Goal: Complete application form: Complete application form

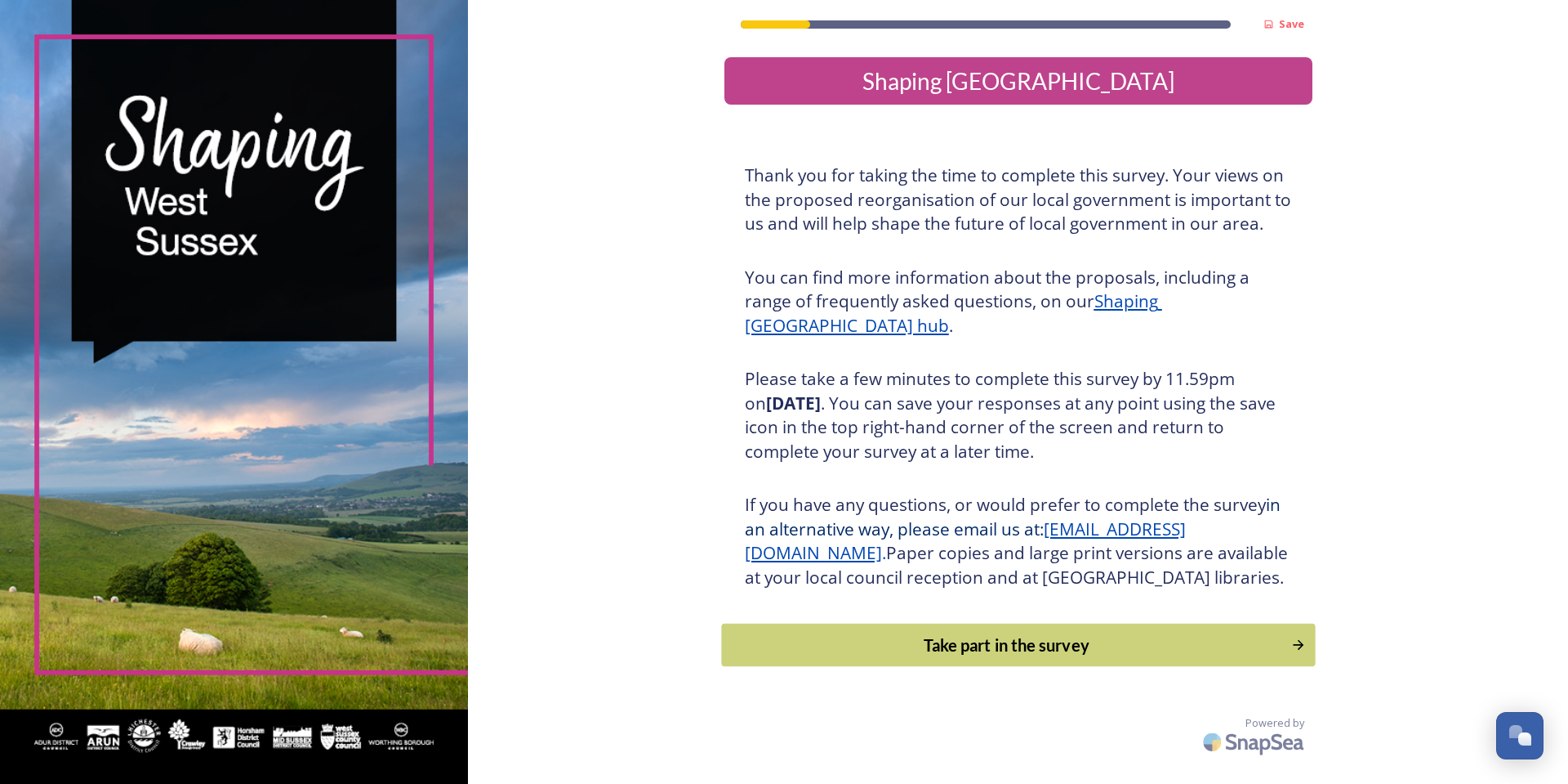
click at [993, 657] on div "Take part in the survey" at bounding box center [1005, 644] width 552 height 24
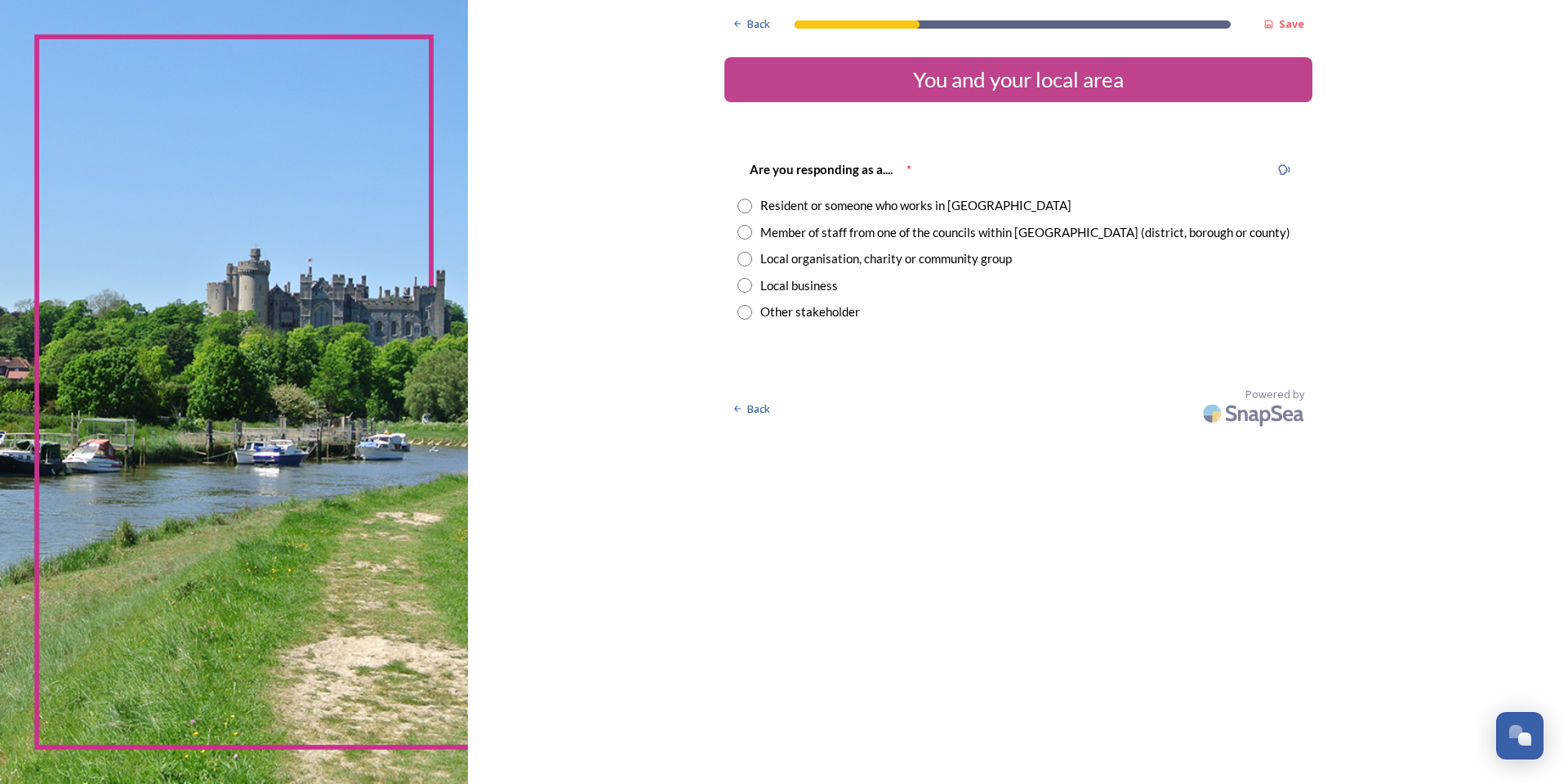
click at [748, 208] on input "radio" at bounding box center [744, 205] width 15 height 15
radio input "true"
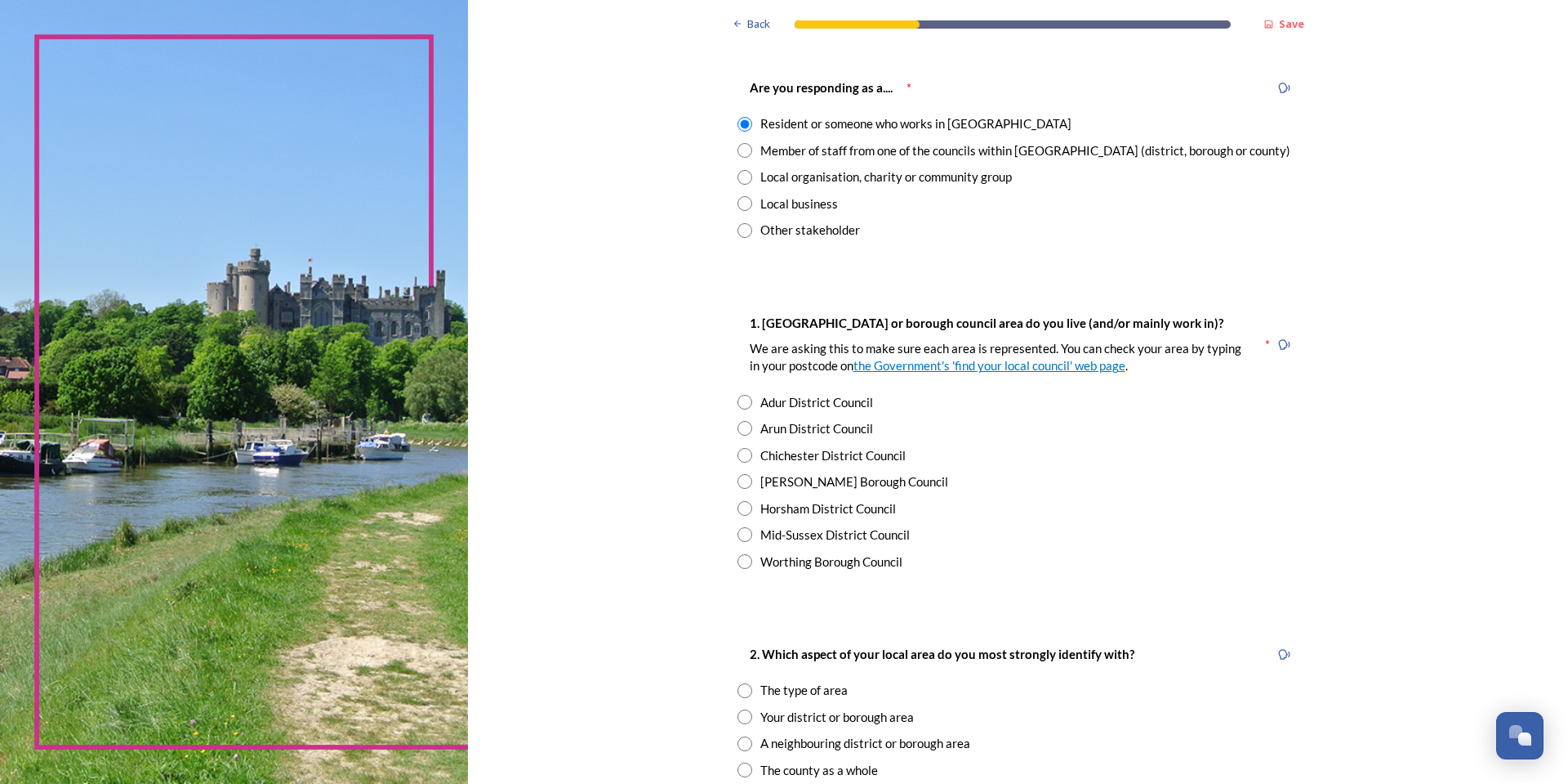
scroll to position [163, 0]
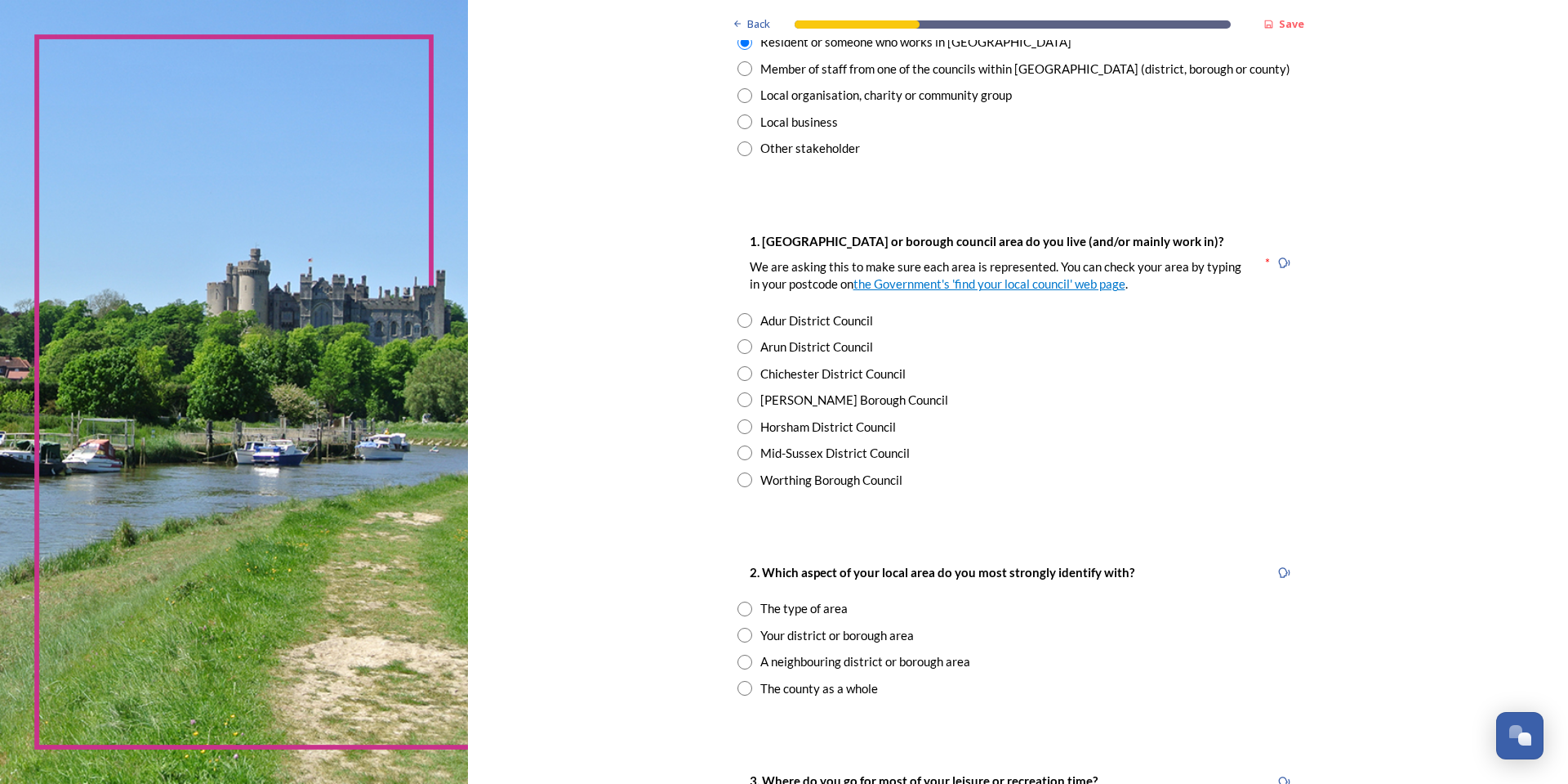
click at [739, 424] on input "radio" at bounding box center [744, 426] width 15 height 15
radio input "true"
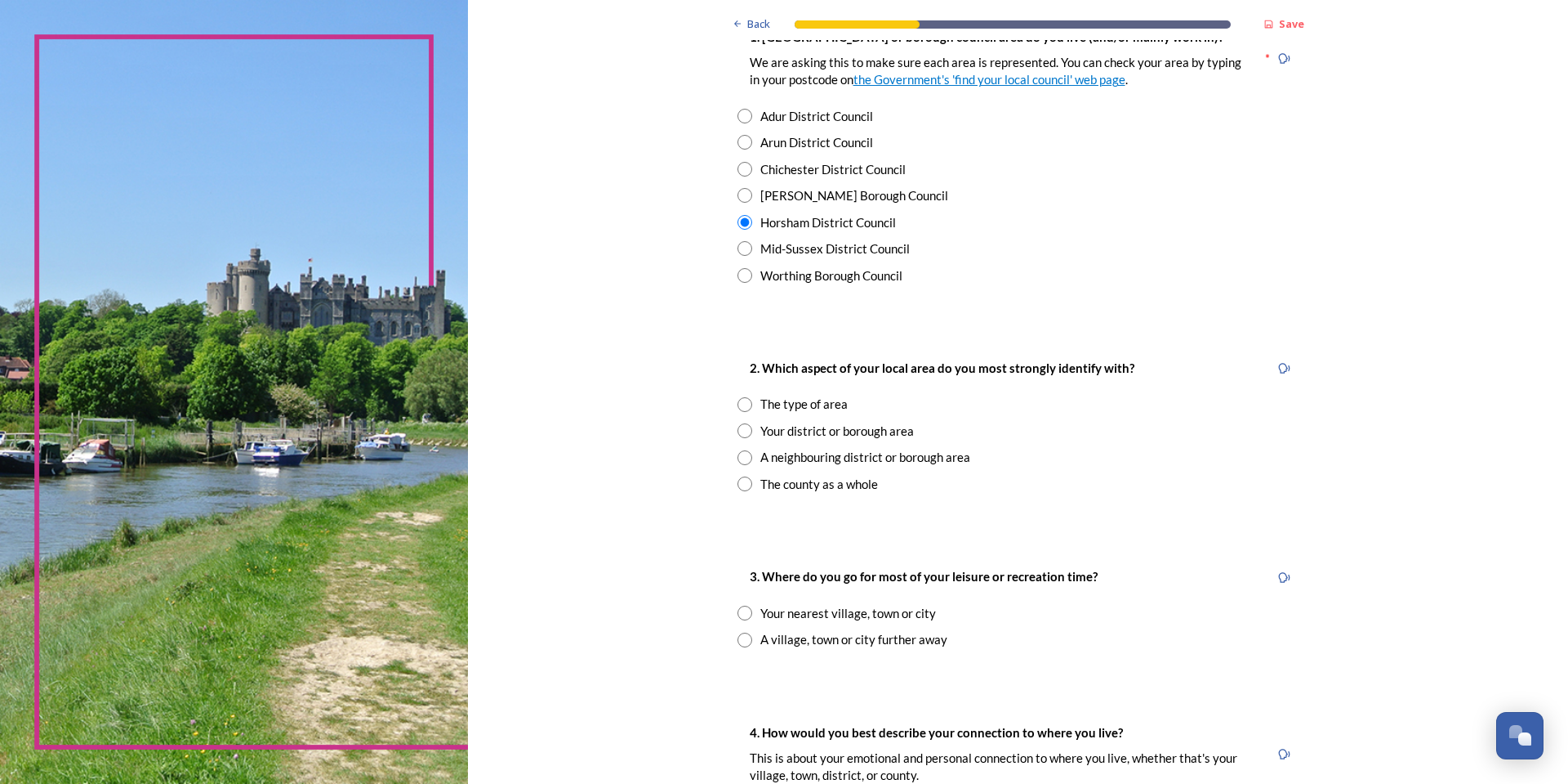
scroll to position [409, 0]
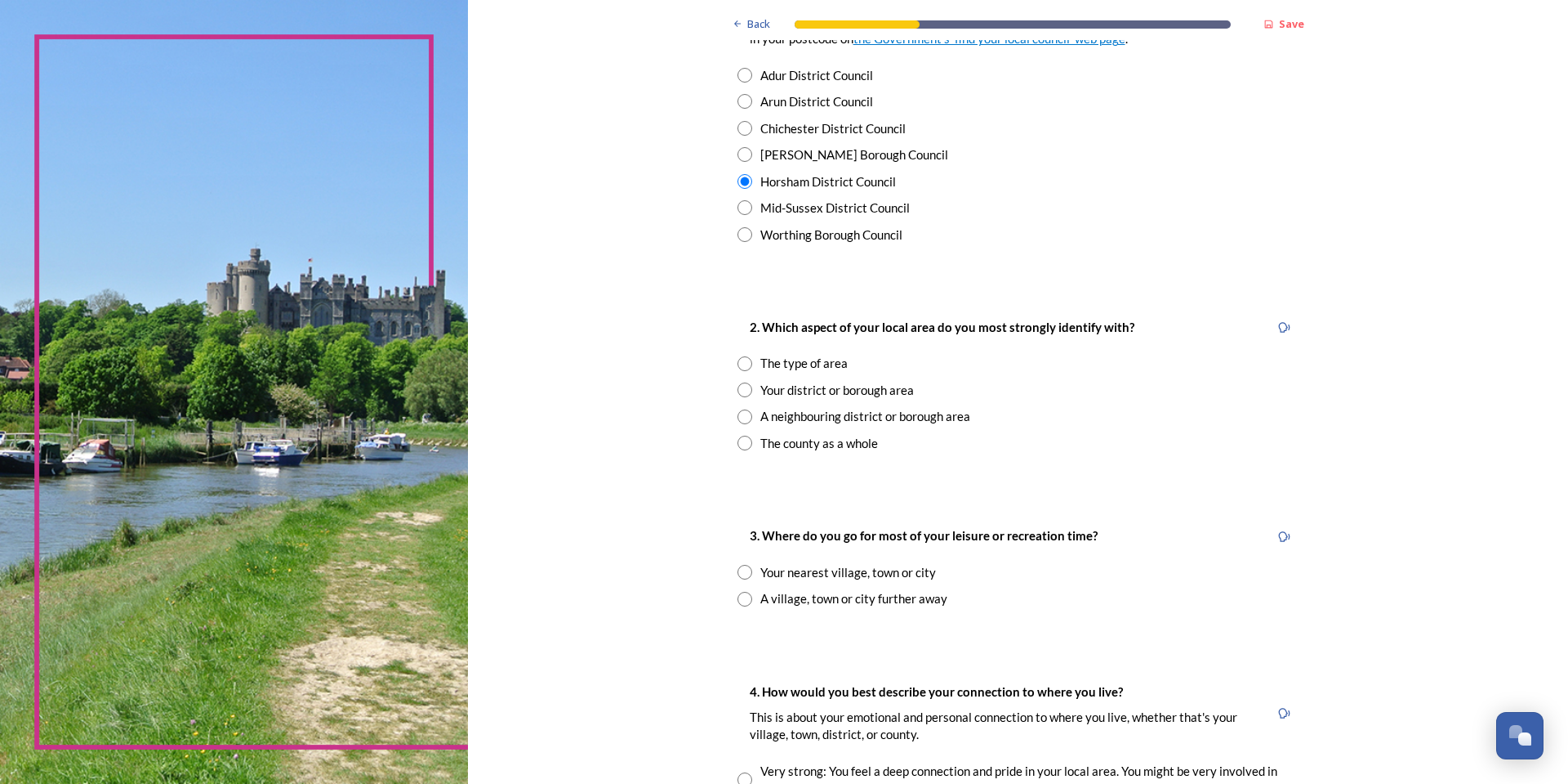
click at [739, 387] on input "radio" at bounding box center [744, 389] width 15 height 15
radio input "true"
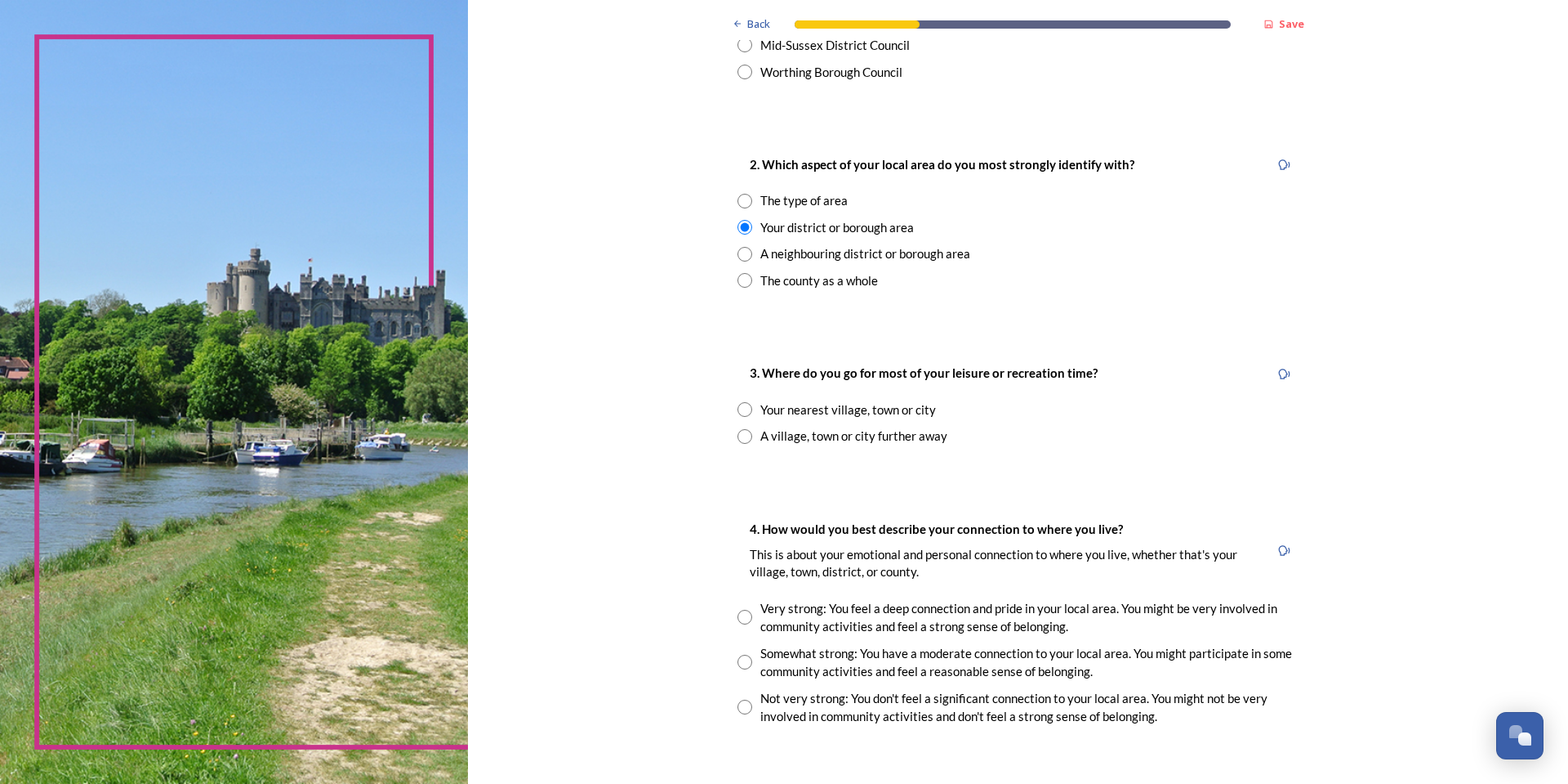
scroll to position [572, 0]
click at [744, 411] on input "radio" at bounding box center [744, 408] width 15 height 15
radio input "true"
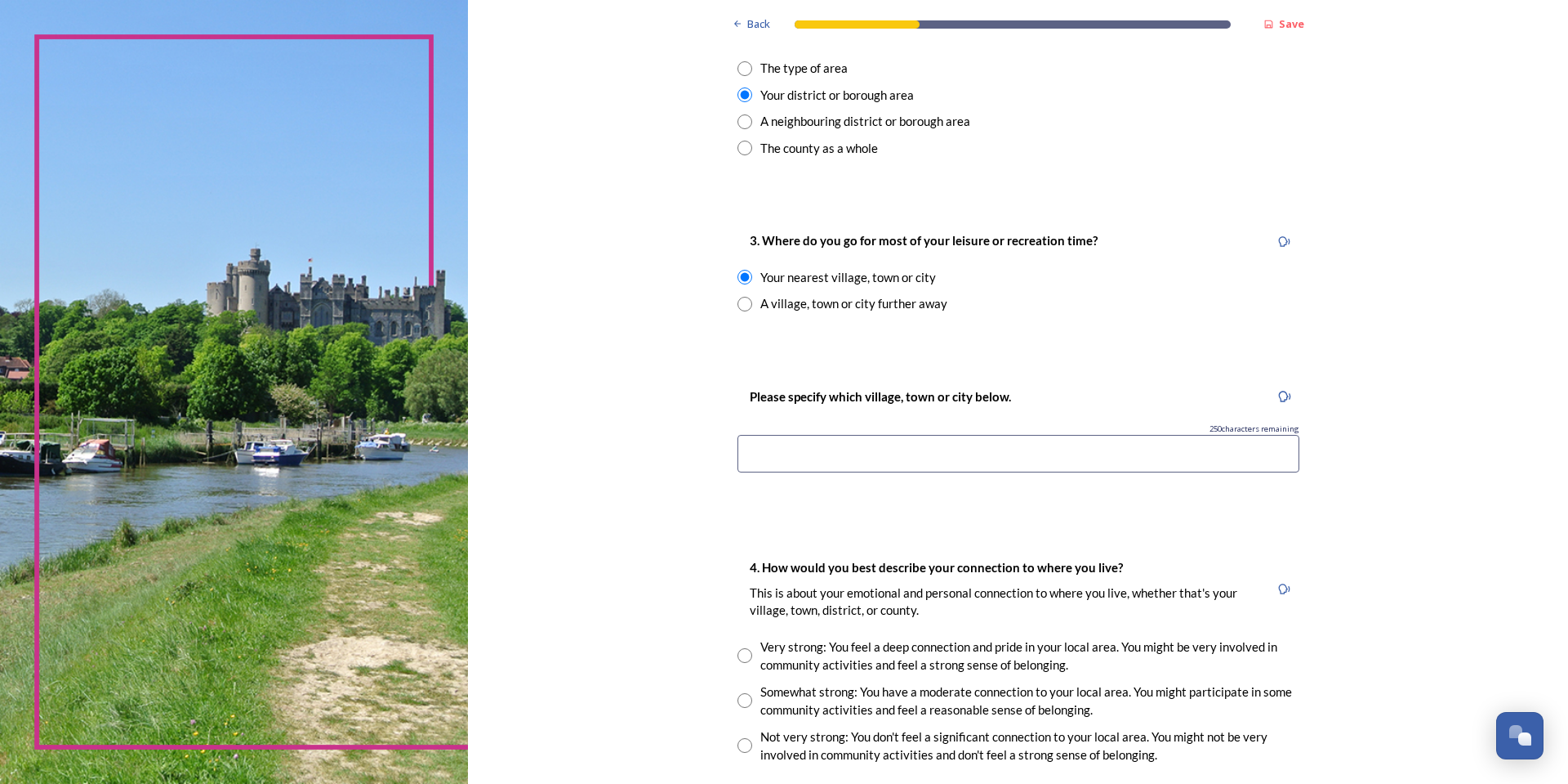
scroll to position [654, 0]
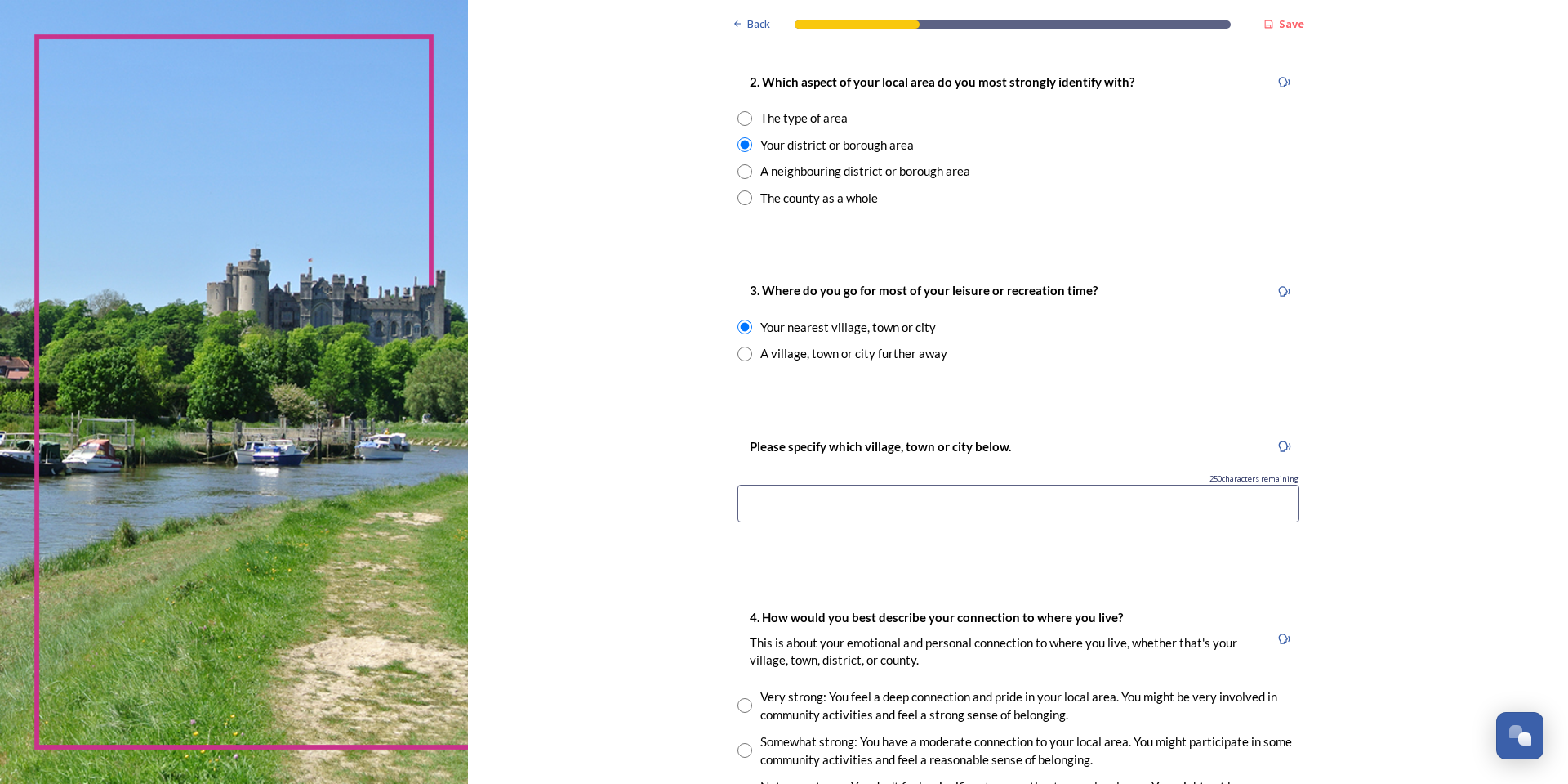
click at [784, 486] on input at bounding box center [1018, 503] width 562 height 37
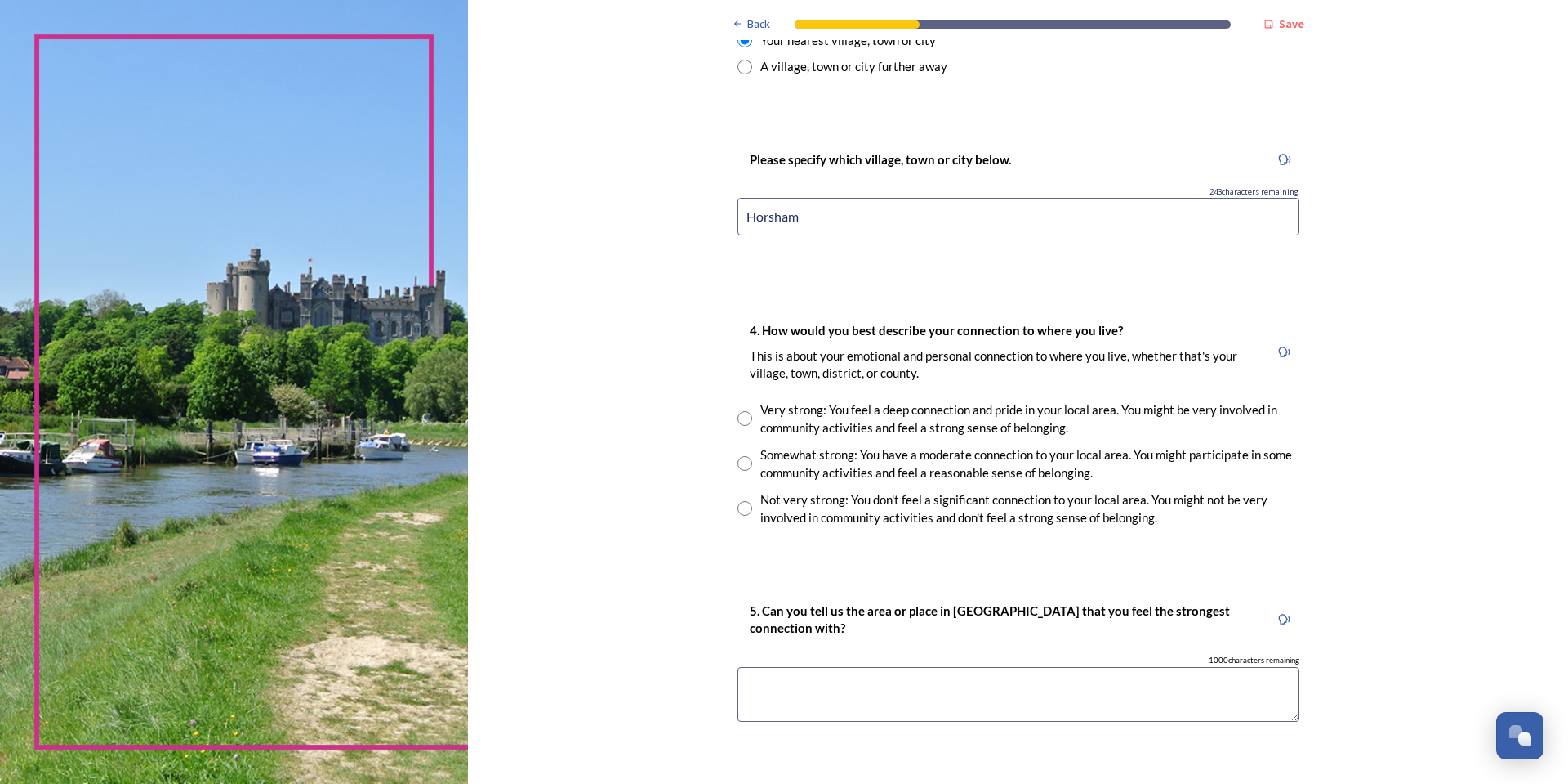
scroll to position [980, 0]
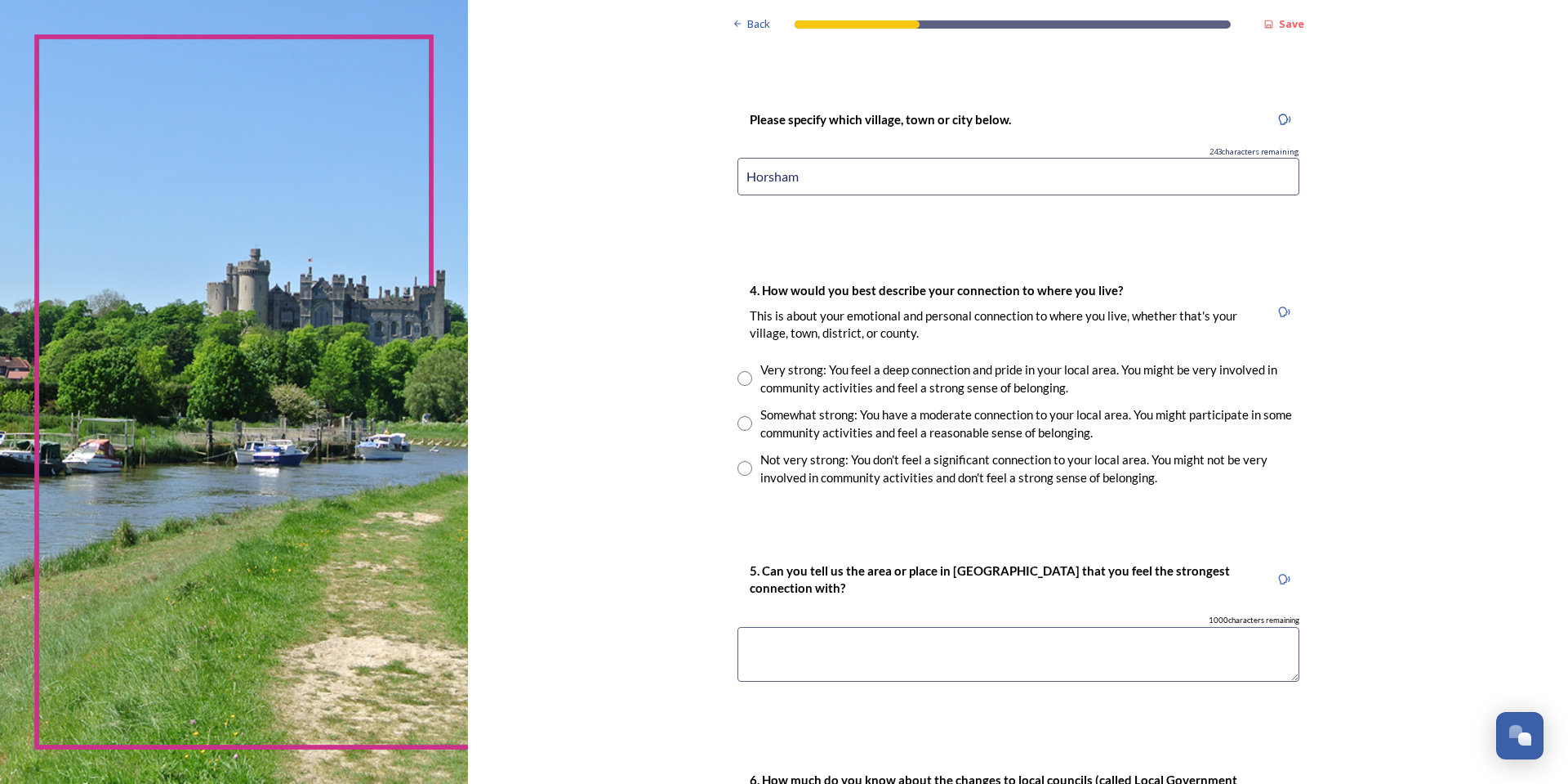
type input "Horsham"
click at [739, 372] on input "radio" at bounding box center [744, 377] width 15 height 15
radio input "true"
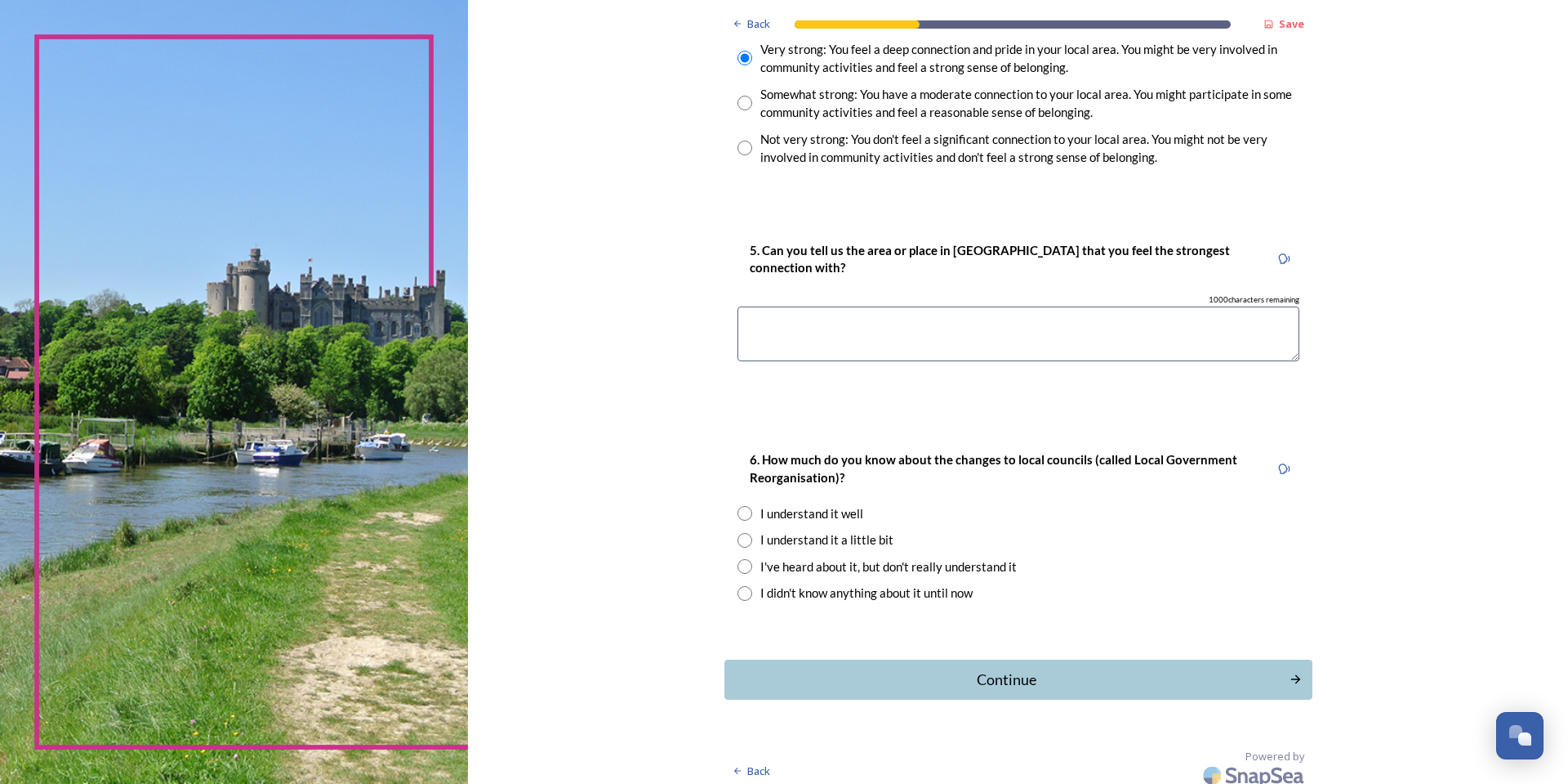
scroll to position [1307, 0]
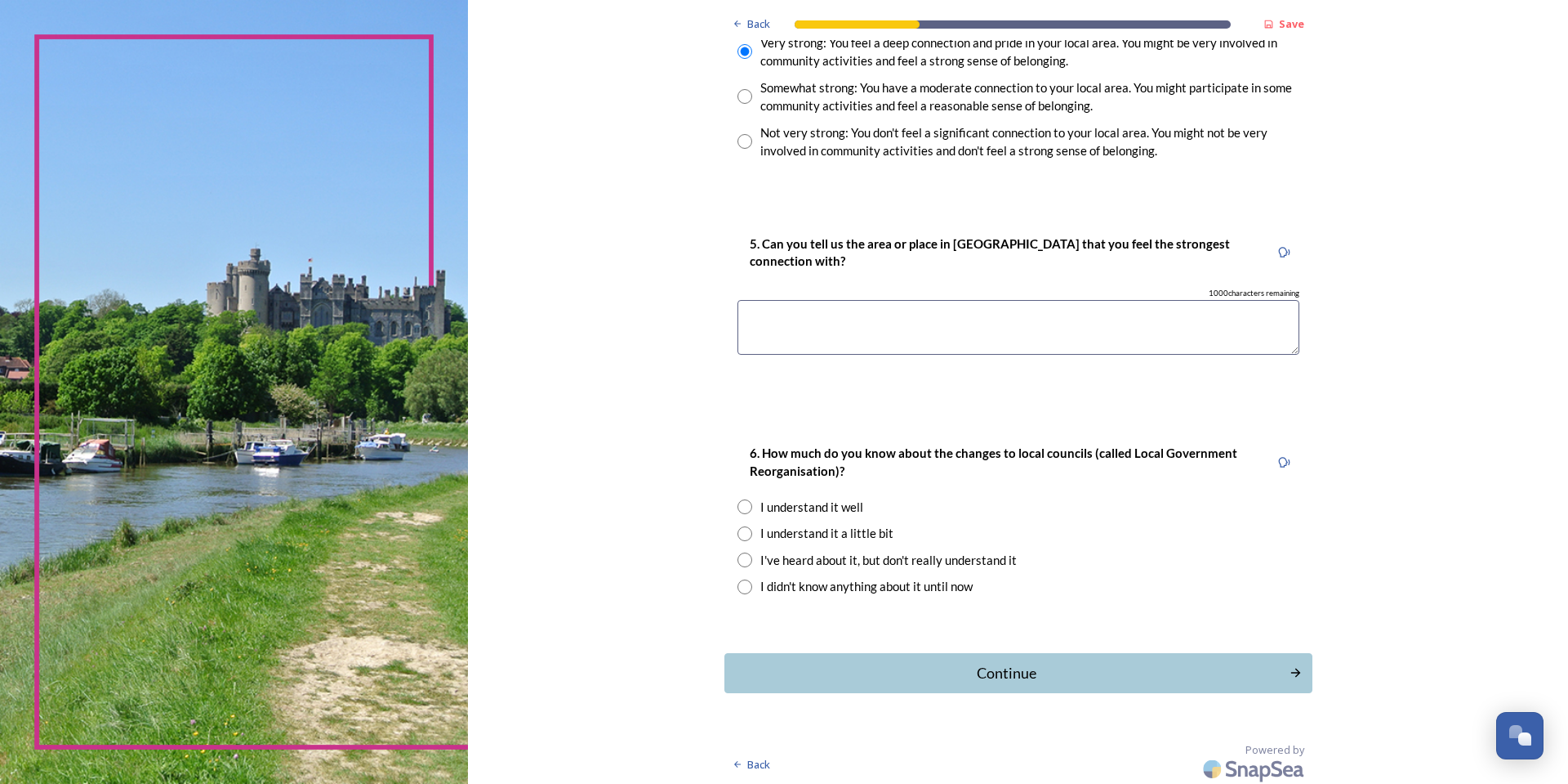
click at [804, 339] on textarea at bounding box center [1018, 327] width 562 height 55
type textarea "Horsham"
click at [738, 533] on input "radio" at bounding box center [744, 533] width 15 height 15
radio input "true"
click at [822, 673] on div "Continue" at bounding box center [1006, 673] width 553 height 22
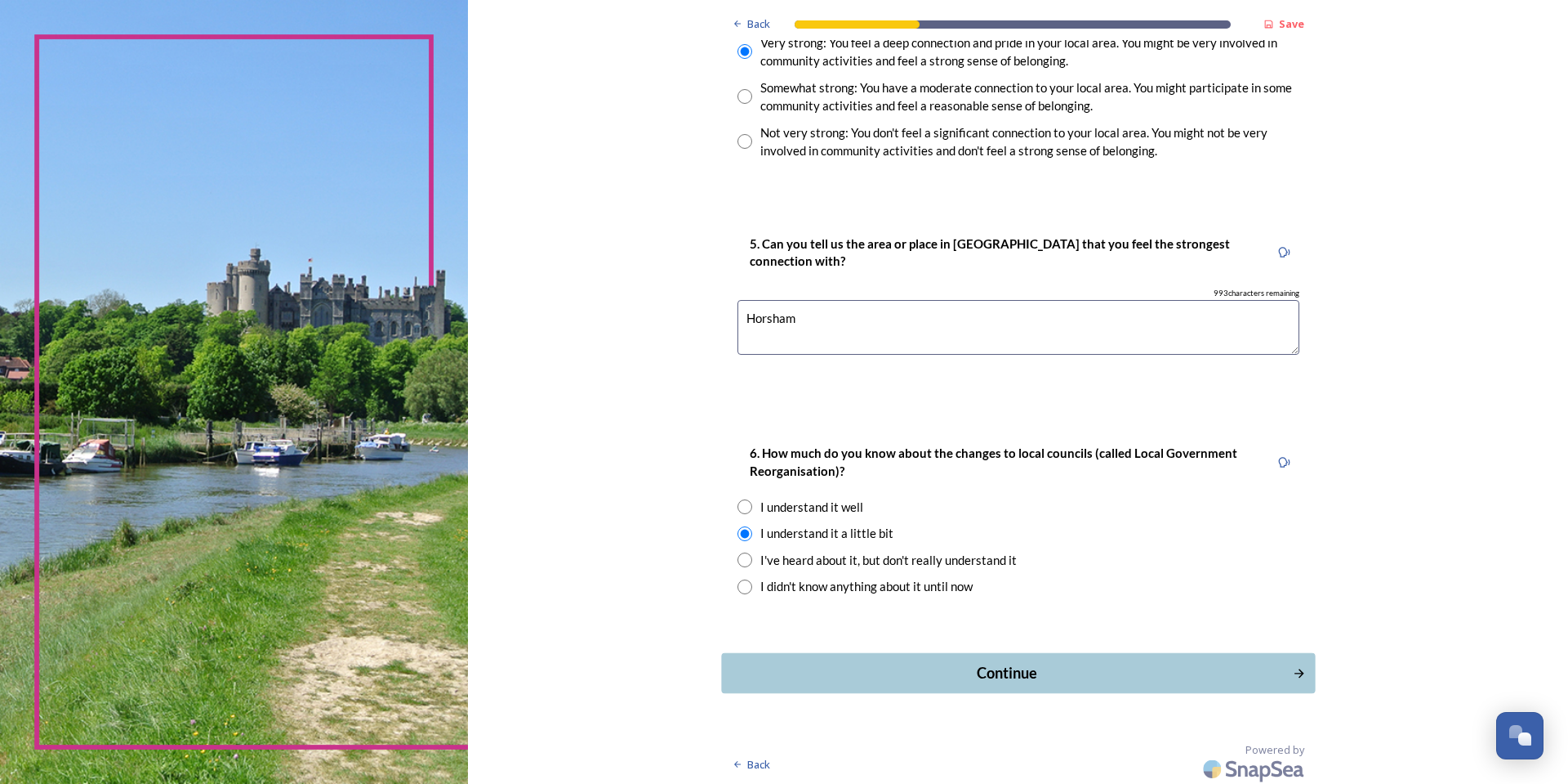
scroll to position [0, 0]
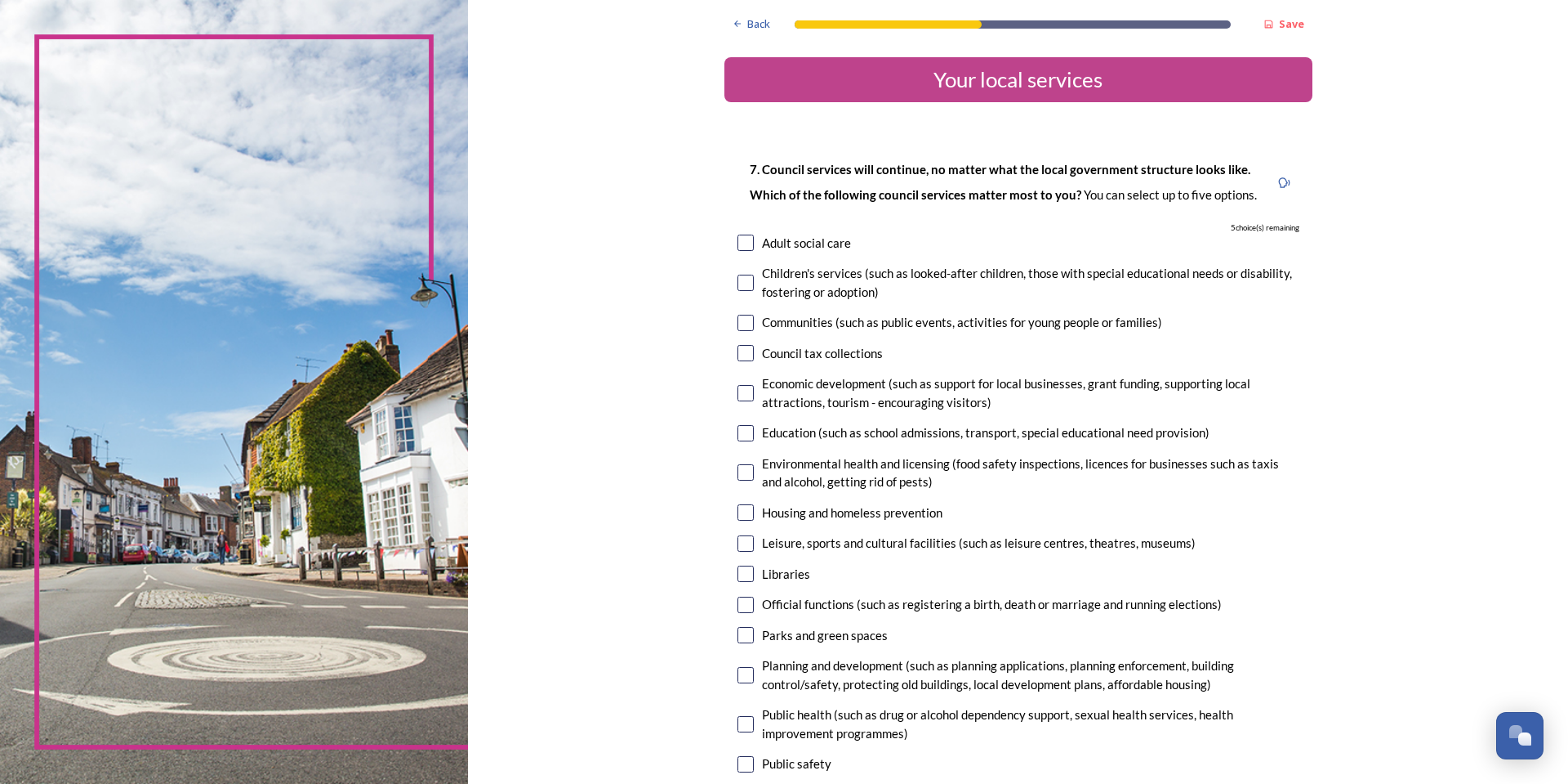
click at [739, 322] on input "checkbox" at bounding box center [745, 323] width 17 height 17
checkbox input "true"
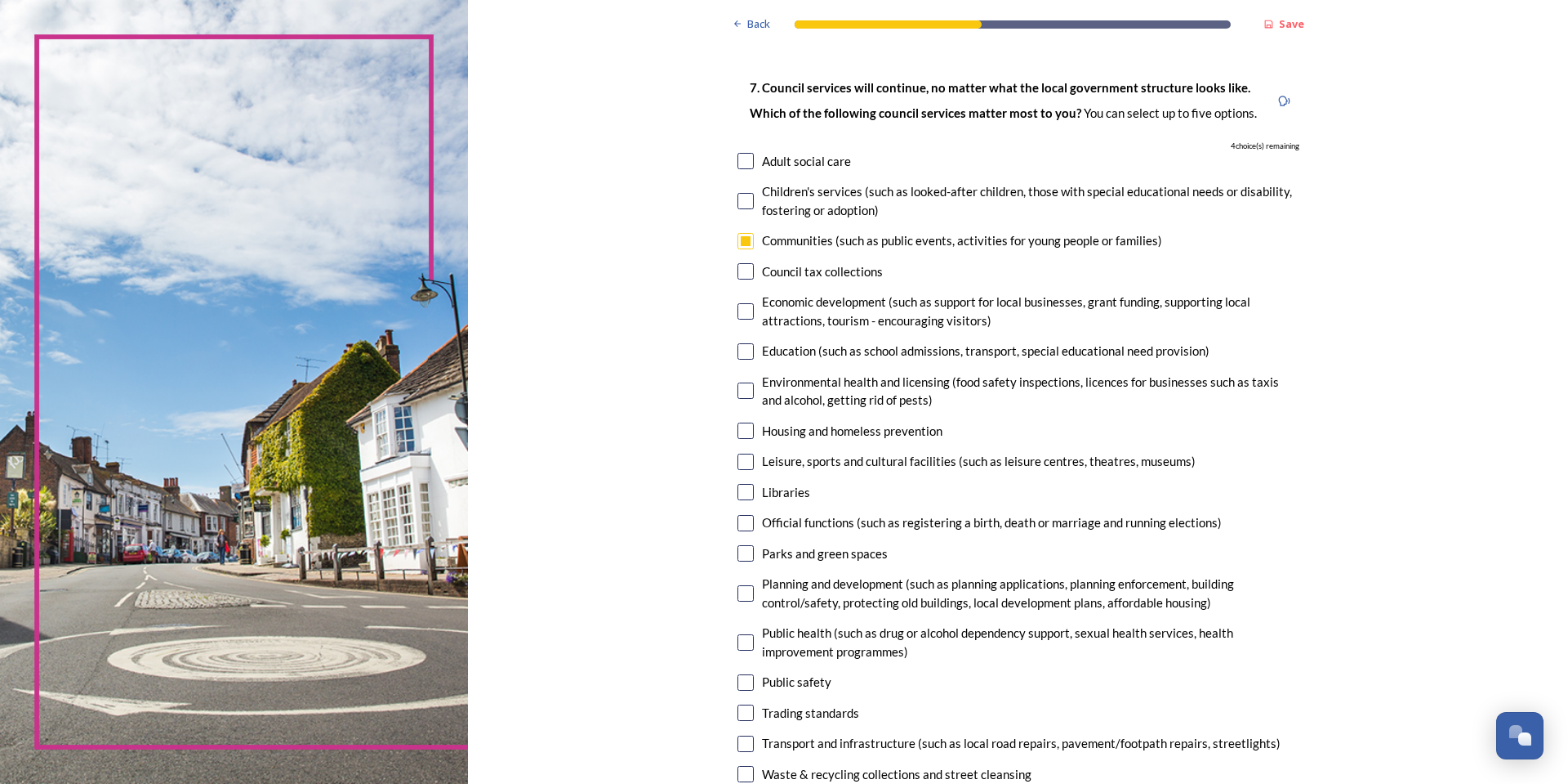
click at [741, 316] on input "checkbox" at bounding box center [745, 311] width 17 height 17
checkbox input "true"
click at [743, 352] on input "checkbox" at bounding box center [745, 351] width 17 height 17
checkbox input "true"
click at [742, 386] on input "checkbox" at bounding box center [745, 390] width 17 height 17
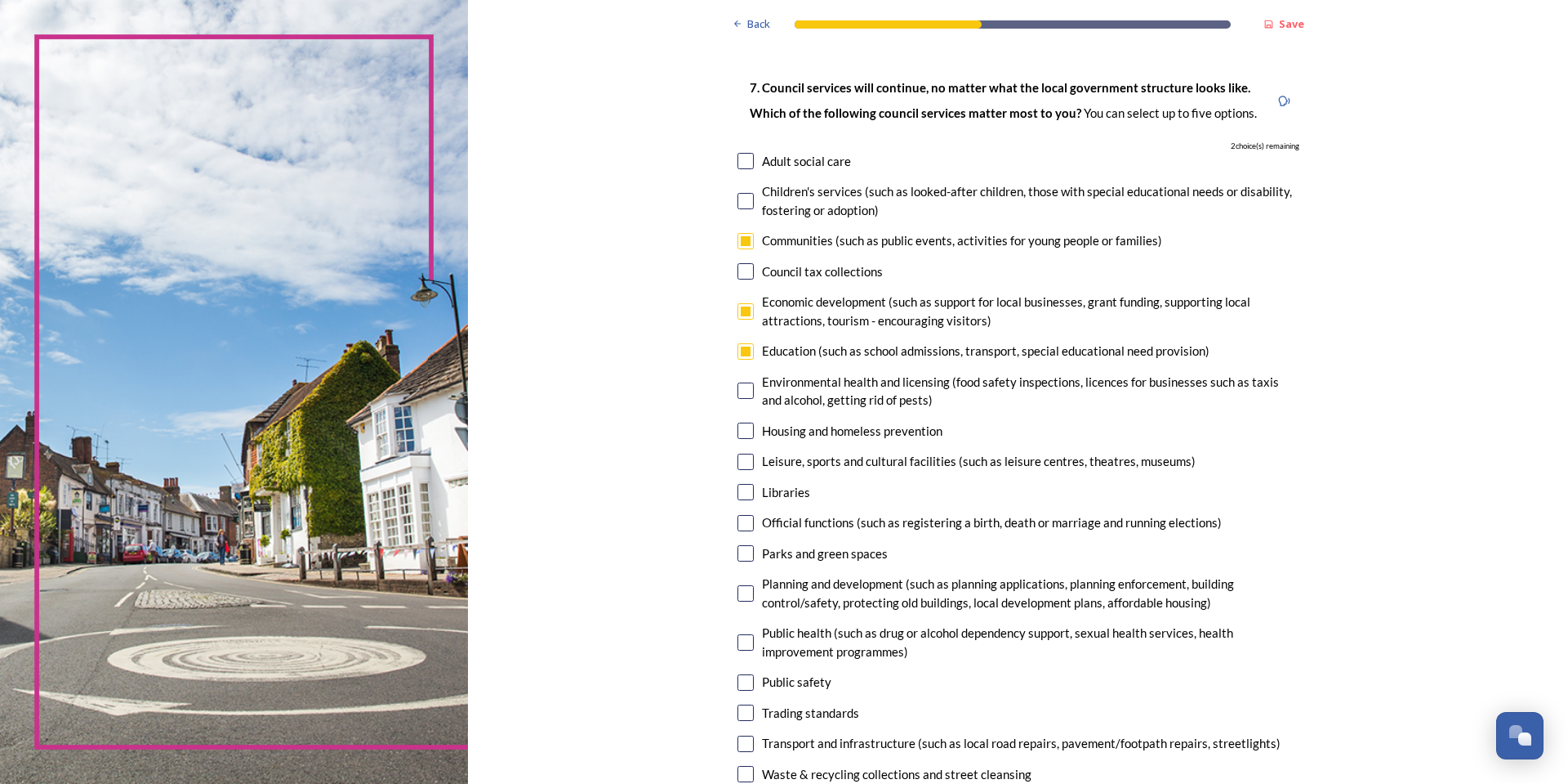
checkbox input "true"
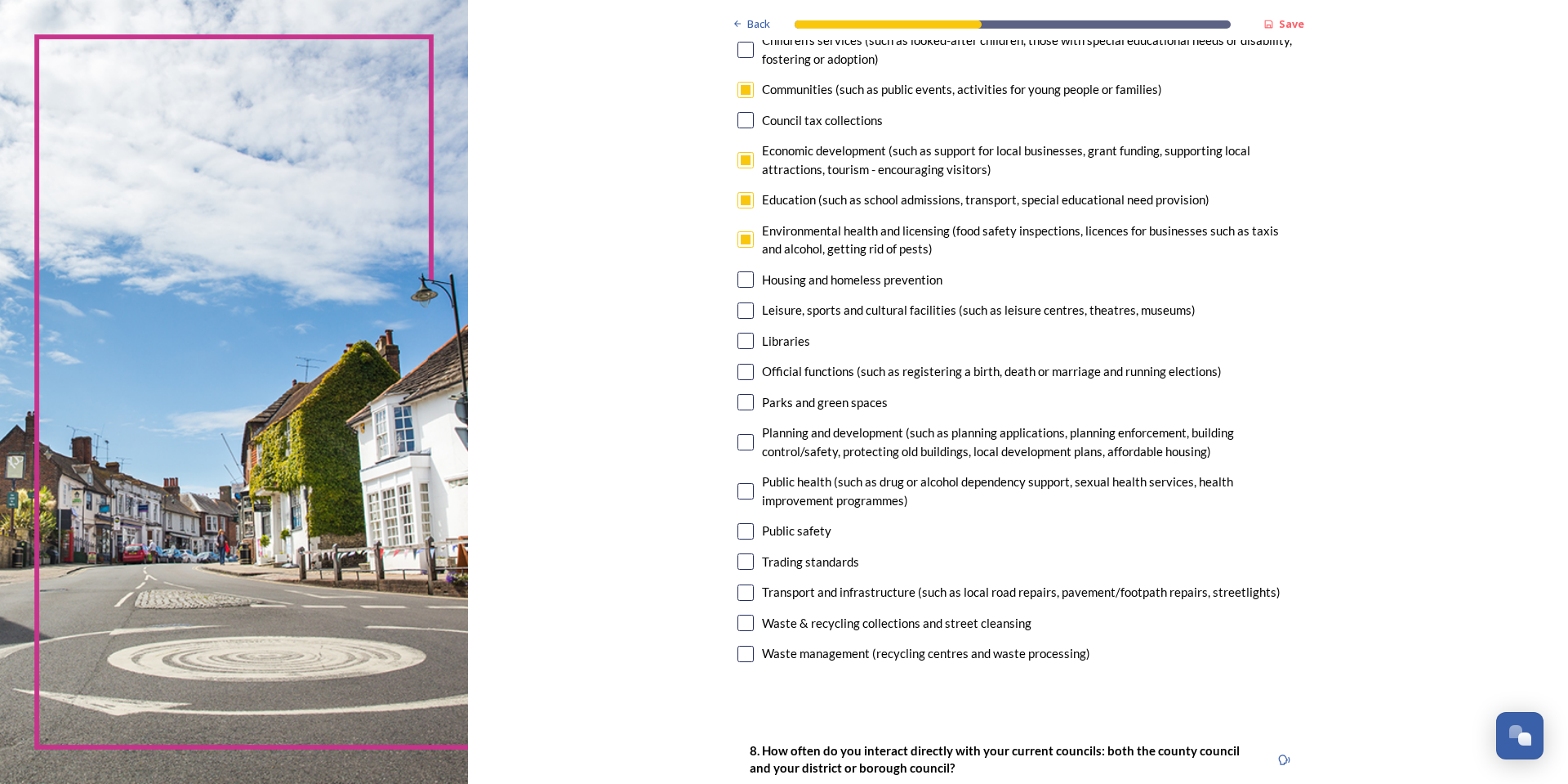
scroll to position [245, 0]
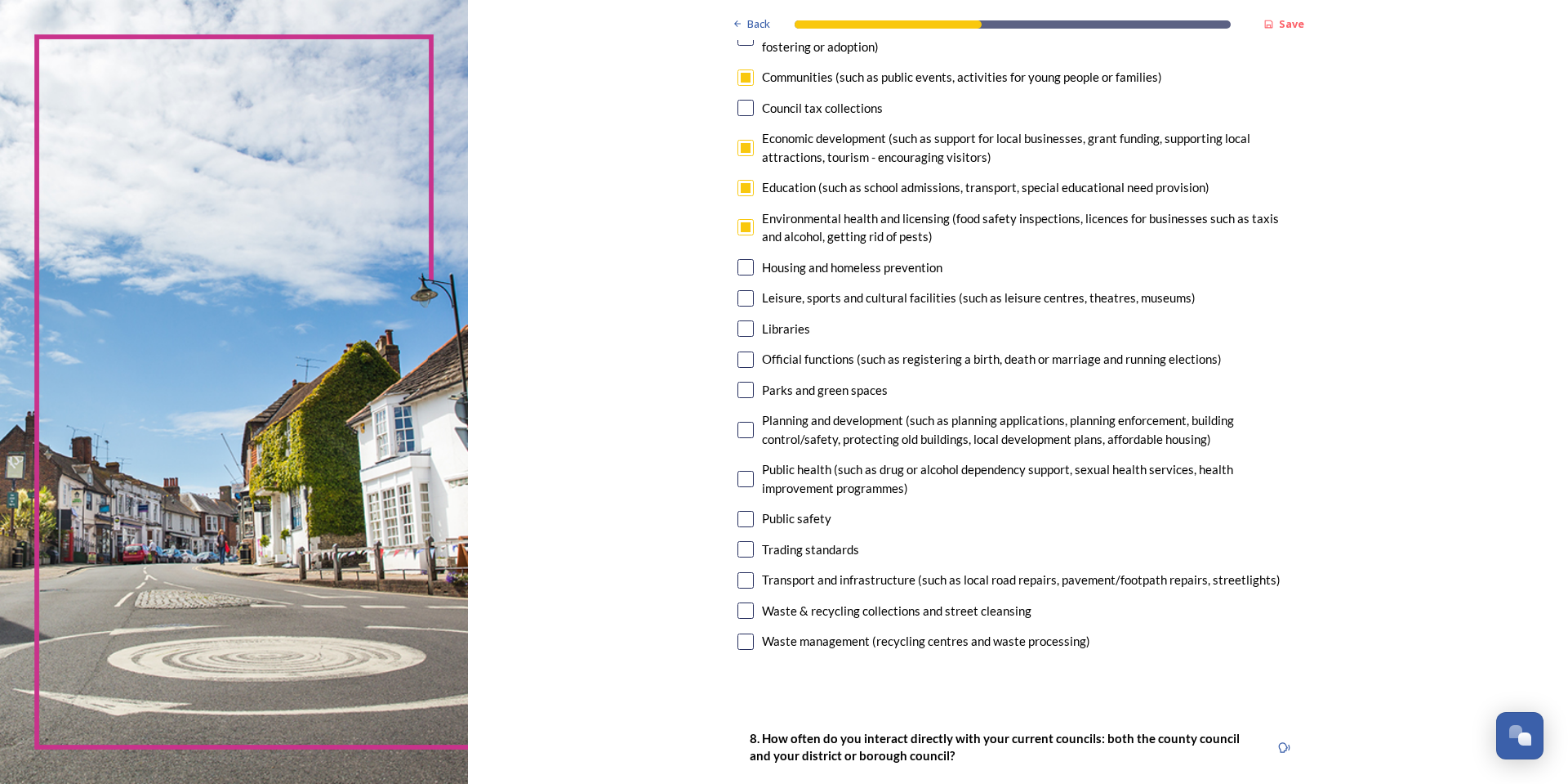
click at [738, 298] on input "checkbox" at bounding box center [745, 298] width 17 height 17
checkbox input "true"
click at [739, 327] on input "checkbox" at bounding box center [745, 328] width 17 height 17
checkbox input "false"
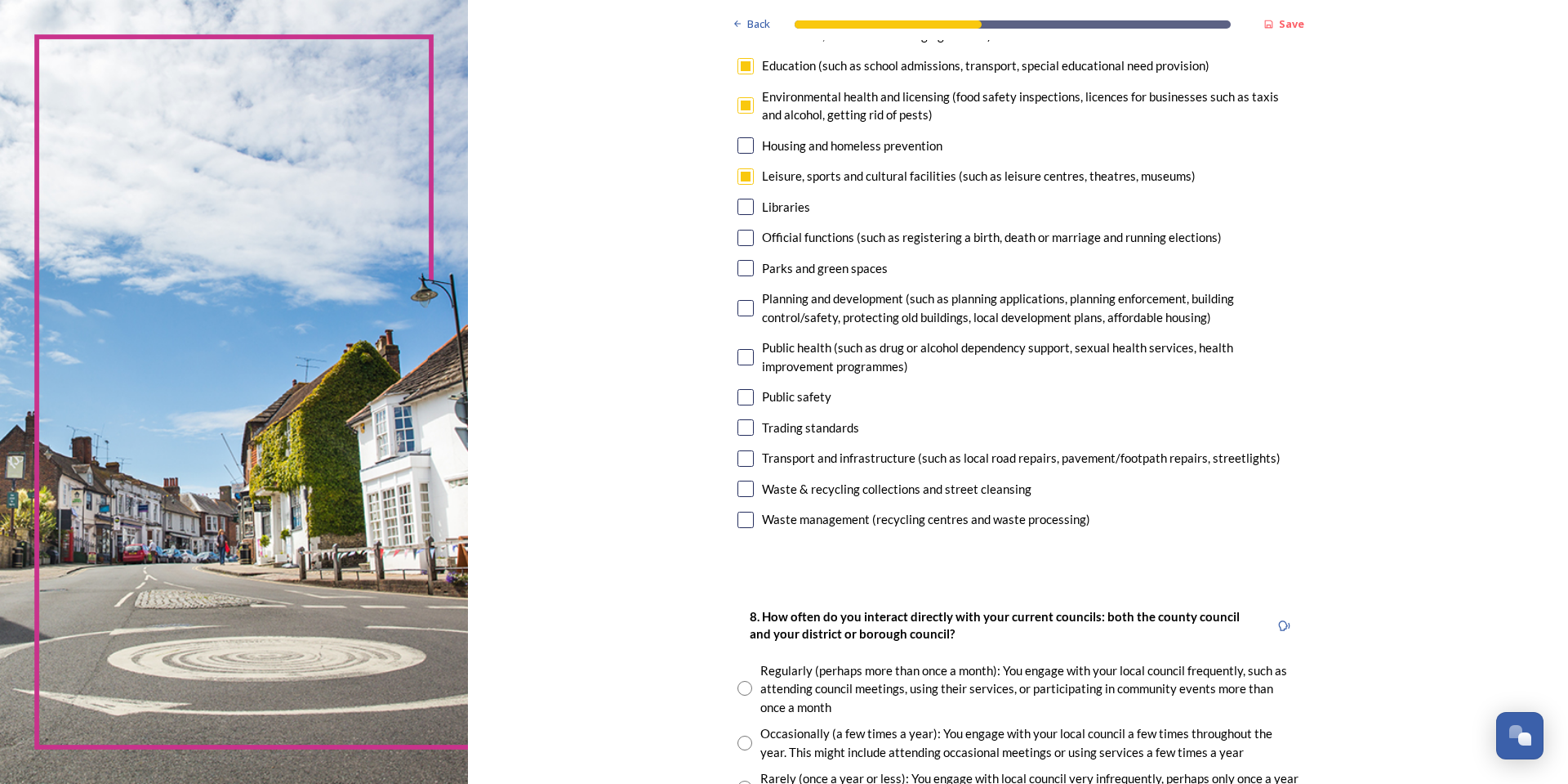
scroll to position [409, 0]
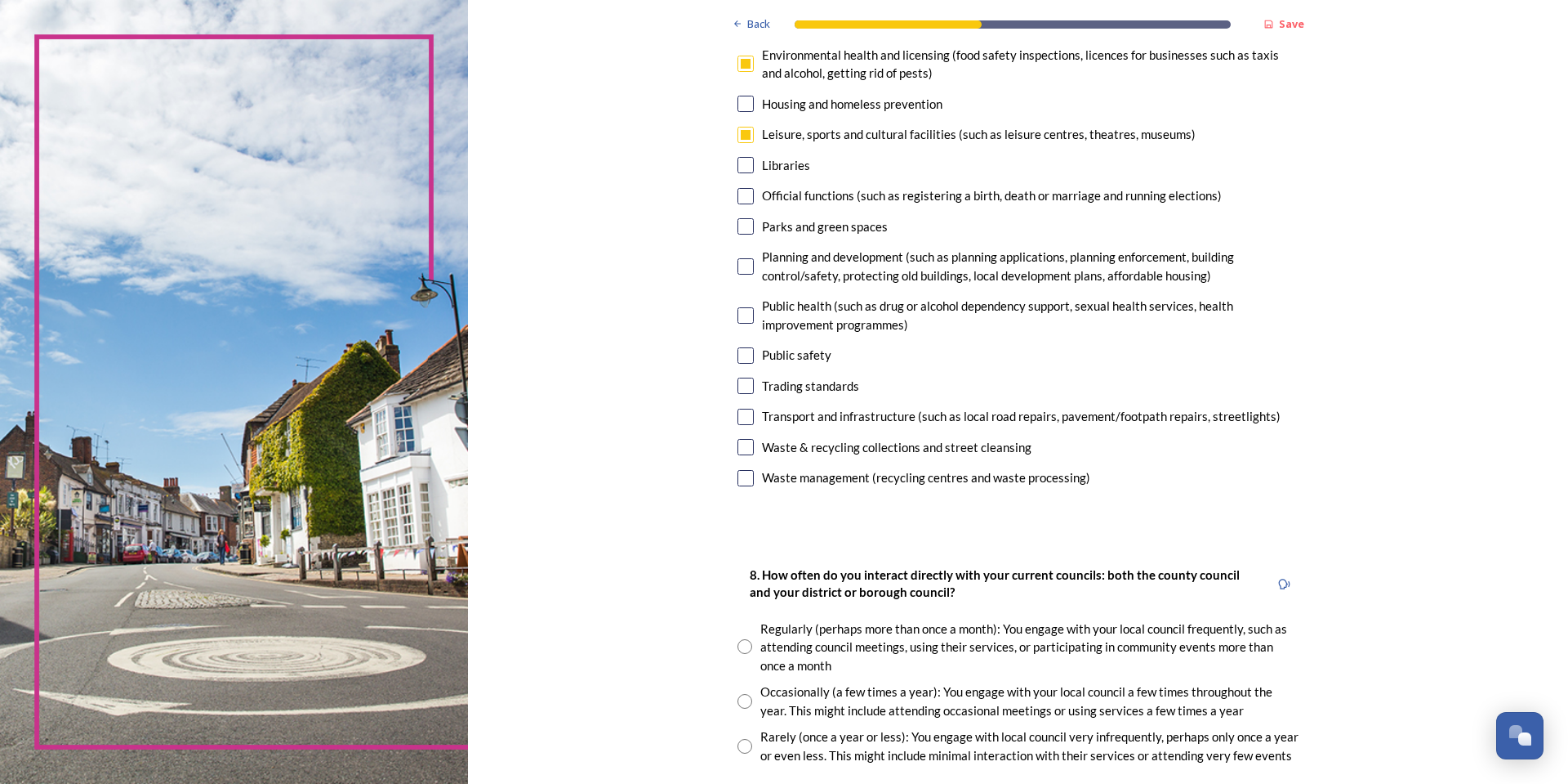
click at [744, 227] on input "checkbox" at bounding box center [745, 226] width 17 height 17
checkbox input "false"
click at [744, 355] on input "checkbox" at bounding box center [745, 355] width 17 height 17
checkbox input "false"
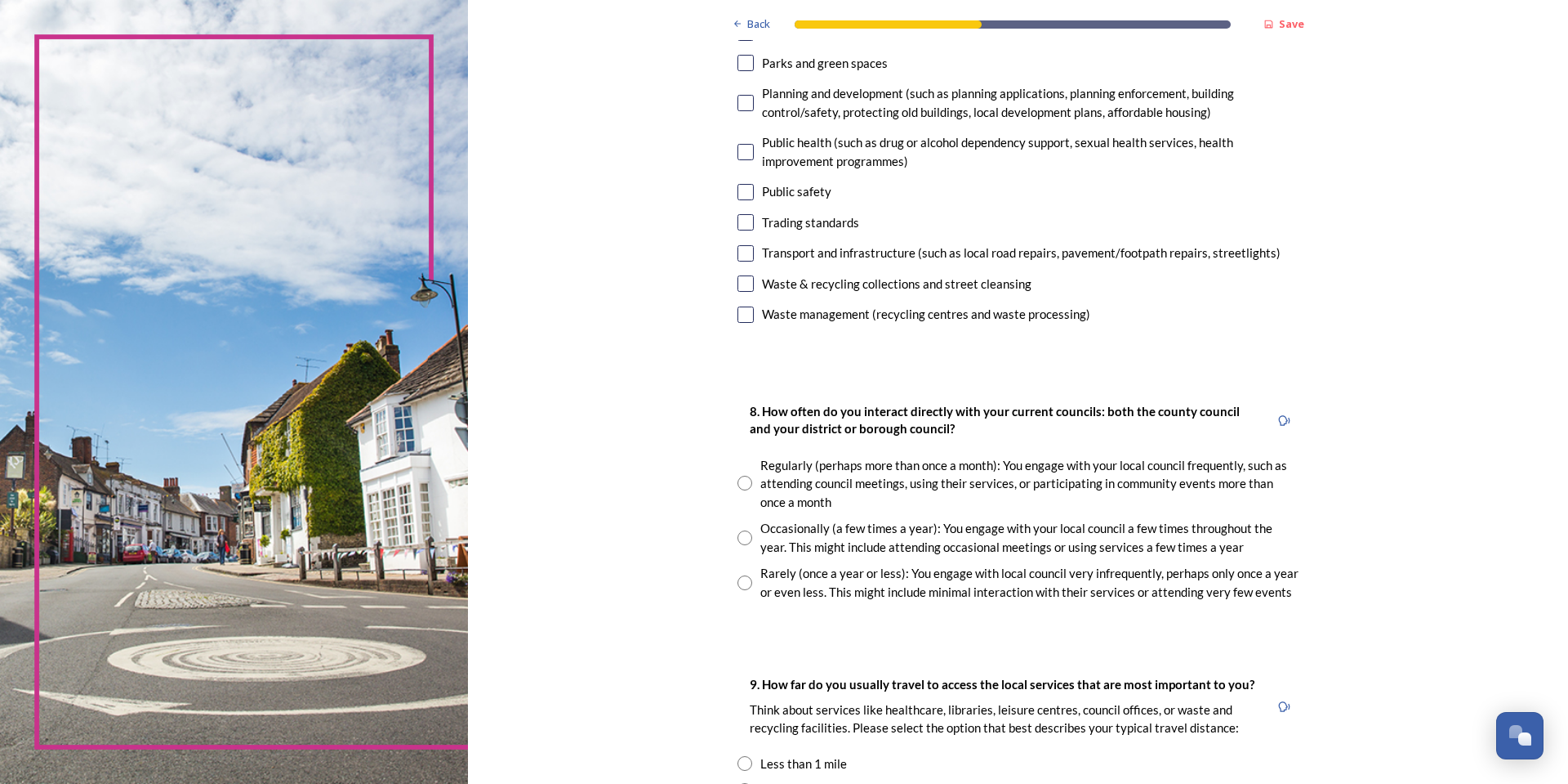
scroll to position [735, 0]
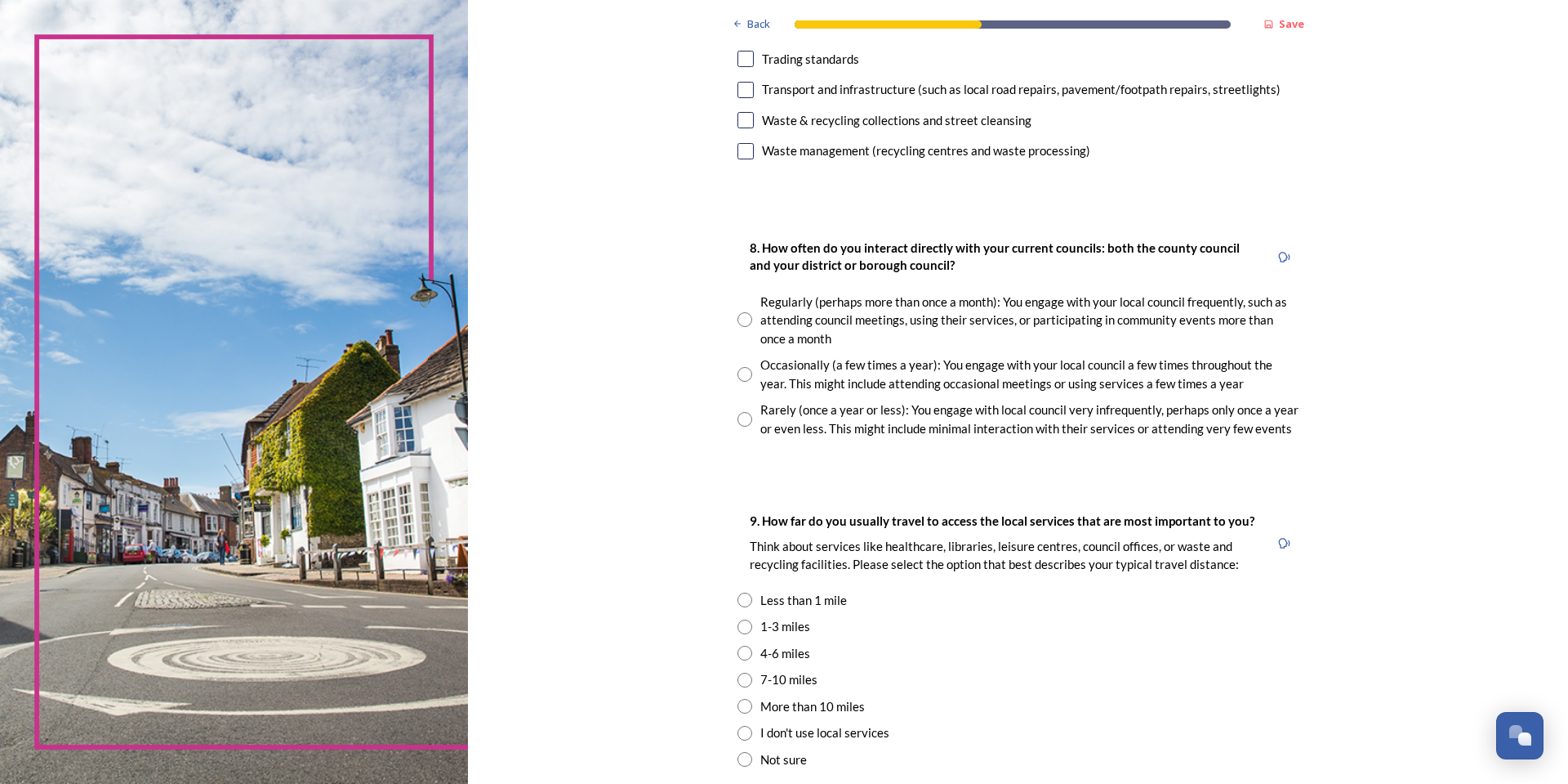
click at [739, 416] on input "radio" at bounding box center [744, 418] width 15 height 15
radio input "true"
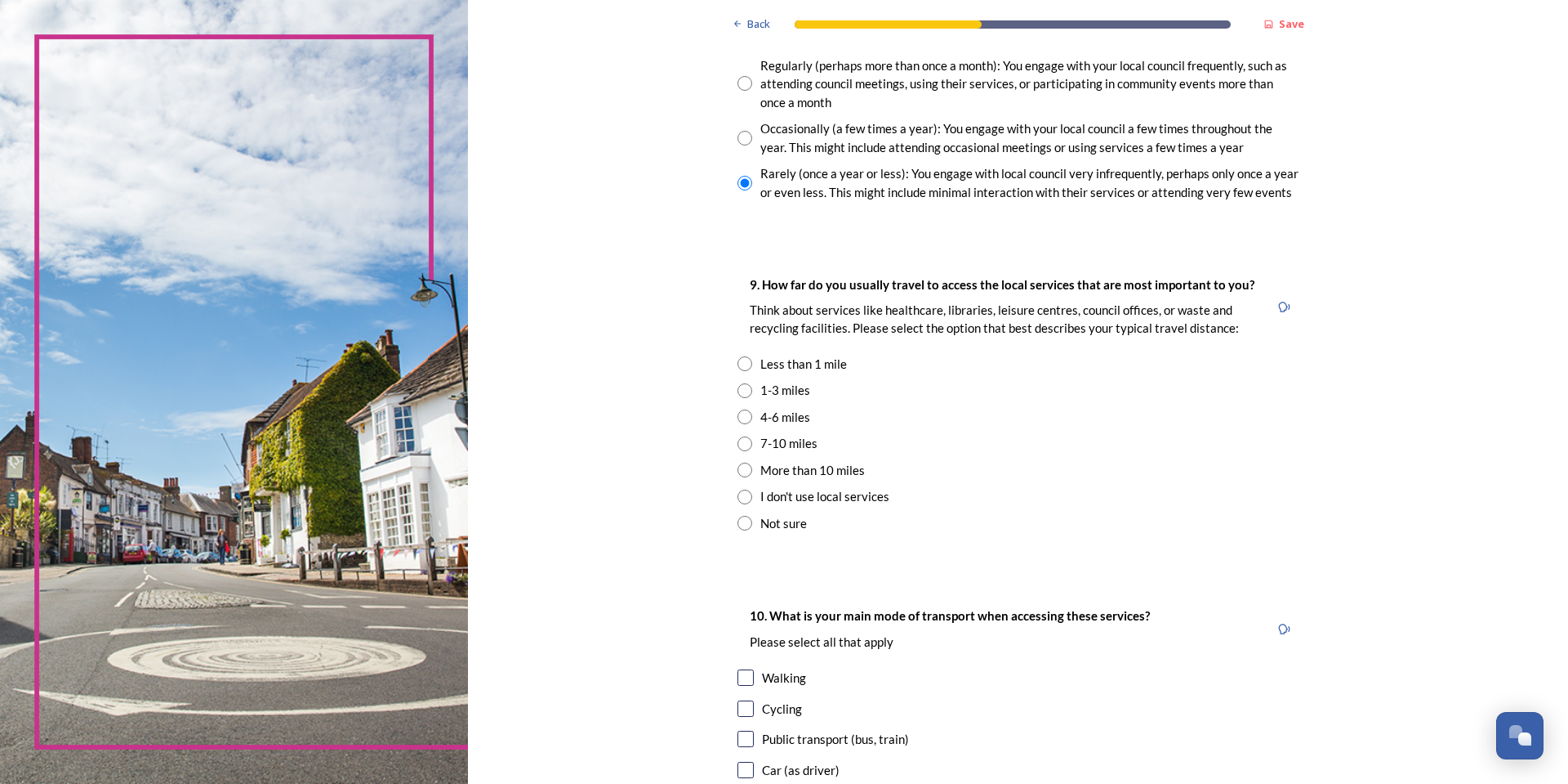
scroll to position [980, 0]
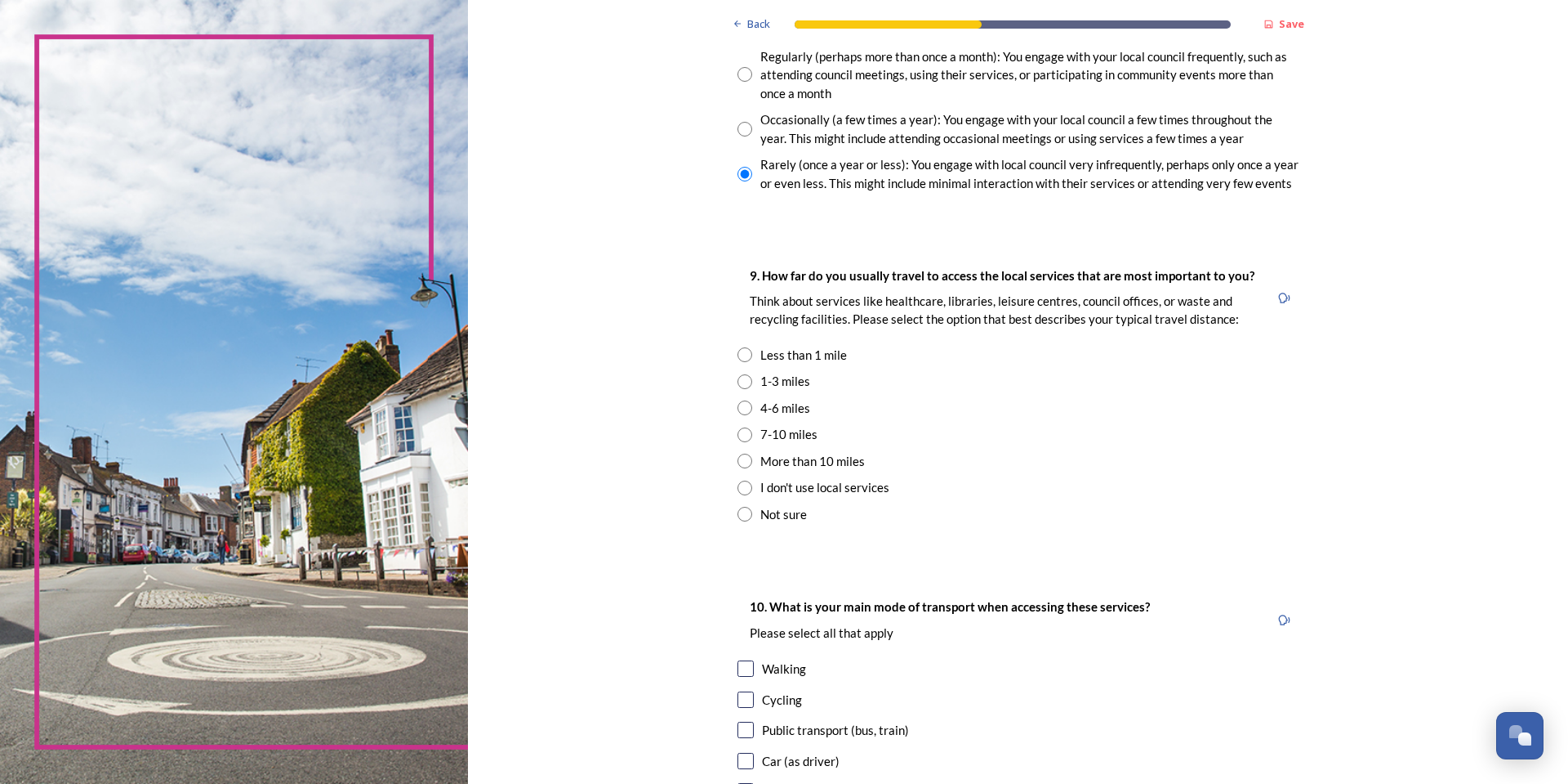
click at [738, 411] on input "radio" at bounding box center [744, 408] width 15 height 15
radio input "true"
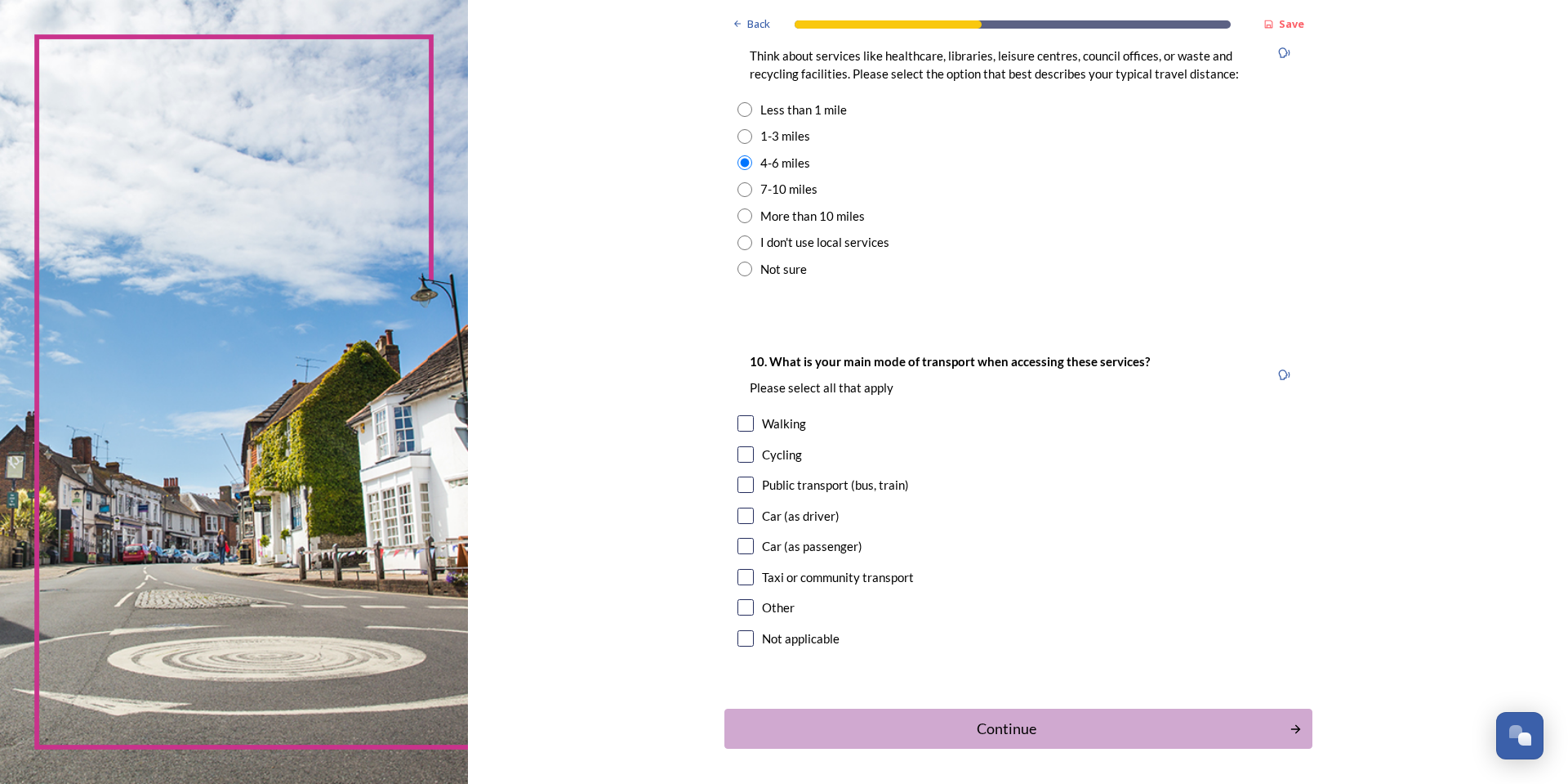
scroll to position [1285, 0]
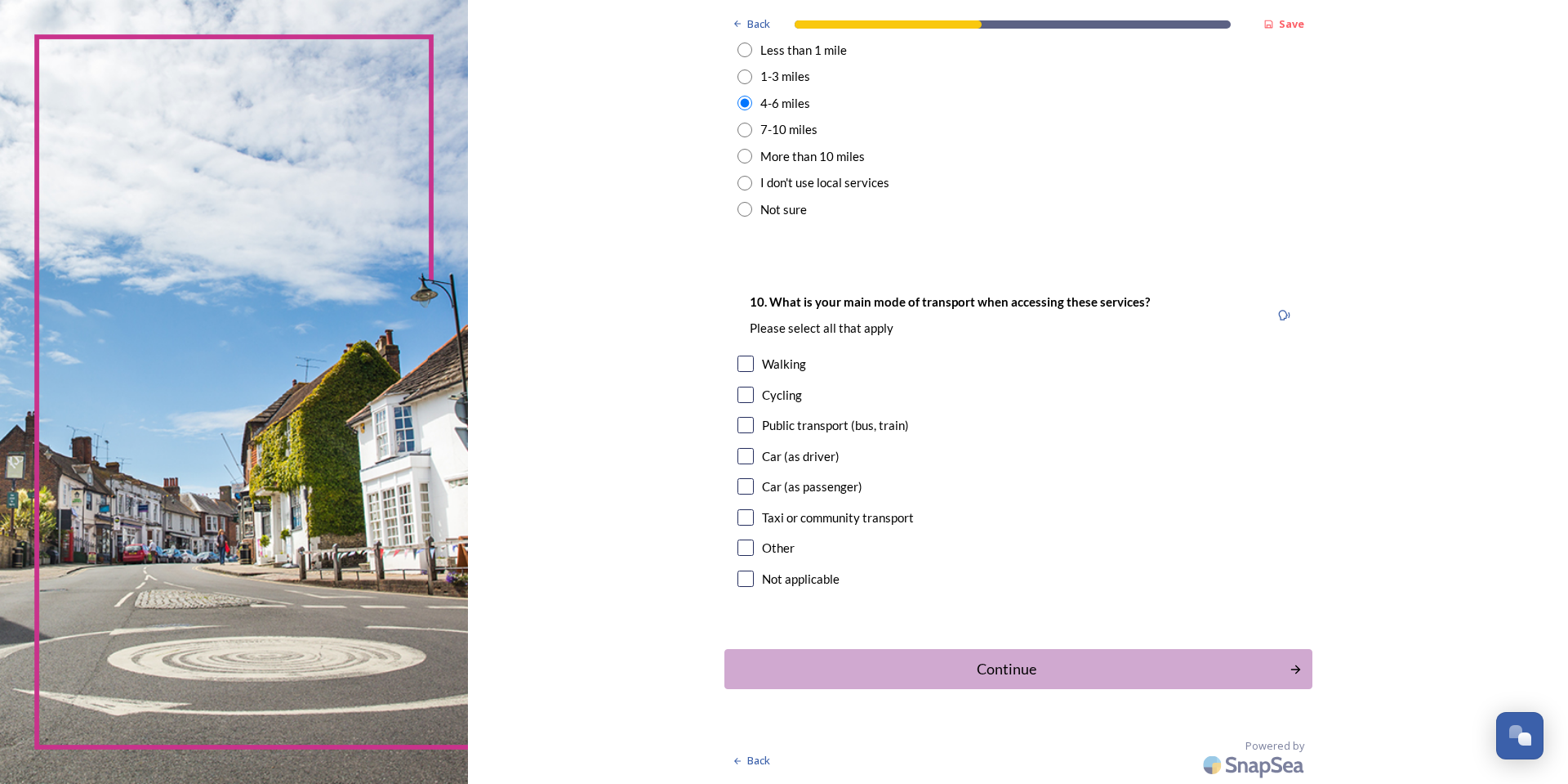
click at [739, 451] on input "checkbox" at bounding box center [745, 456] width 17 height 17
checkbox input "true"
click at [859, 663] on div "Continue" at bounding box center [1006, 669] width 553 height 22
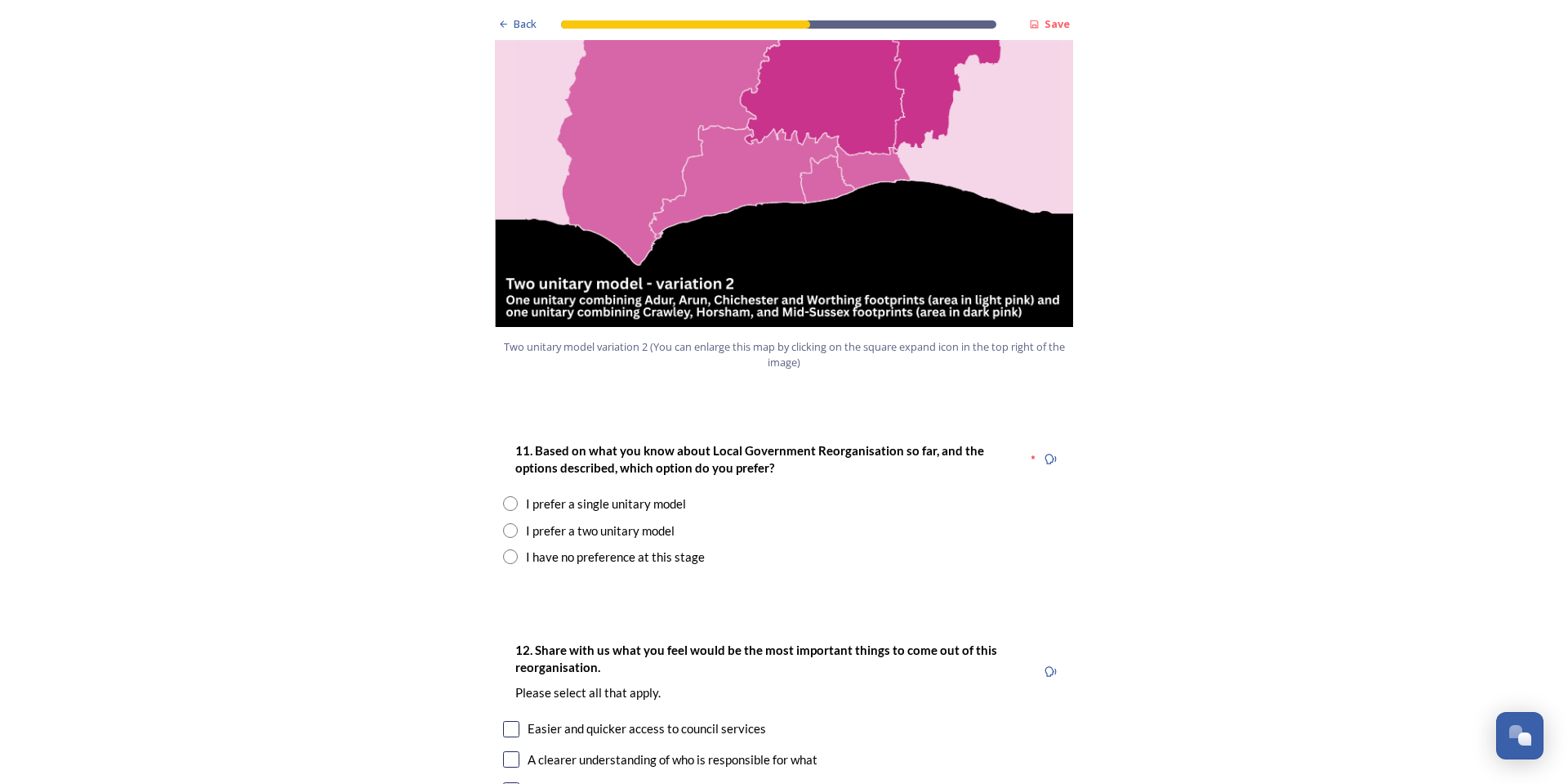
scroll to position [1880, 0]
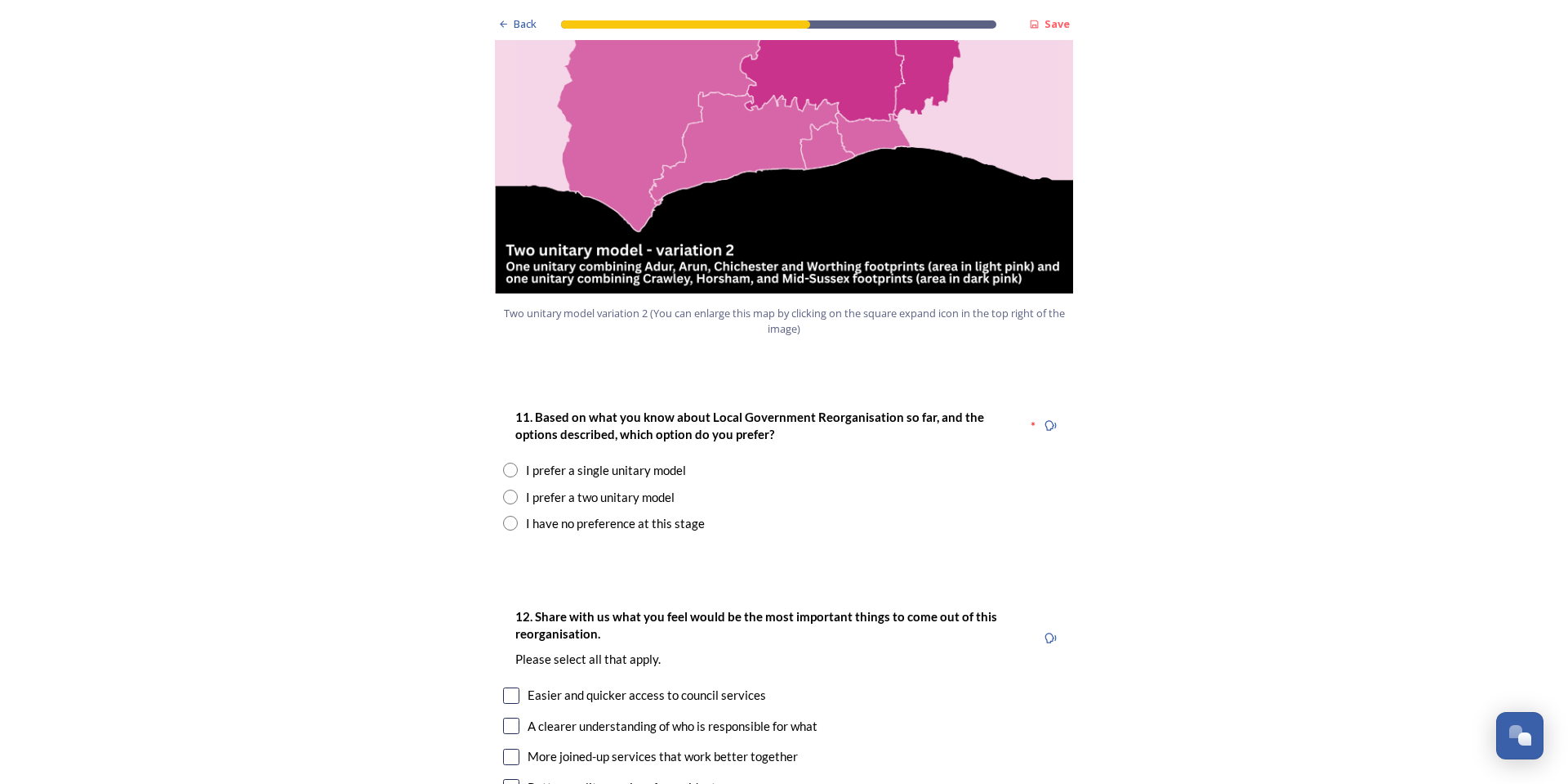
click at [514, 488] on div "I prefer a two unitary model" at bounding box center [784, 497] width 562 height 19
radio input "true"
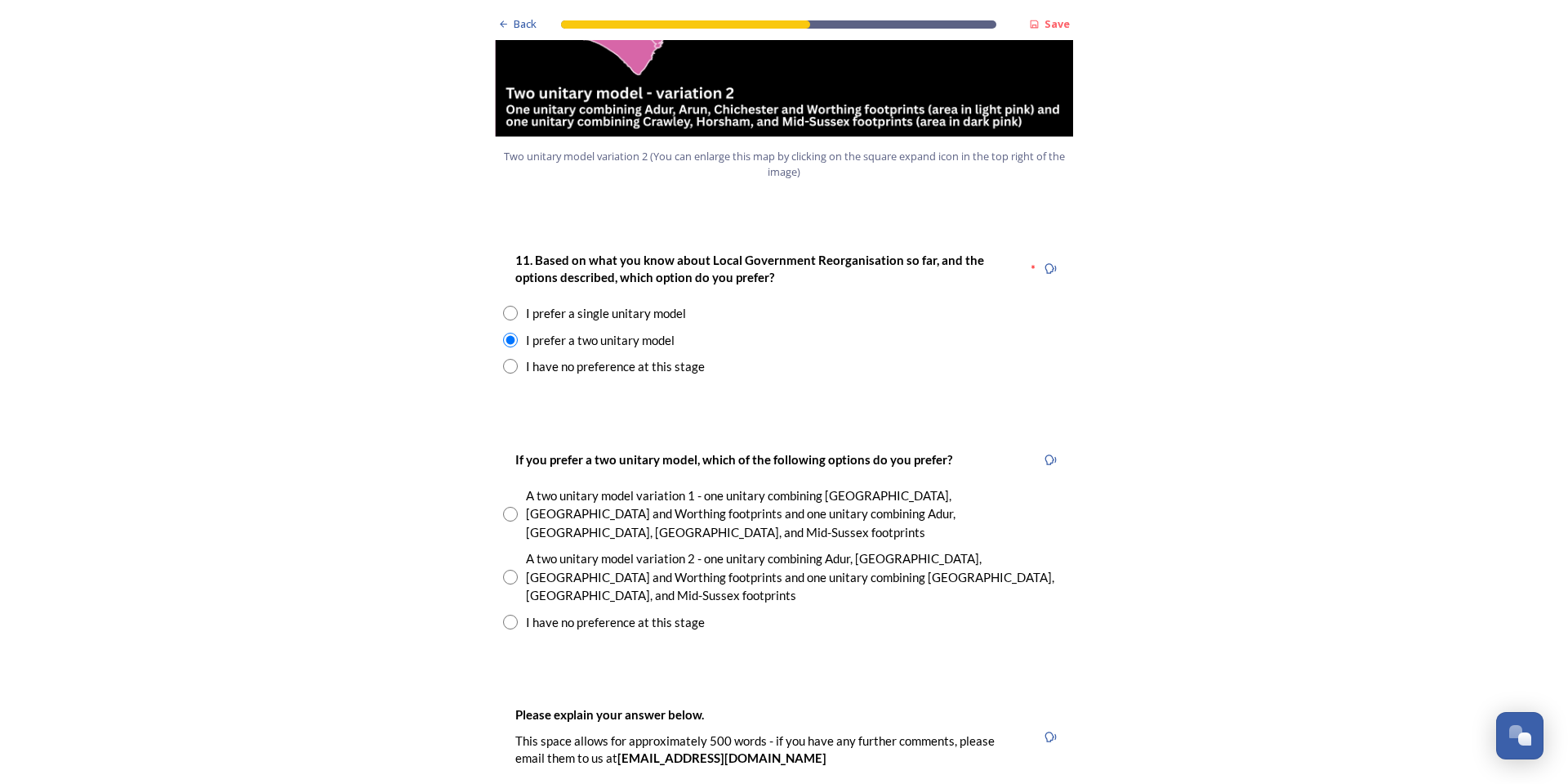
scroll to position [2043, 0]
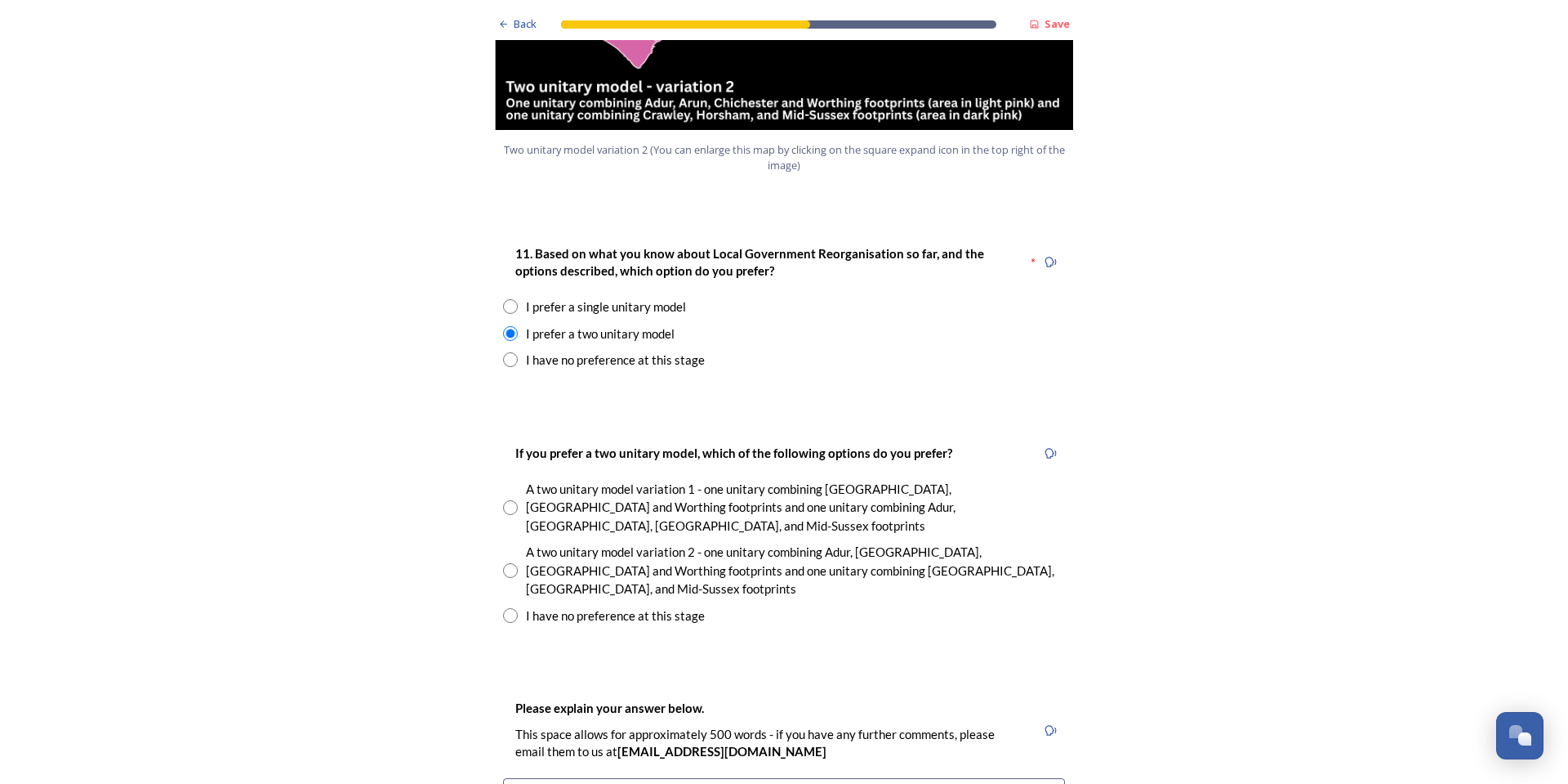
click at [503, 563] on input "radio" at bounding box center [510, 570] width 15 height 15
radio input "true"
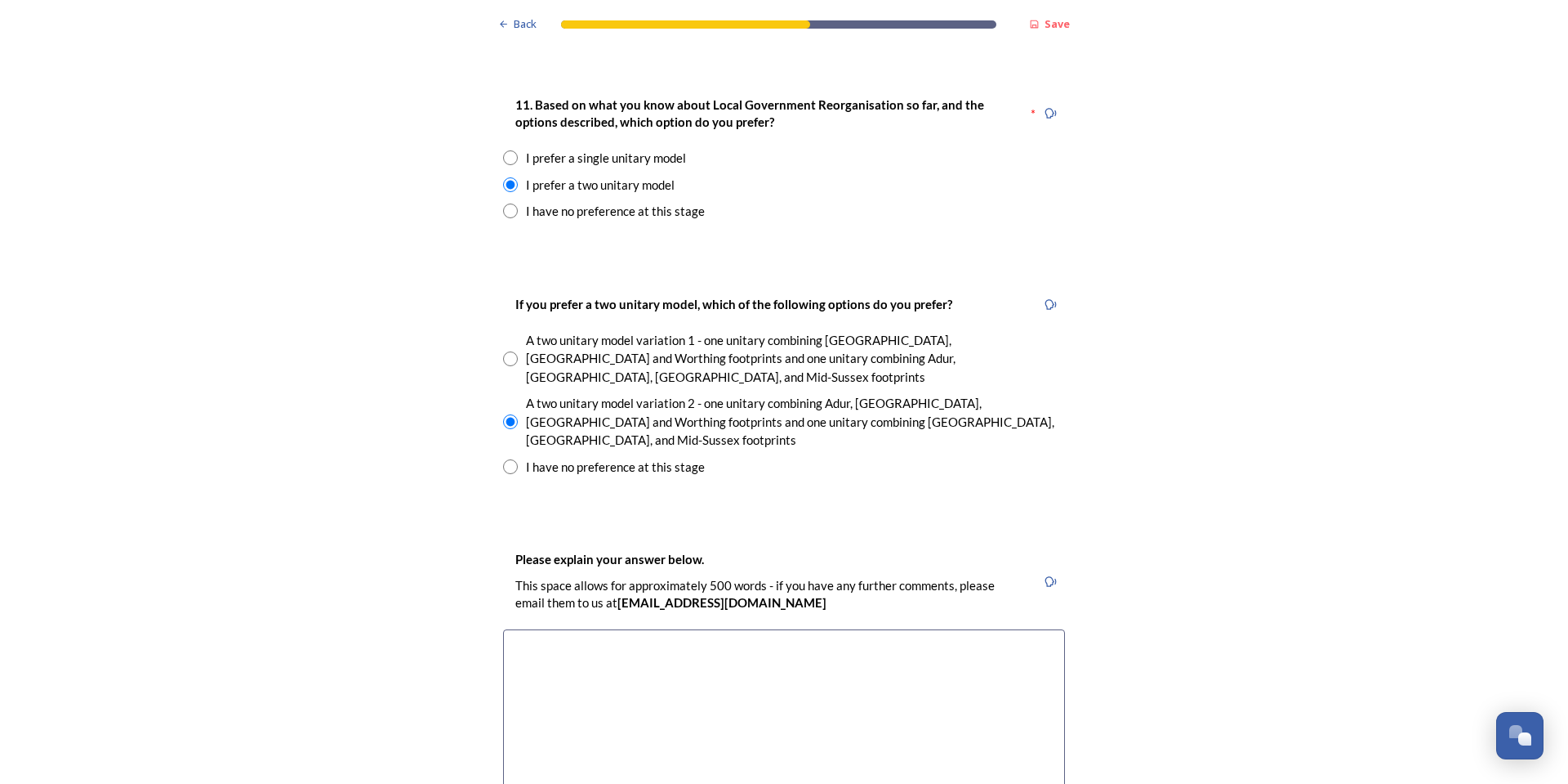
scroll to position [2206, 0]
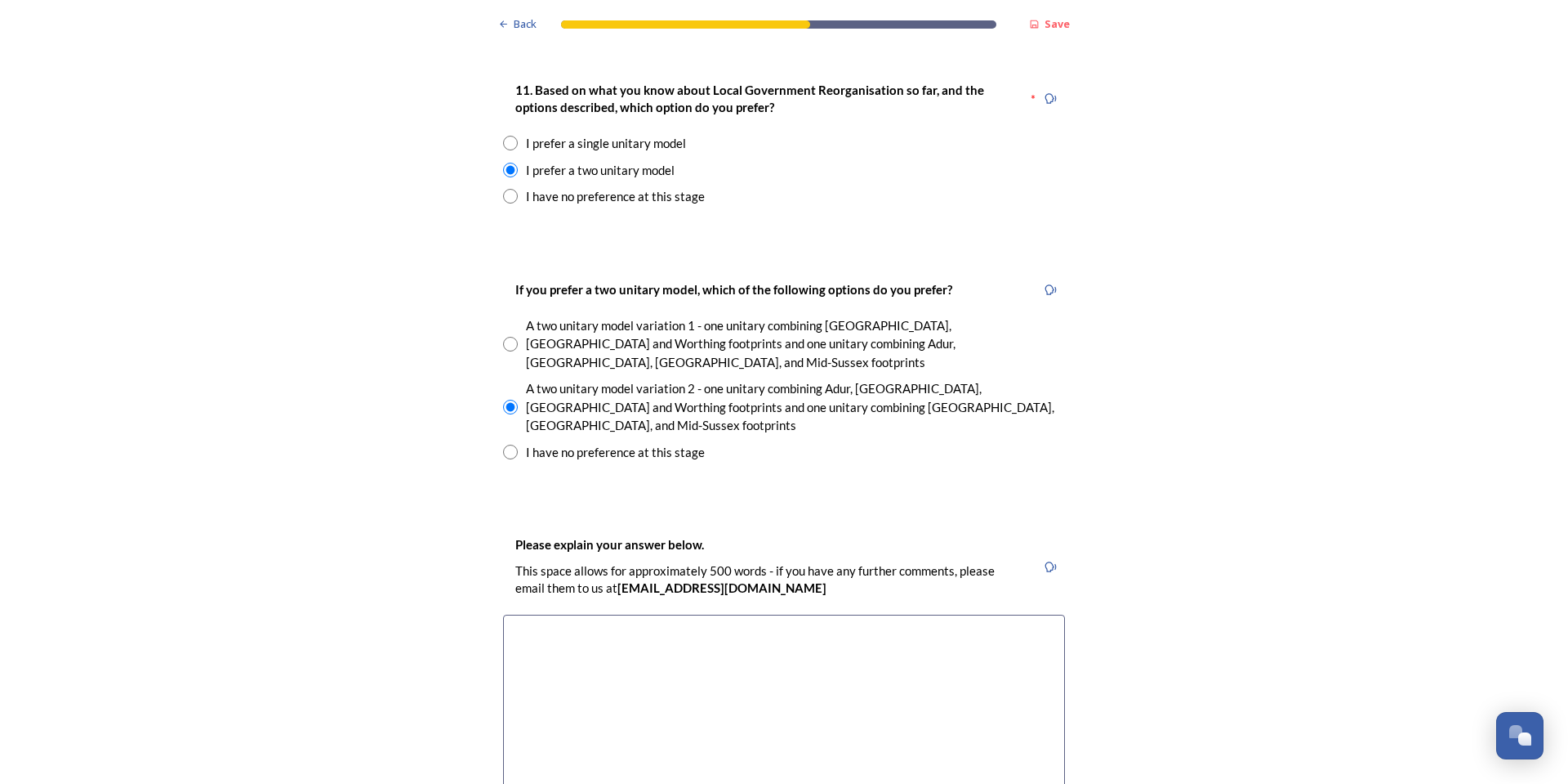
click at [610, 615] on textarea at bounding box center [784, 707] width 562 height 184
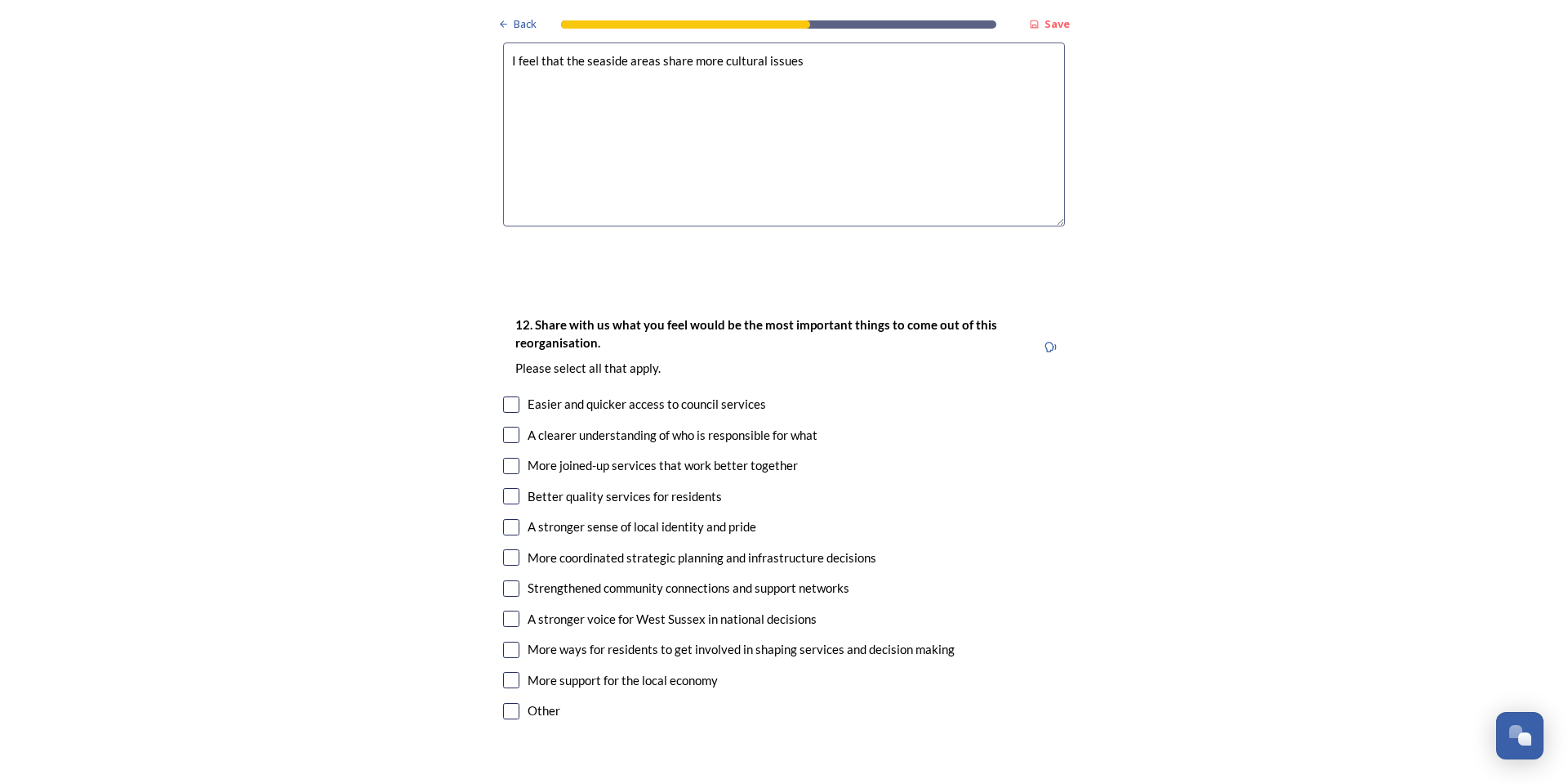
scroll to position [2860, 0]
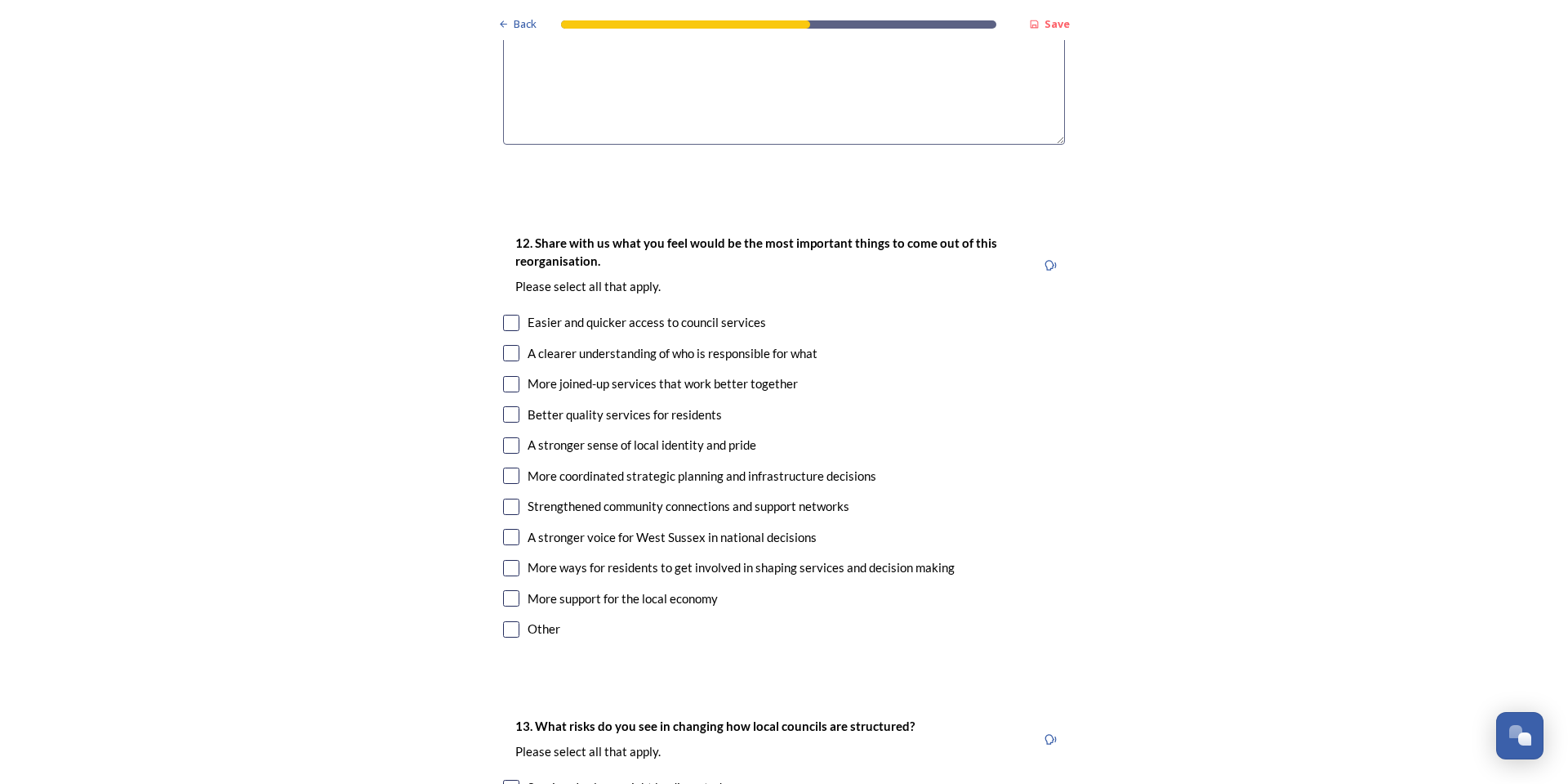
type textarea "I feel that the seaside areas share more cultural issues"
click at [507, 345] on input "checkbox" at bounding box center [511, 353] width 17 height 17
checkbox input "true"
click at [503, 376] on input "checkbox" at bounding box center [511, 384] width 17 height 17
checkbox input "true"
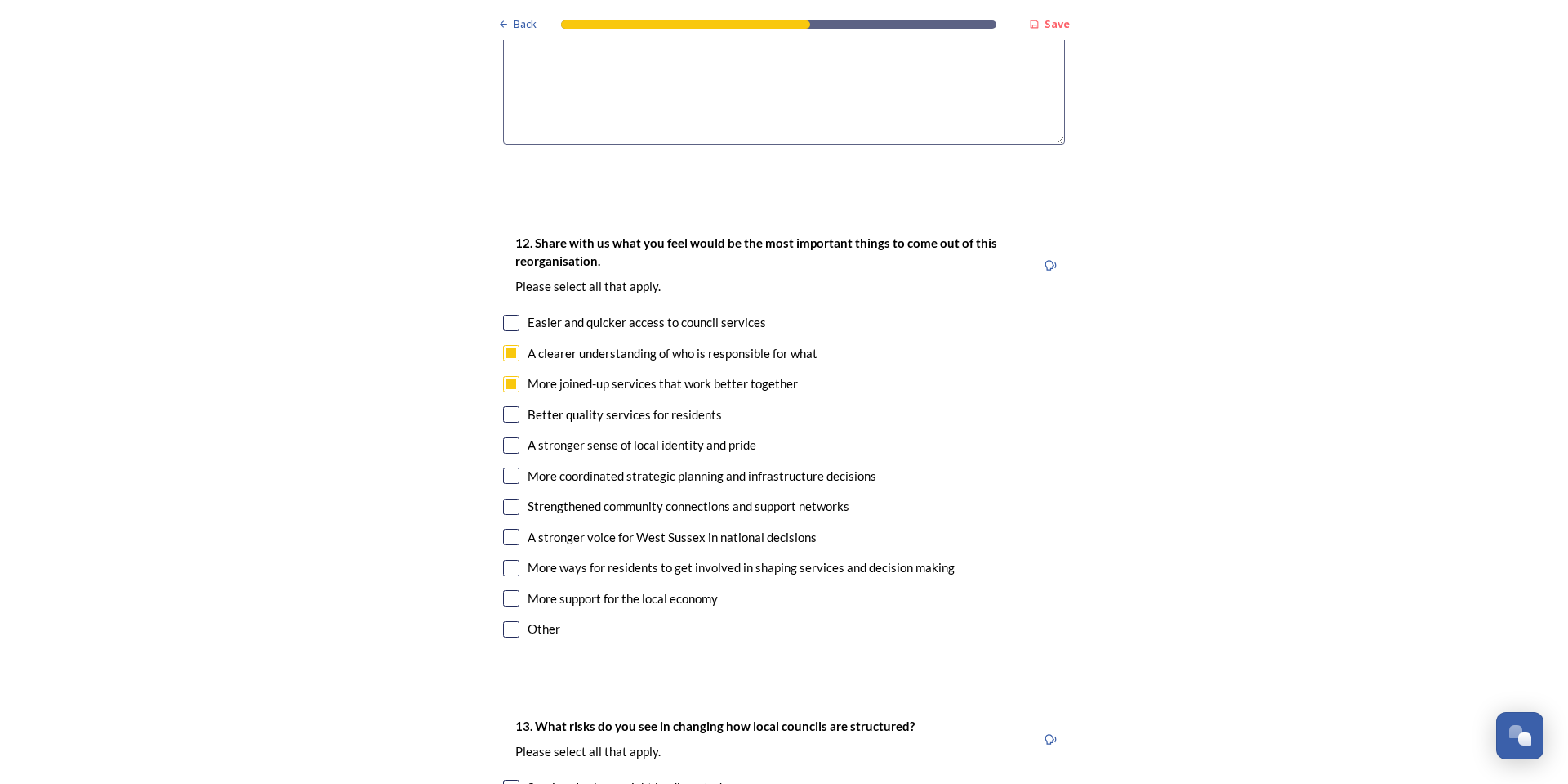
click at [509, 437] on input "checkbox" at bounding box center [511, 445] width 17 height 17
checkbox input "true"
click at [508, 467] on input "checkbox" at bounding box center [511, 475] width 17 height 17
checkbox input "true"
click at [503, 499] on input "checkbox" at bounding box center [511, 506] width 17 height 17
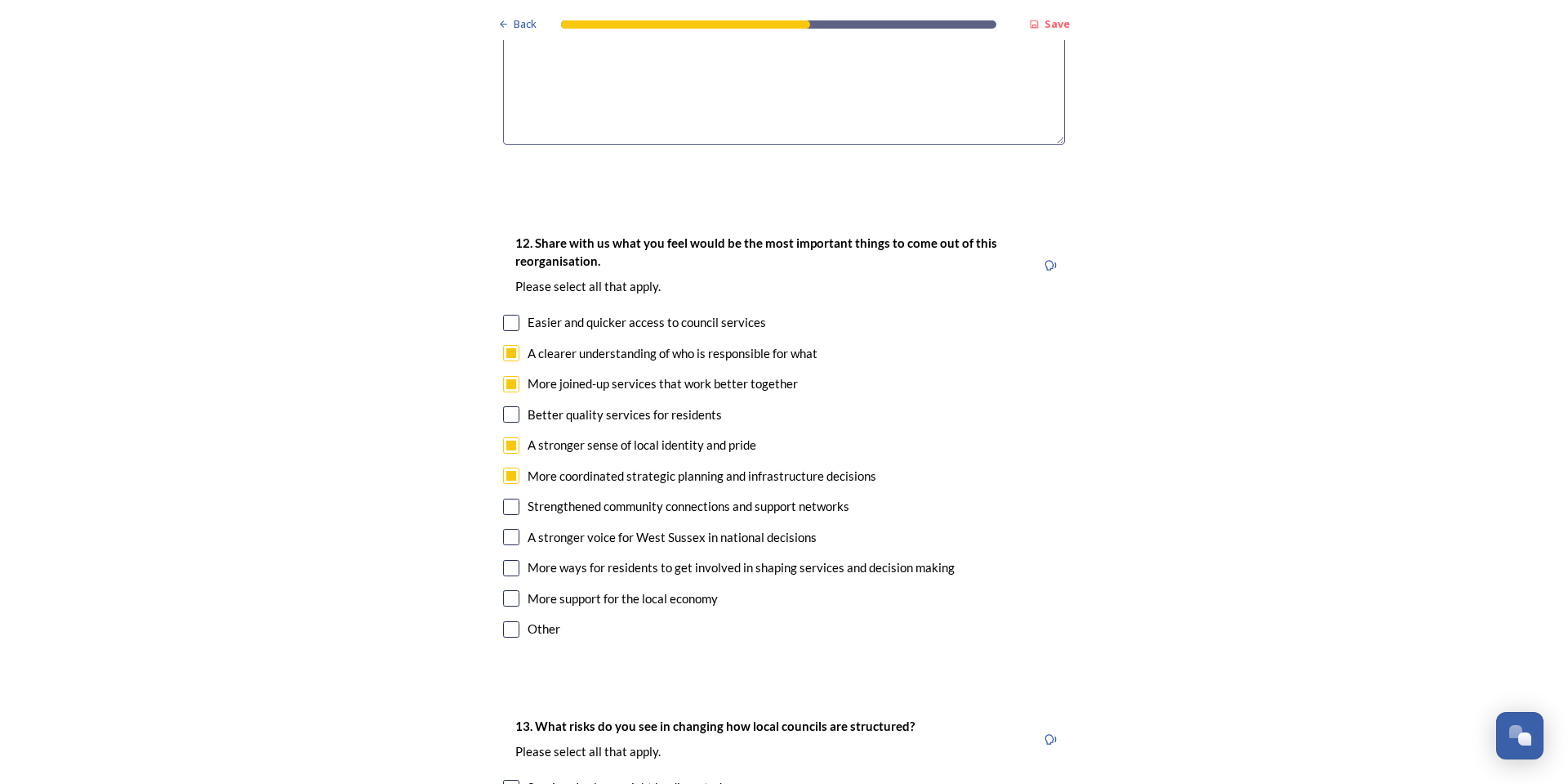
checkbox input "true"
click at [505, 529] on input "checkbox" at bounding box center [511, 537] width 17 height 17
checkbox input "true"
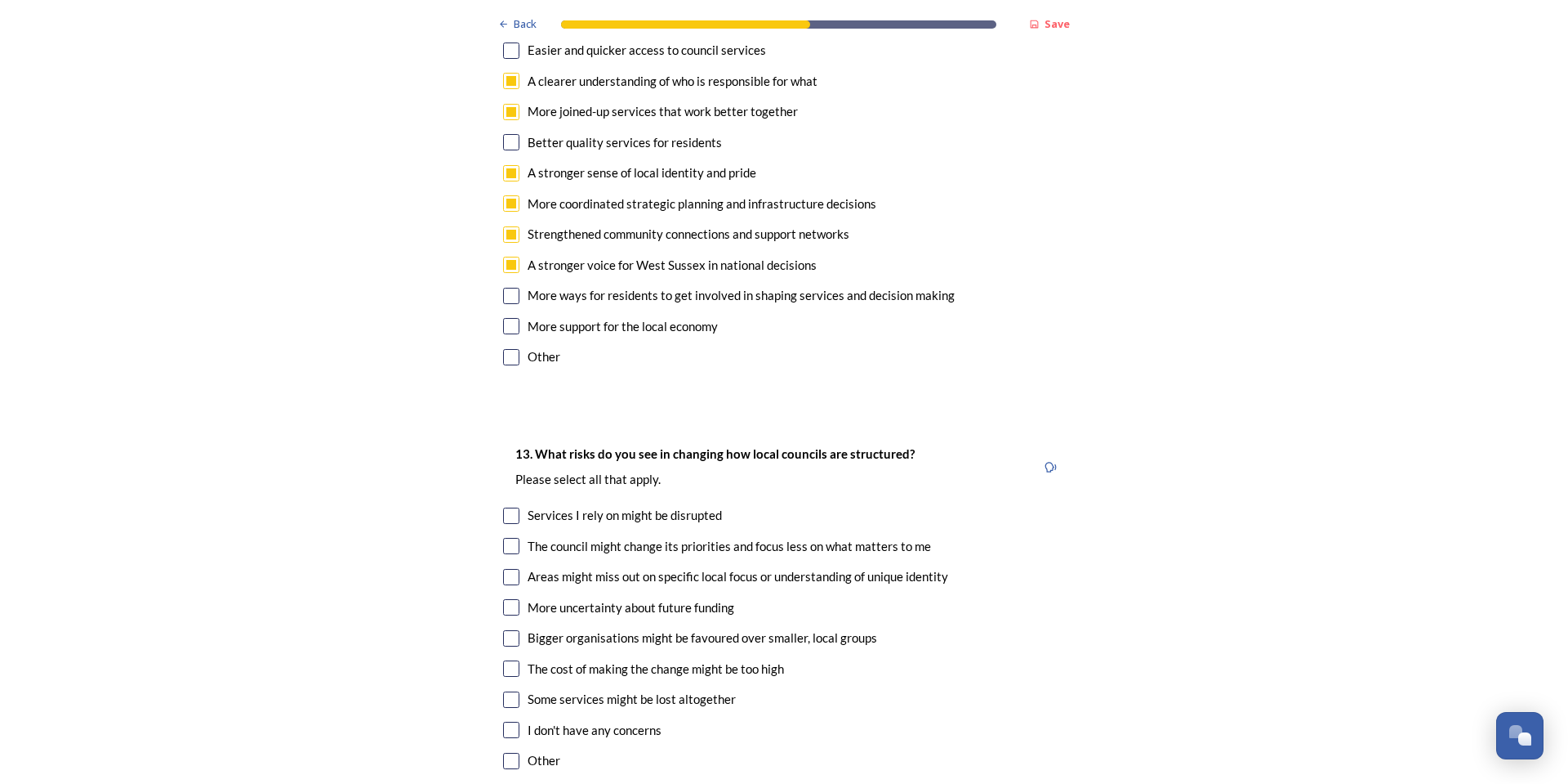
scroll to position [3187, 0]
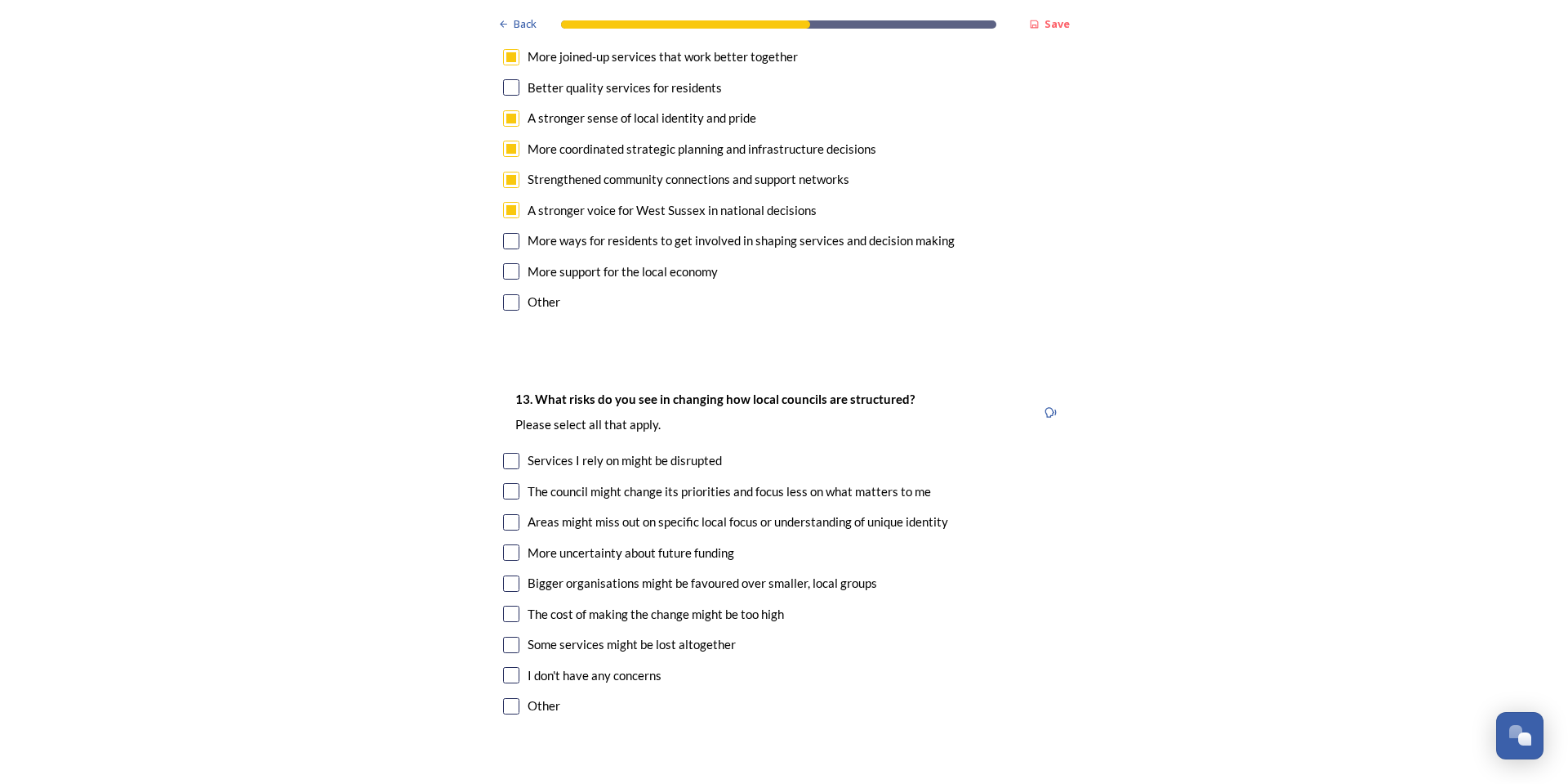
click at [505, 453] on input "checkbox" at bounding box center [511, 460] width 17 height 17
checkbox input "true"
click at [510, 483] on input "checkbox" at bounding box center [511, 491] width 17 height 17
checkbox input "true"
click at [503, 514] on input "checkbox" at bounding box center [511, 522] width 17 height 17
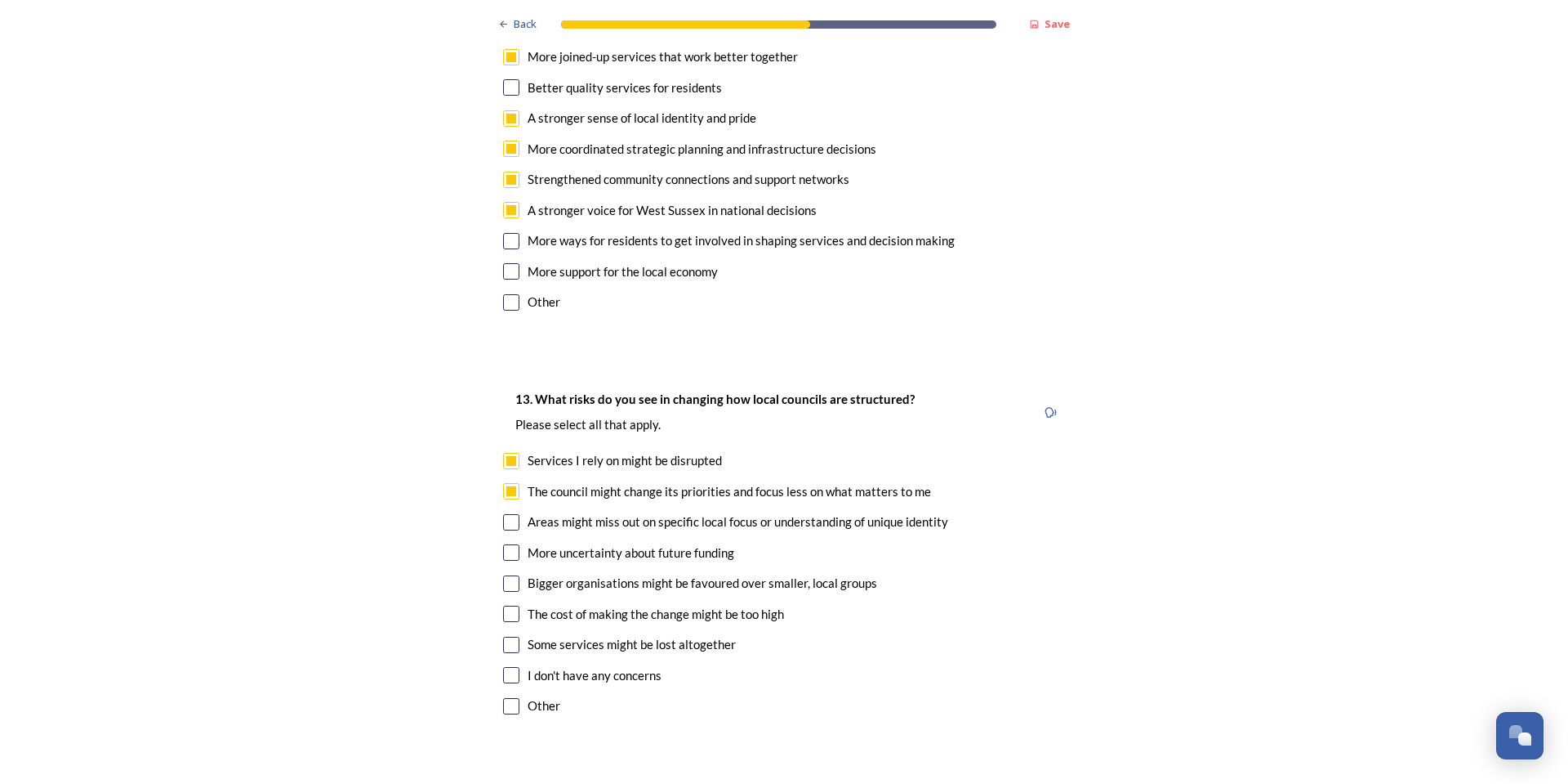
checkbox input "true"
click at [503, 544] on input "checkbox" at bounding box center [511, 552] width 17 height 17
checkbox input "true"
click at [510, 575] on input "checkbox" at bounding box center [511, 583] width 17 height 17
checkbox input "true"
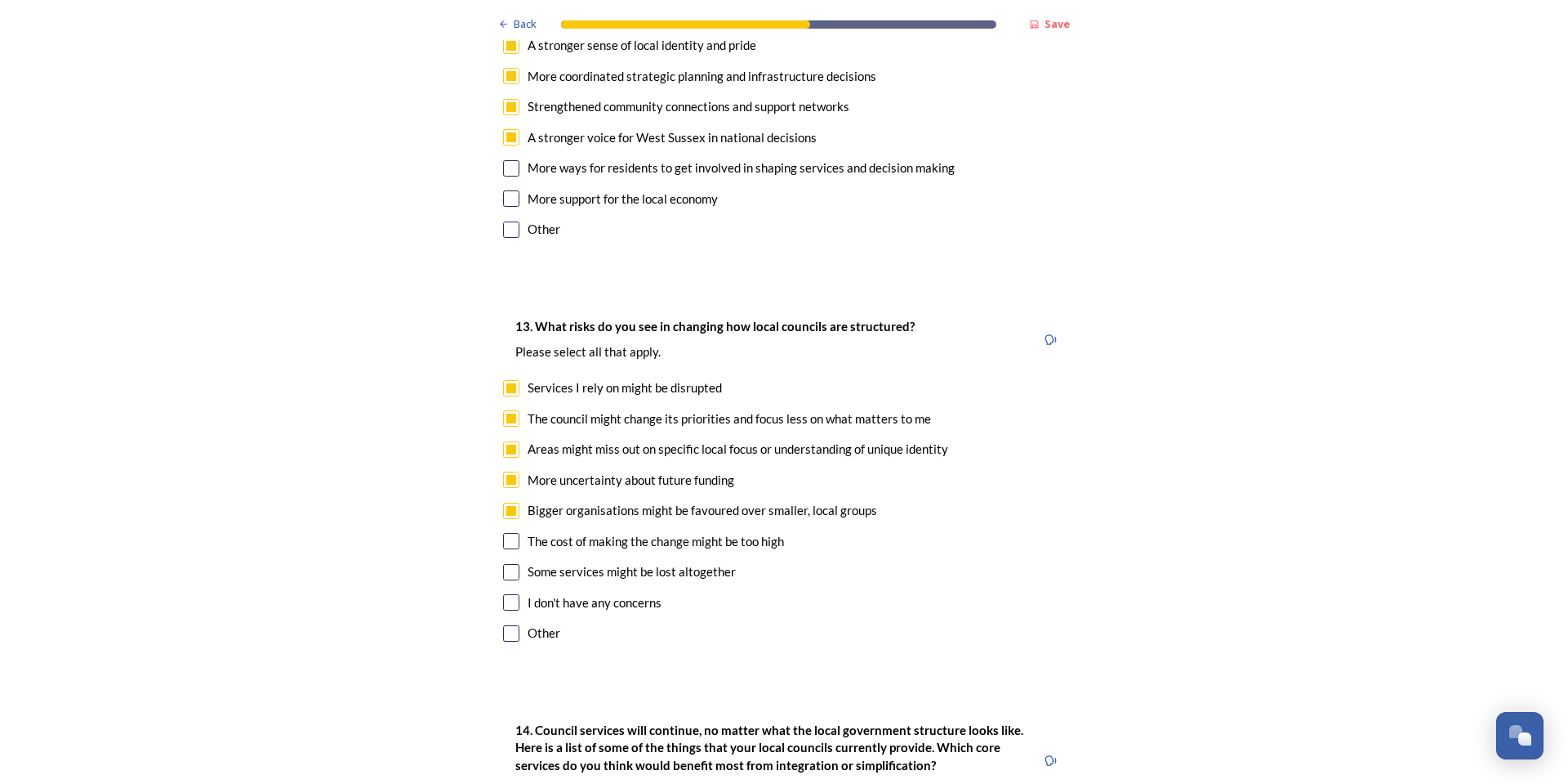
scroll to position [3350, 0]
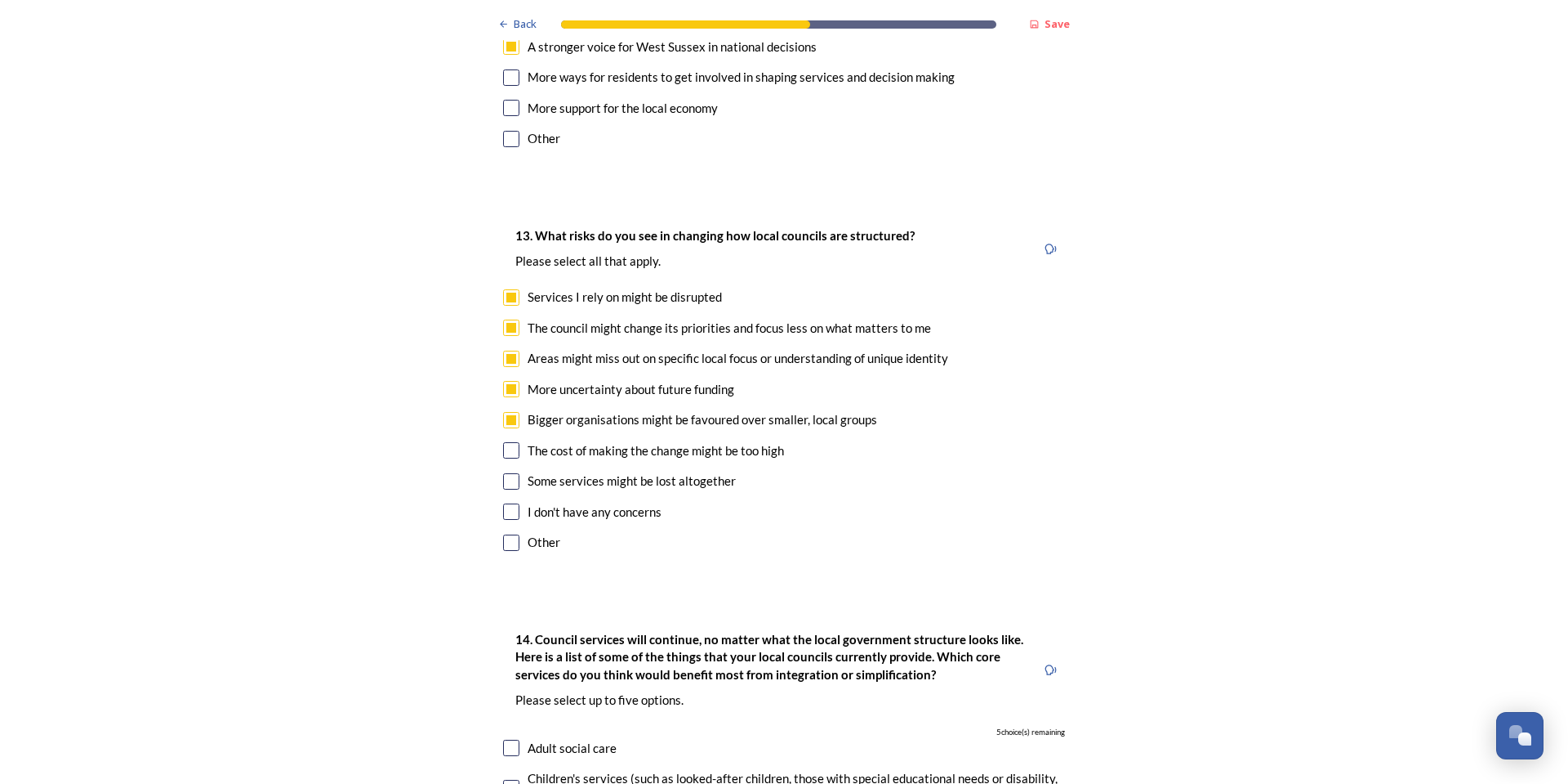
click at [505, 442] on input "checkbox" at bounding box center [511, 450] width 17 height 17
checkbox input "true"
click at [503, 473] on input "checkbox" at bounding box center [511, 481] width 17 height 17
checkbox input "true"
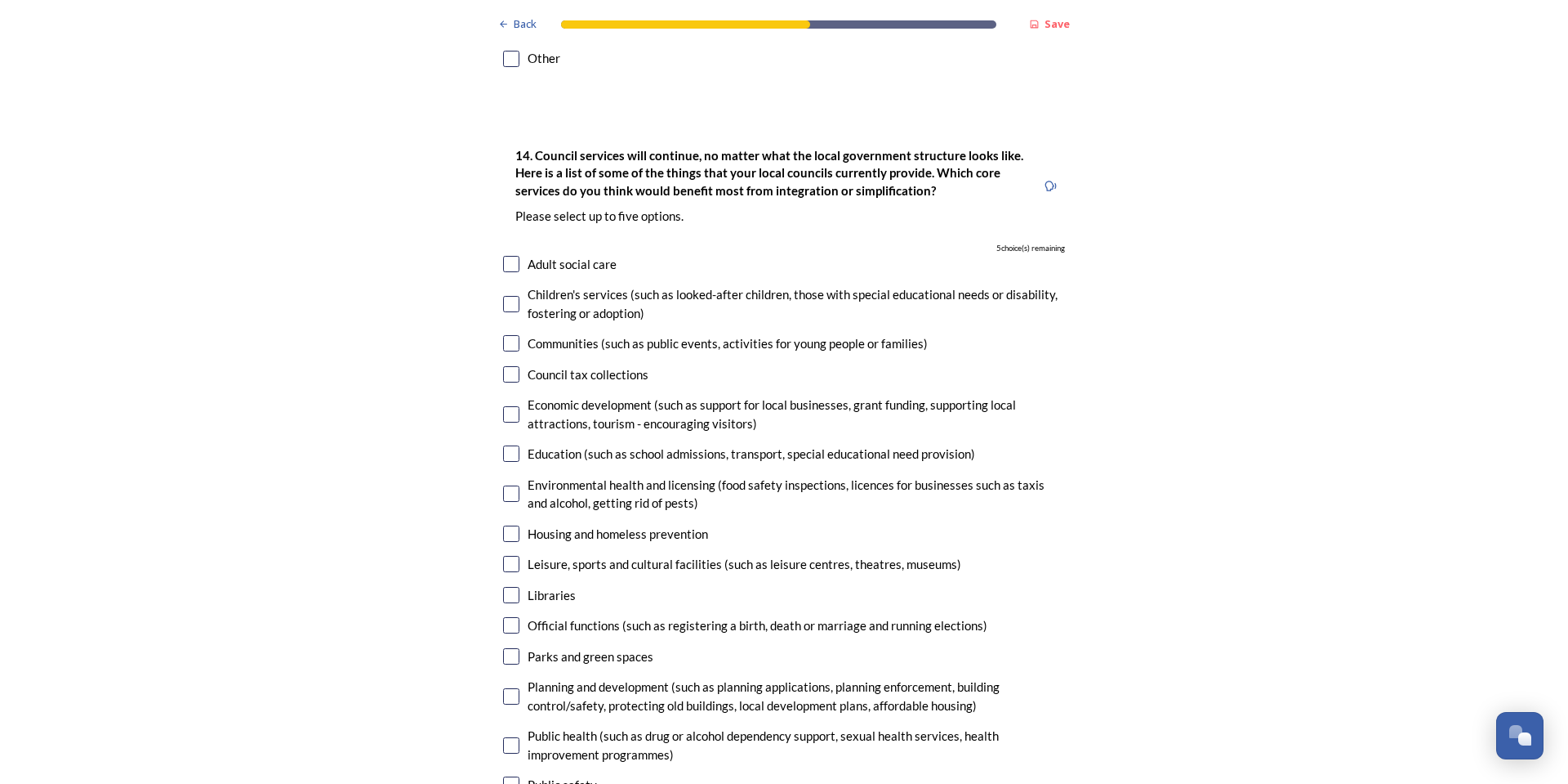
scroll to position [3841, 0]
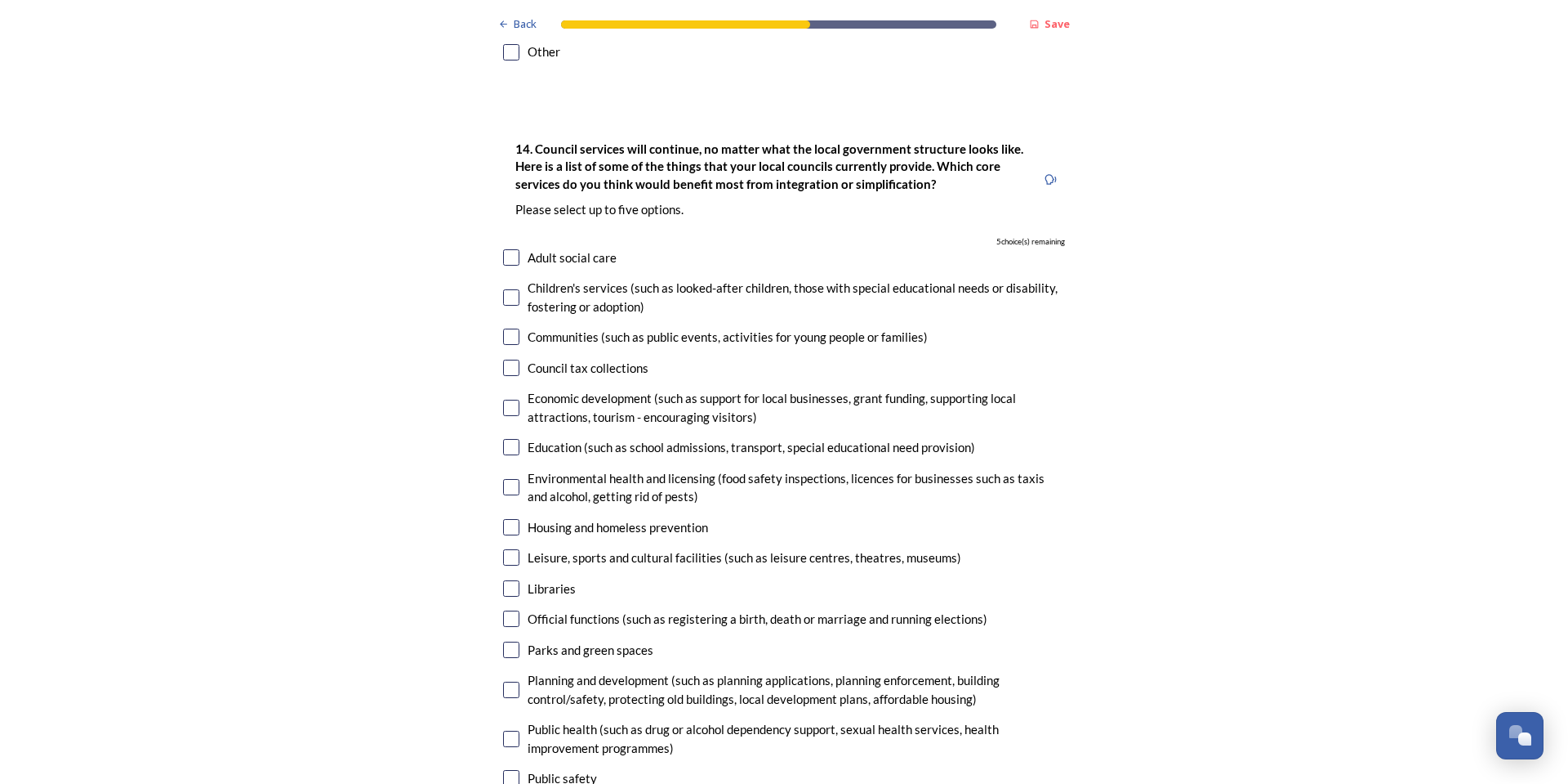
click at [510, 328] on input "checkbox" at bounding box center [511, 336] width 17 height 17
checkbox input "true"
click at [508, 400] on input "checkbox" at bounding box center [511, 408] width 17 height 17
checkbox input "true"
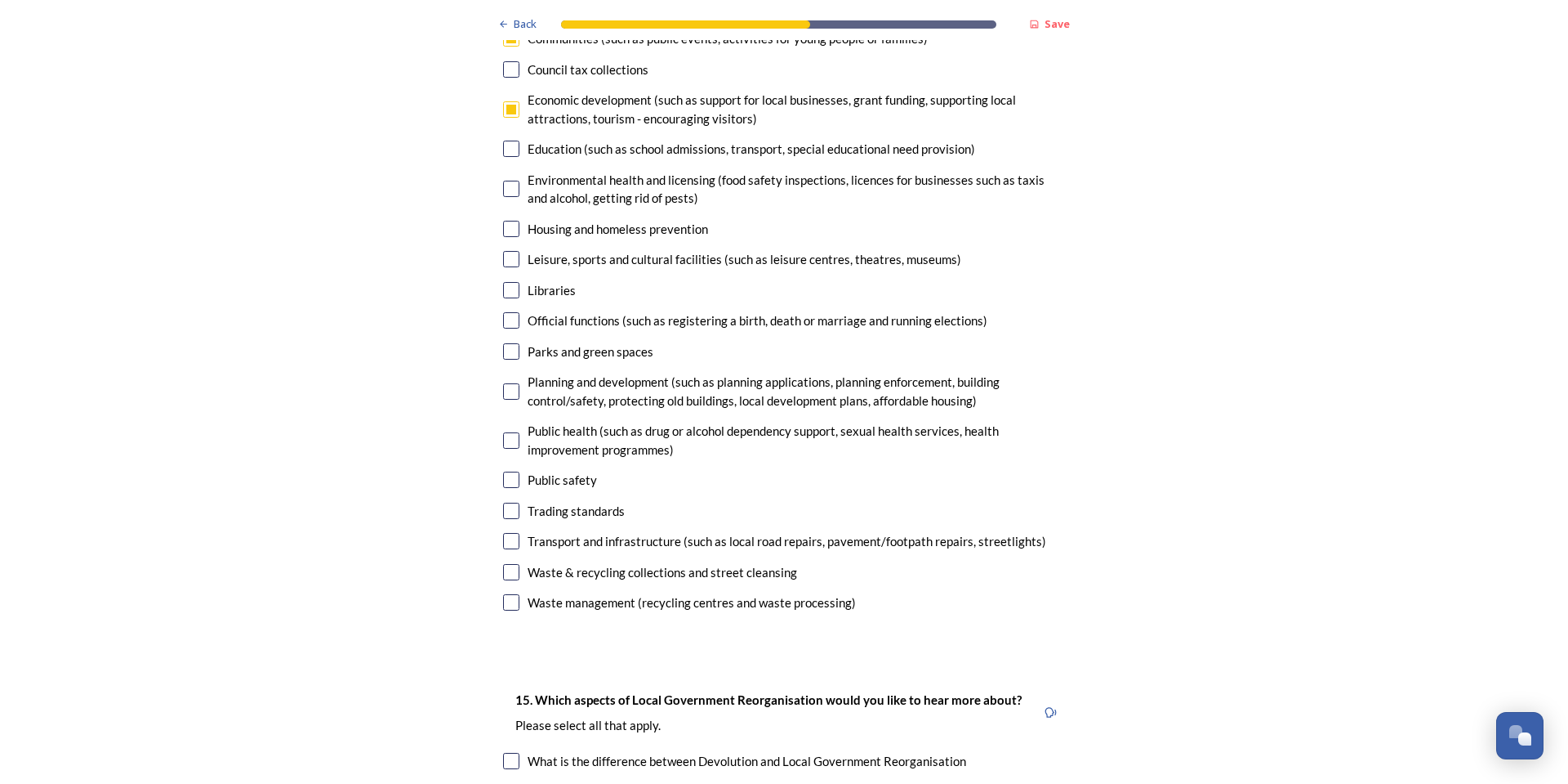
scroll to position [4167, 0]
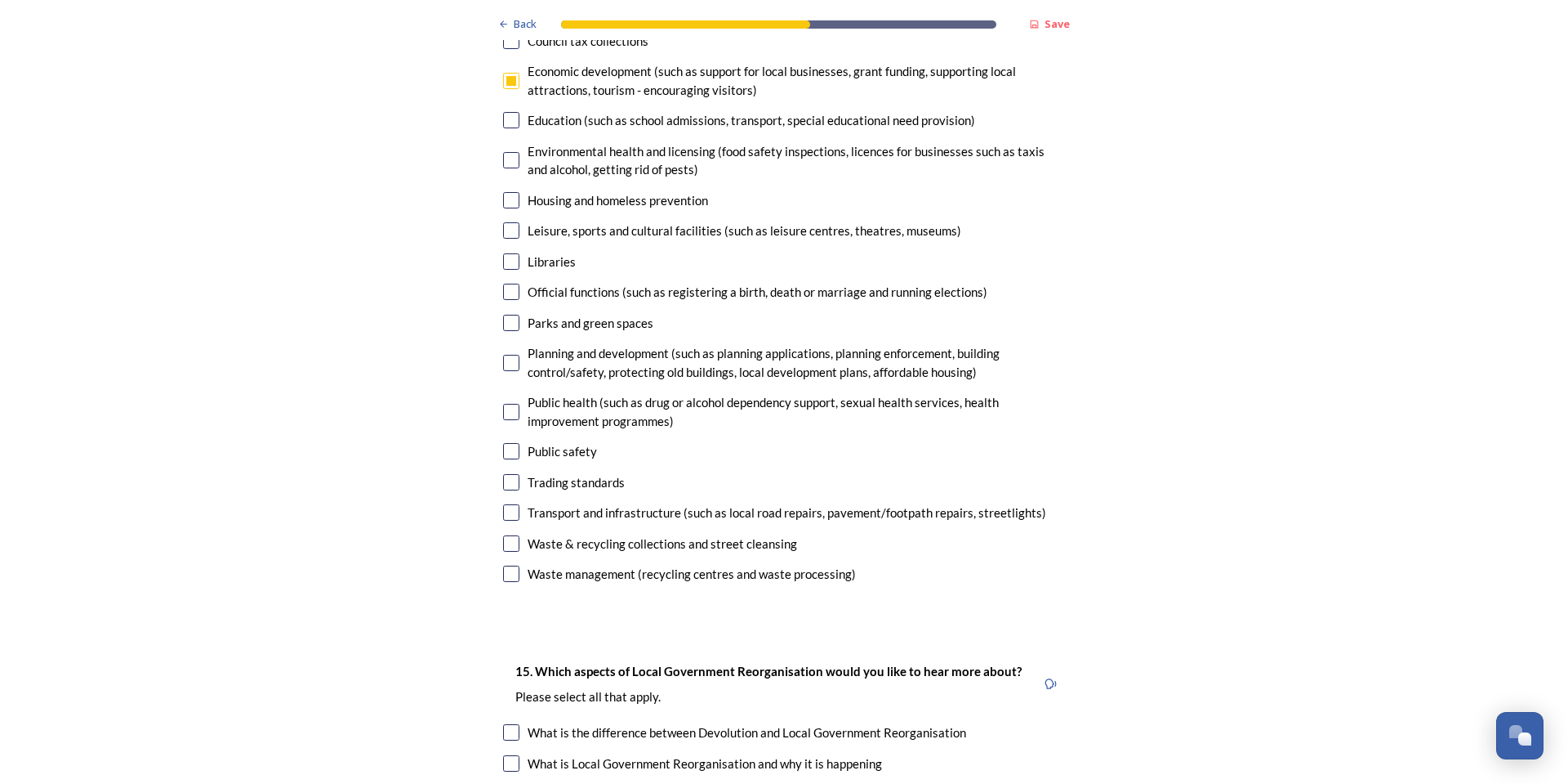
click at [507, 355] on input "checkbox" at bounding box center [511, 363] width 17 height 17
checkbox input "true"
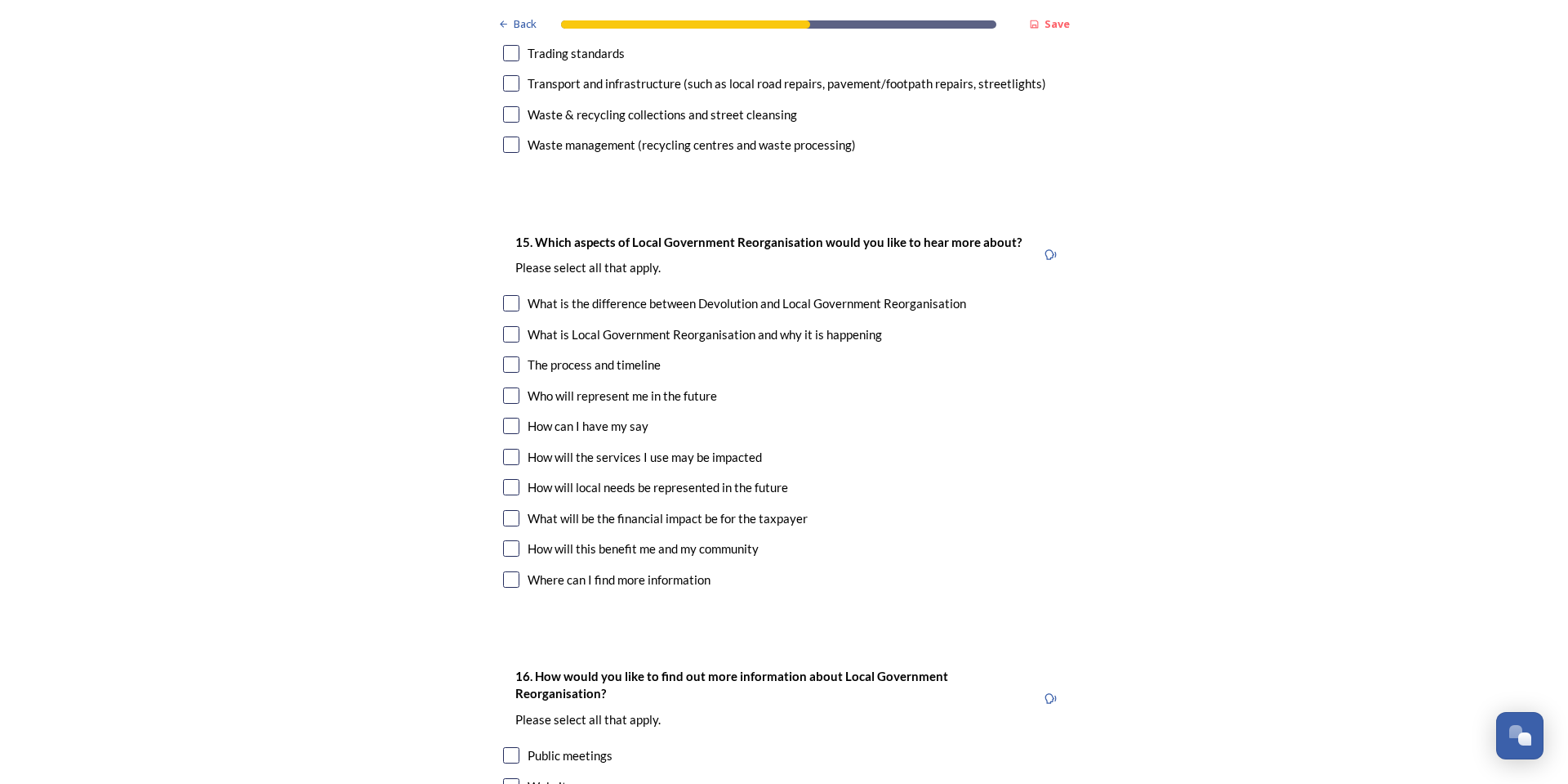
scroll to position [4658, 0]
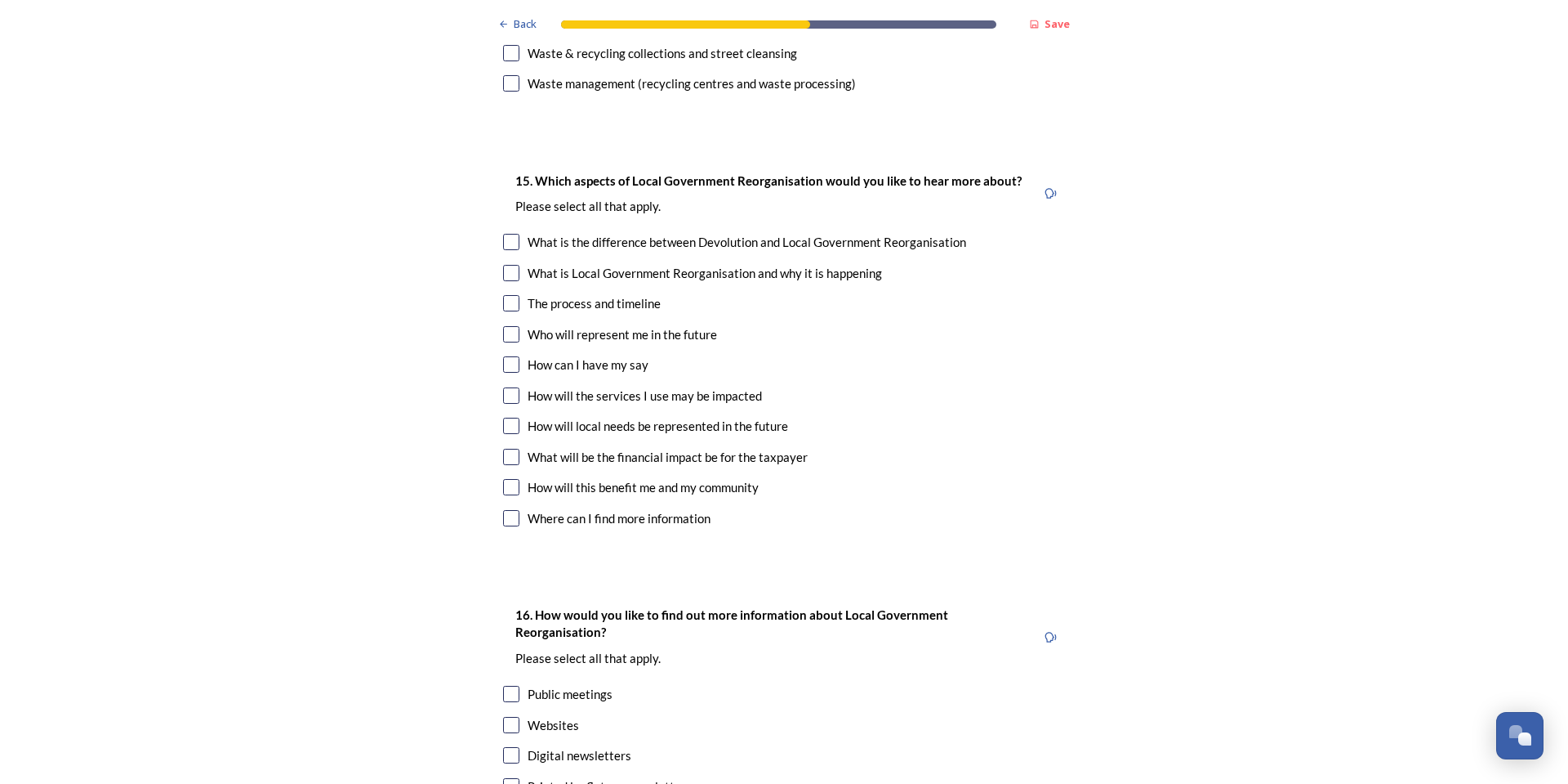
click at [515, 294] on div "The process and timeline" at bounding box center [784, 303] width 562 height 19
checkbox input "true"
click at [505, 327] on input "checkbox" at bounding box center [511, 334] width 17 height 17
checkbox input "true"
click at [510, 478] on div "How will this benefit me and my community" at bounding box center [784, 487] width 562 height 19
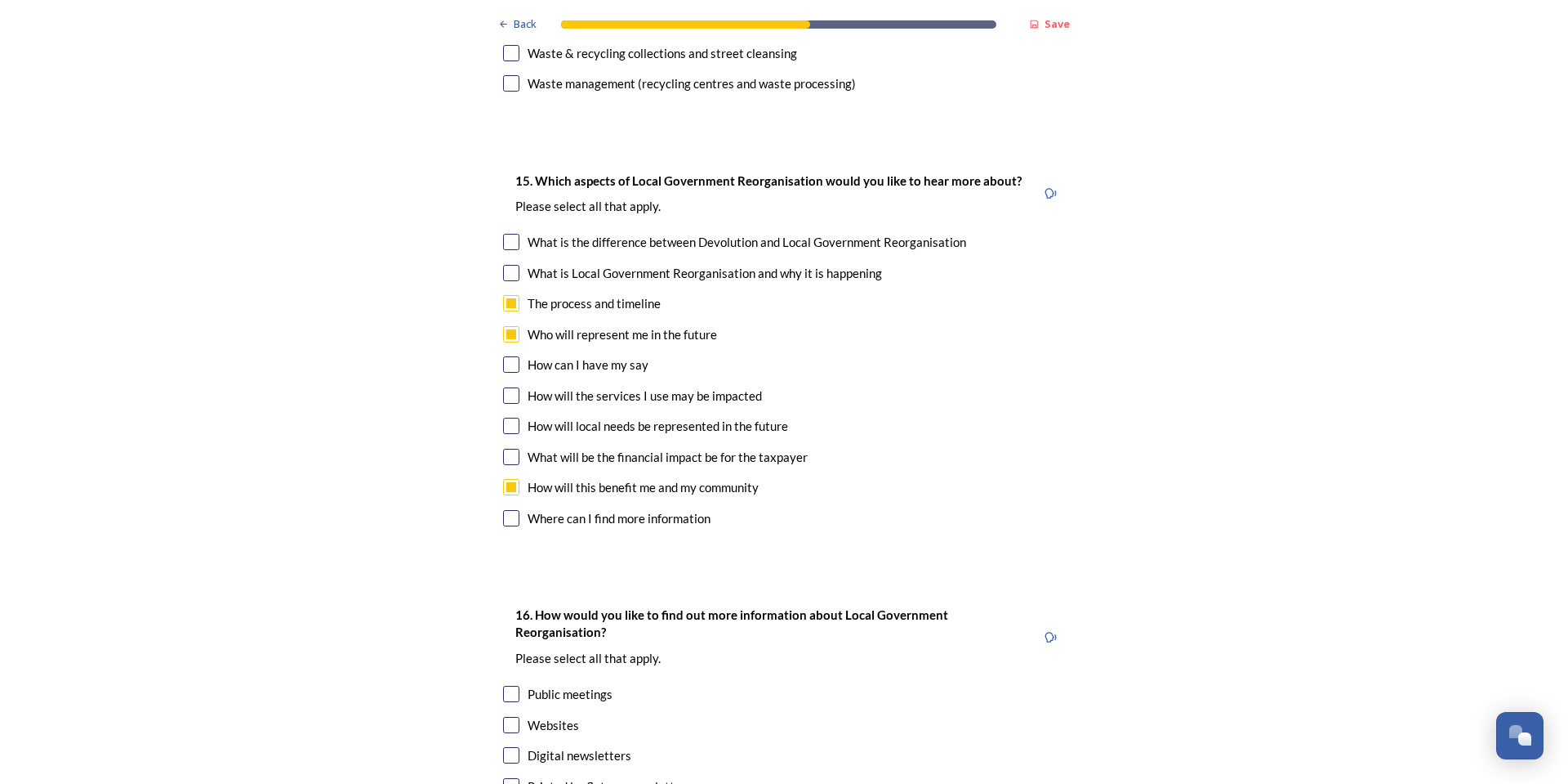
checkbox input "true"
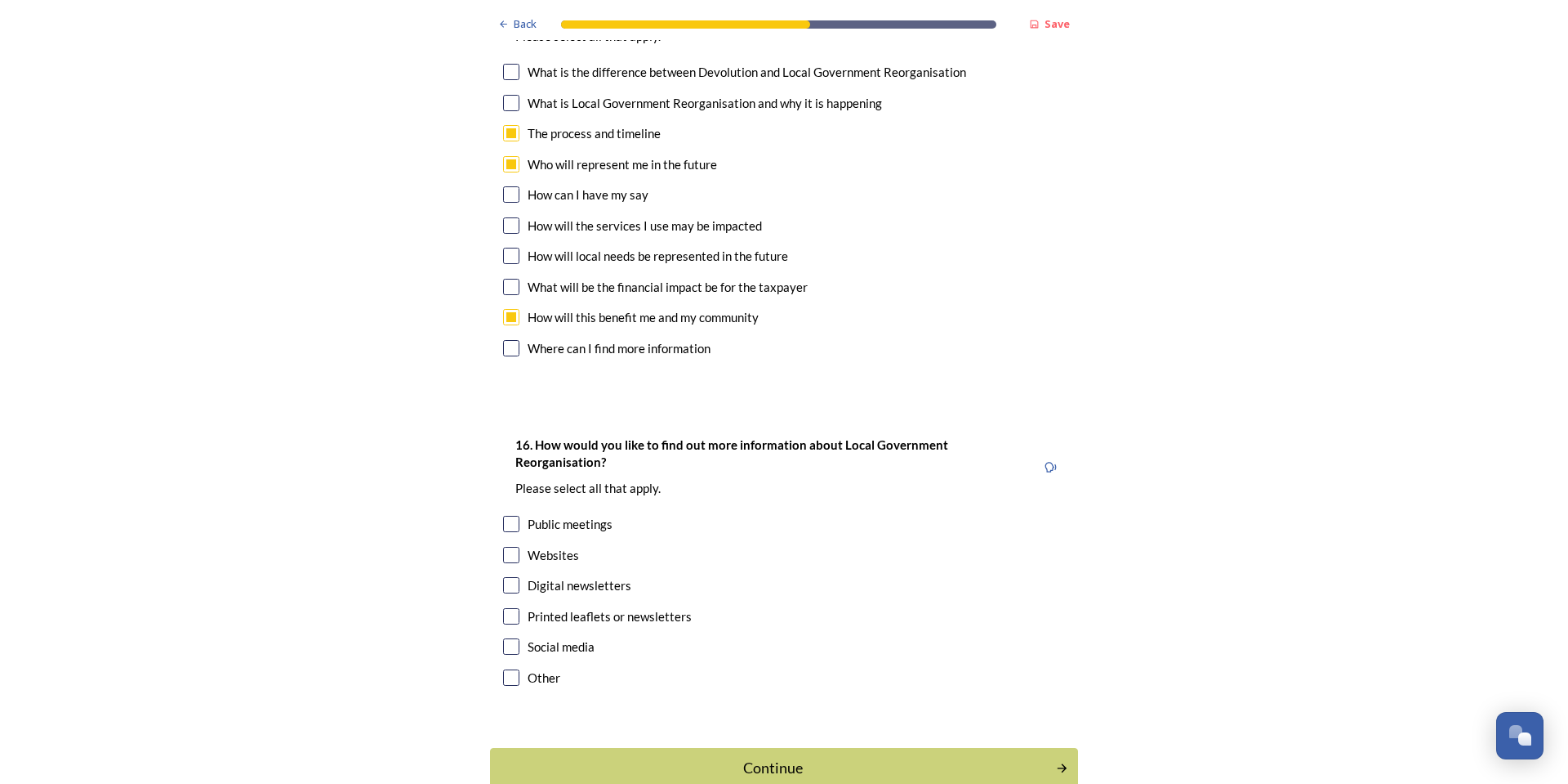
scroll to position [4842, 0]
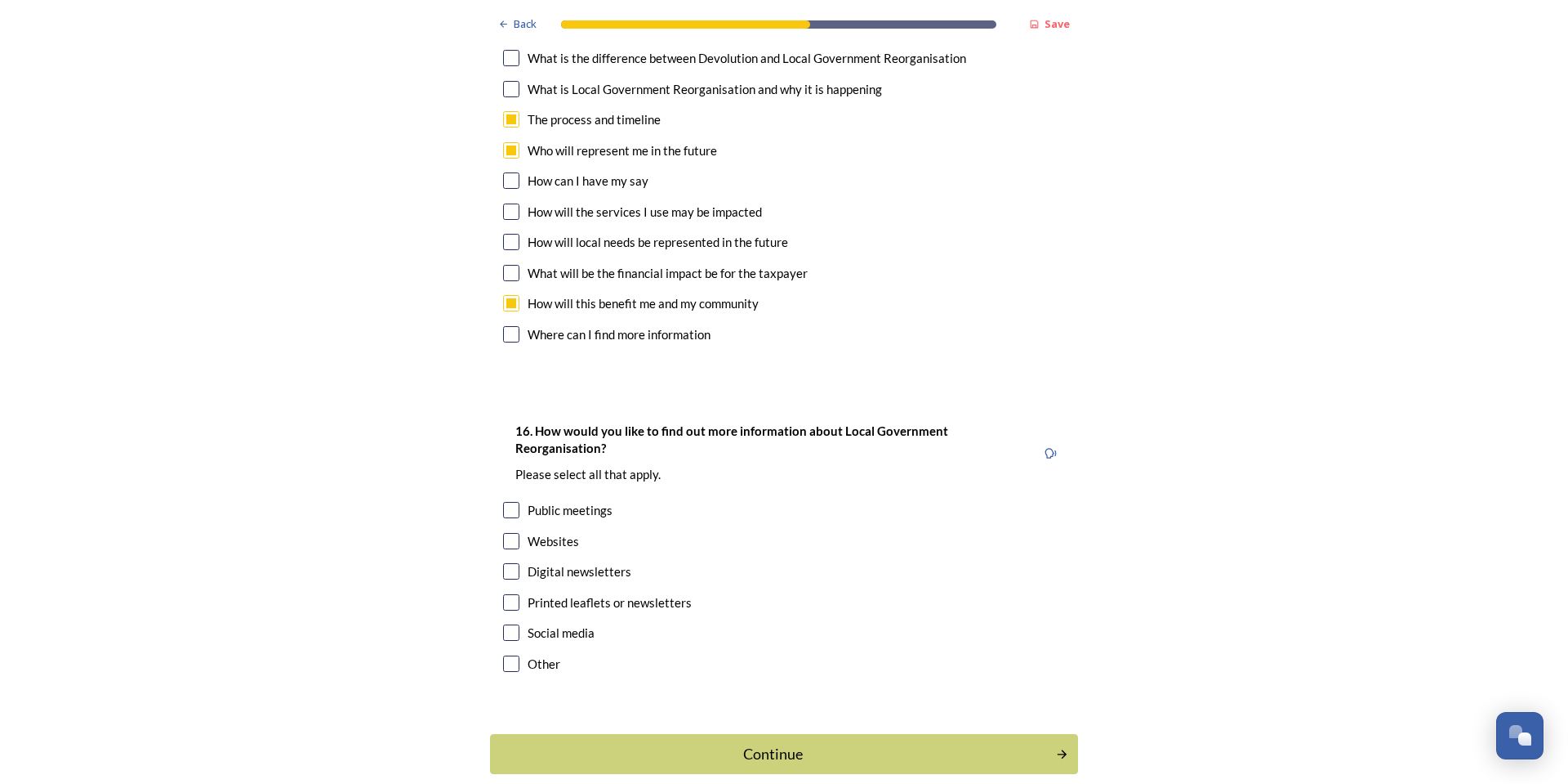
click at [505, 533] on input "checkbox" at bounding box center [511, 541] width 17 height 17
checkbox input "true"
click at [505, 563] on input "checkbox" at bounding box center [511, 571] width 17 height 17
checkbox input "true"
drag, startPoint x: 506, startPoint y: 544, endPoint x: 540, endPoint y: 580, distance: 49.5
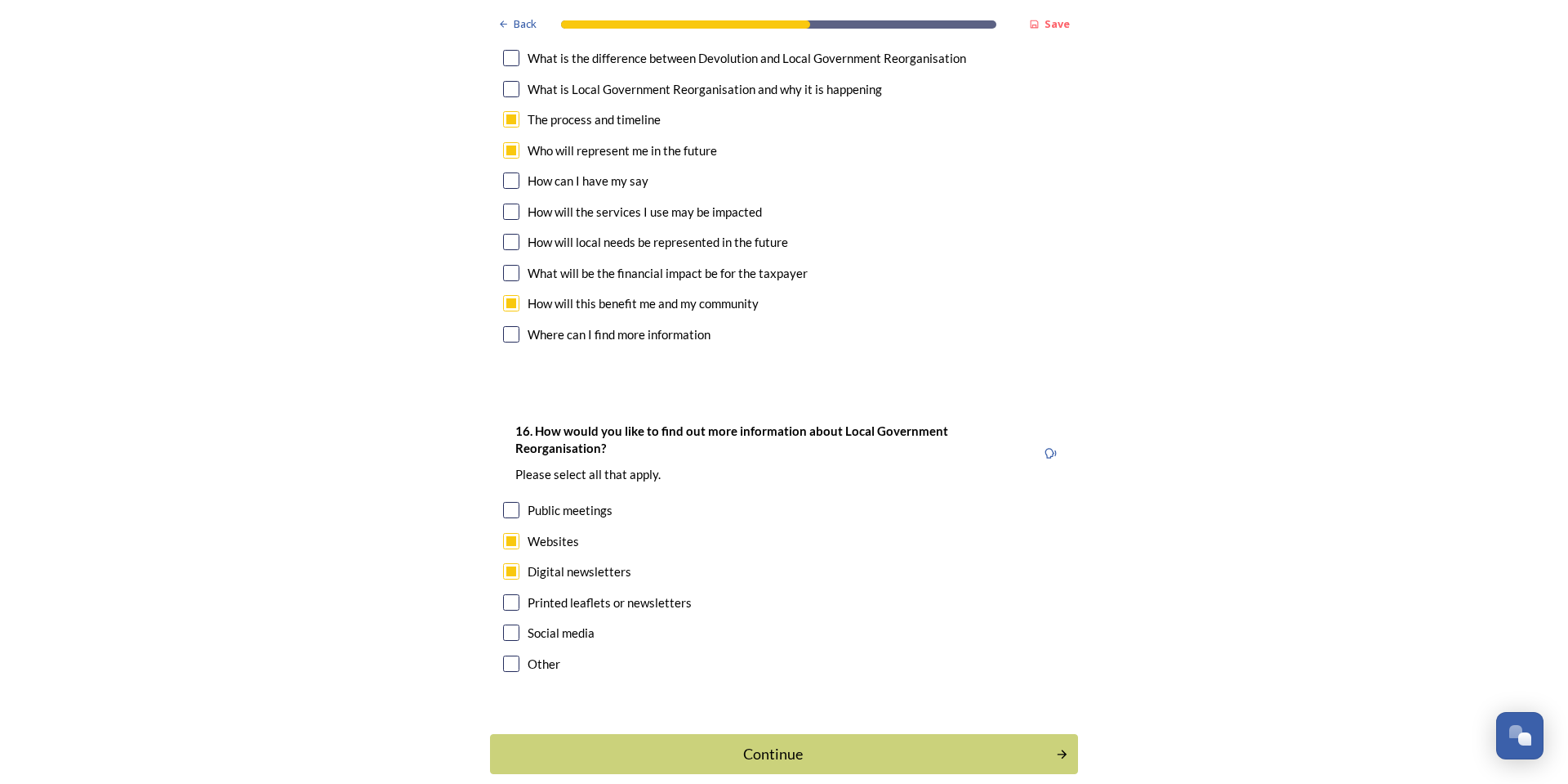
click at [506, 625] on input "checkbox" at bounding box center [511, 632] width 17 height 17
checkbox input "true"
click at [656, 743] on div "Continue" at bounding box center [773, 754] width 553 height 22
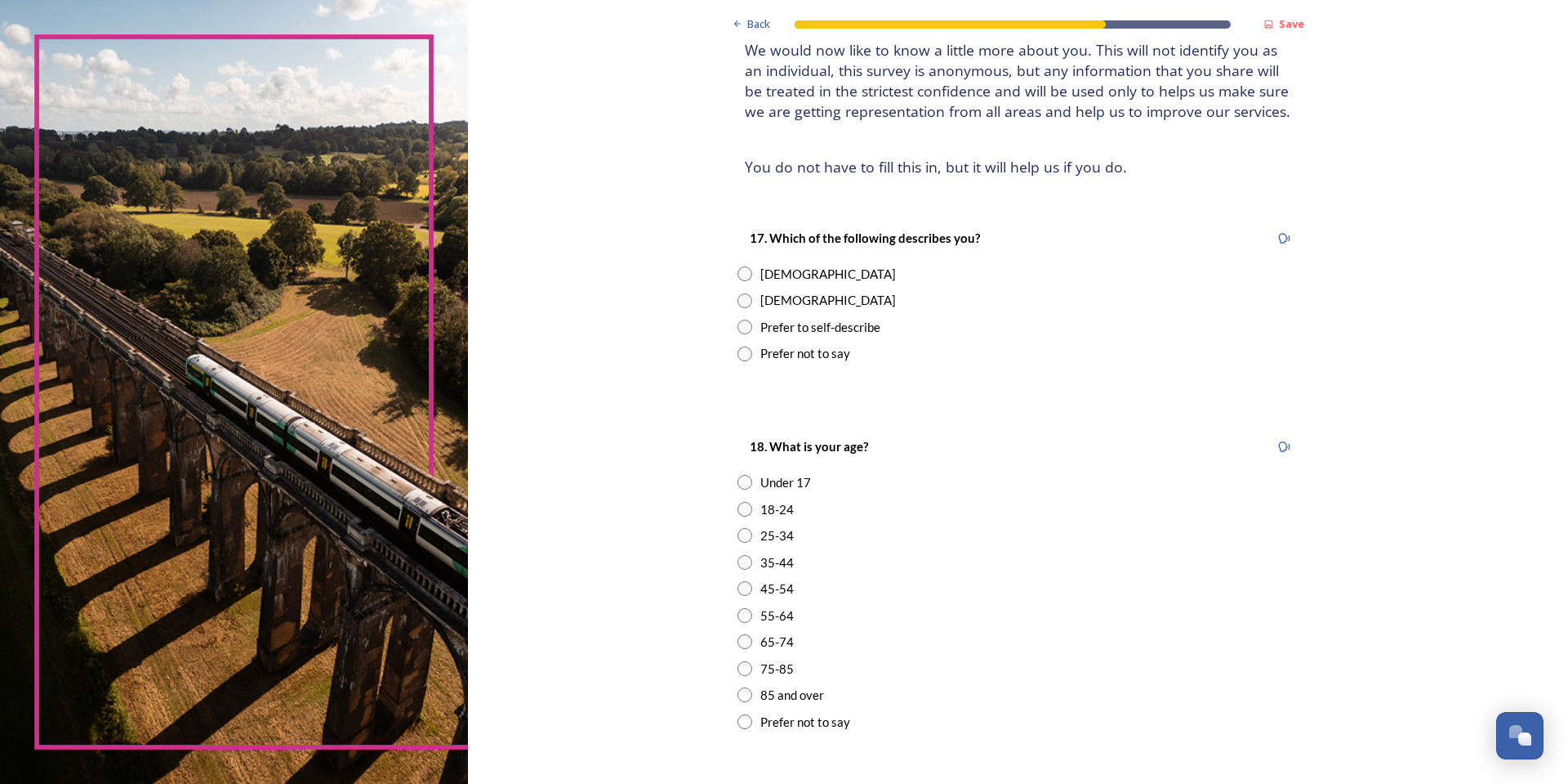
scroll to position [163, 0]
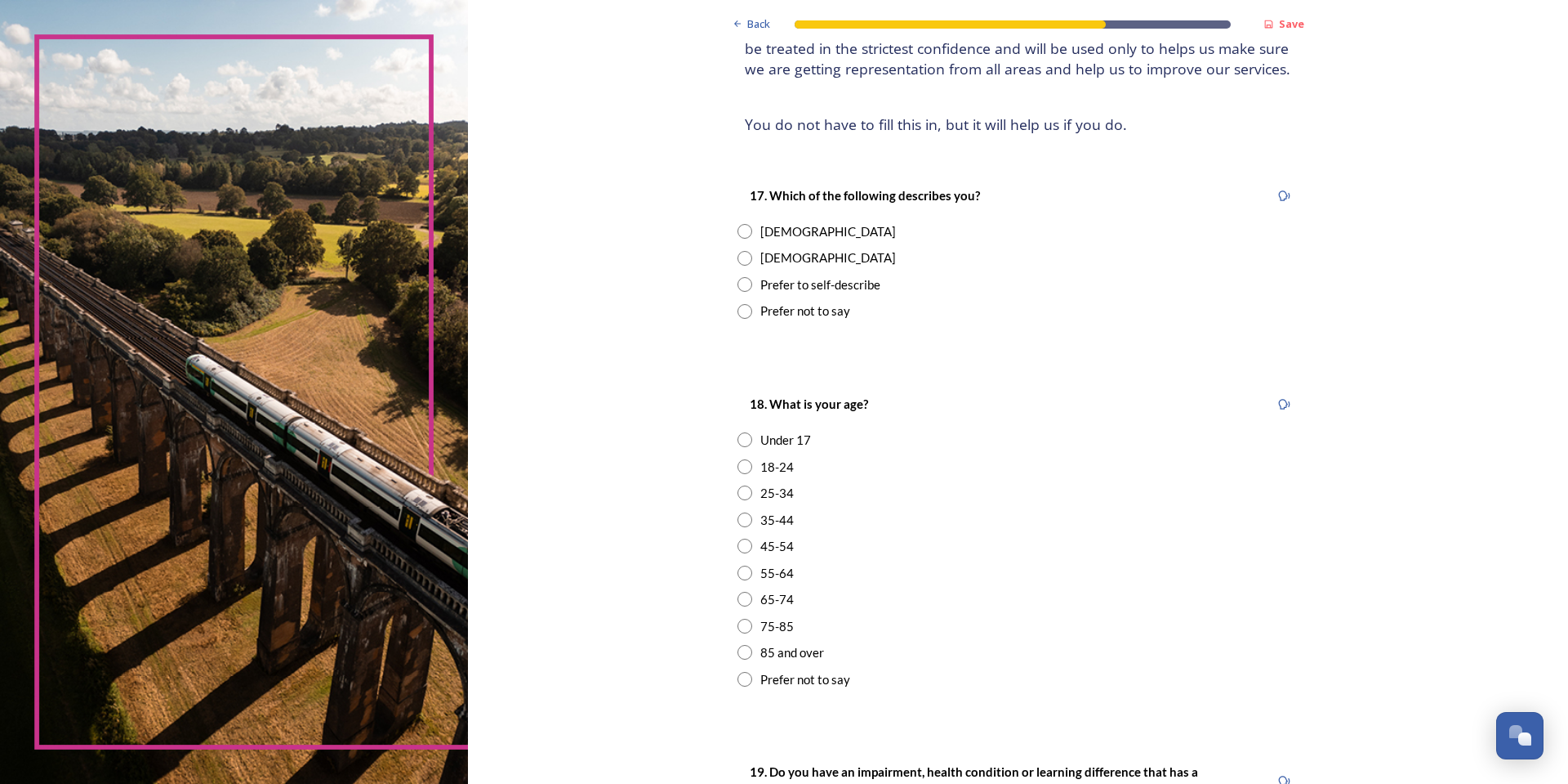
click at [742, 232] on input "radio" at bounding box center [744, 231] width 15 height 15
radio input "true"
click at [740, 552] on input "radio" at bounding box center [744, 545] width 15 height 15
radio input "true"
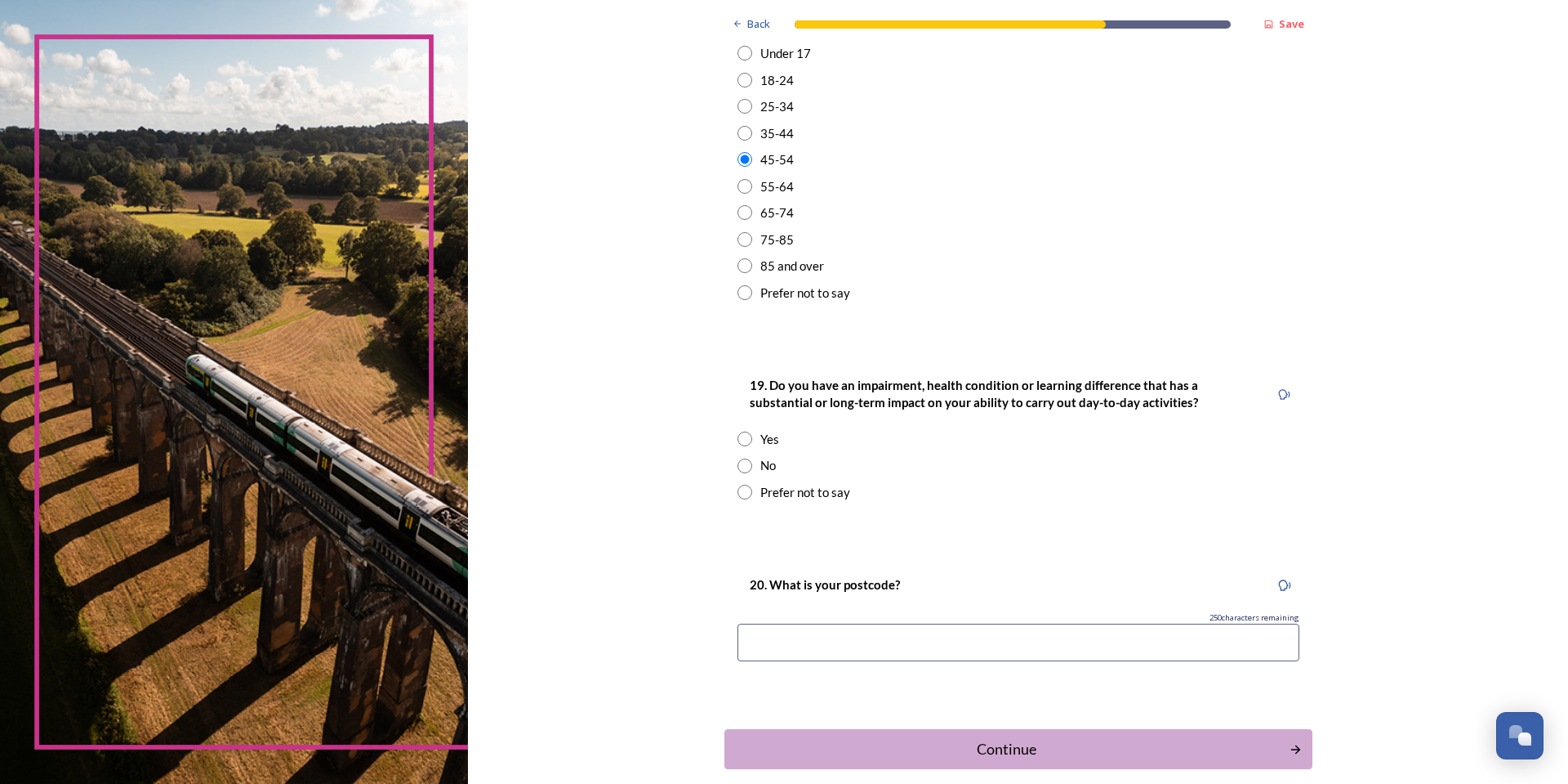
scroll to position [572, 0]
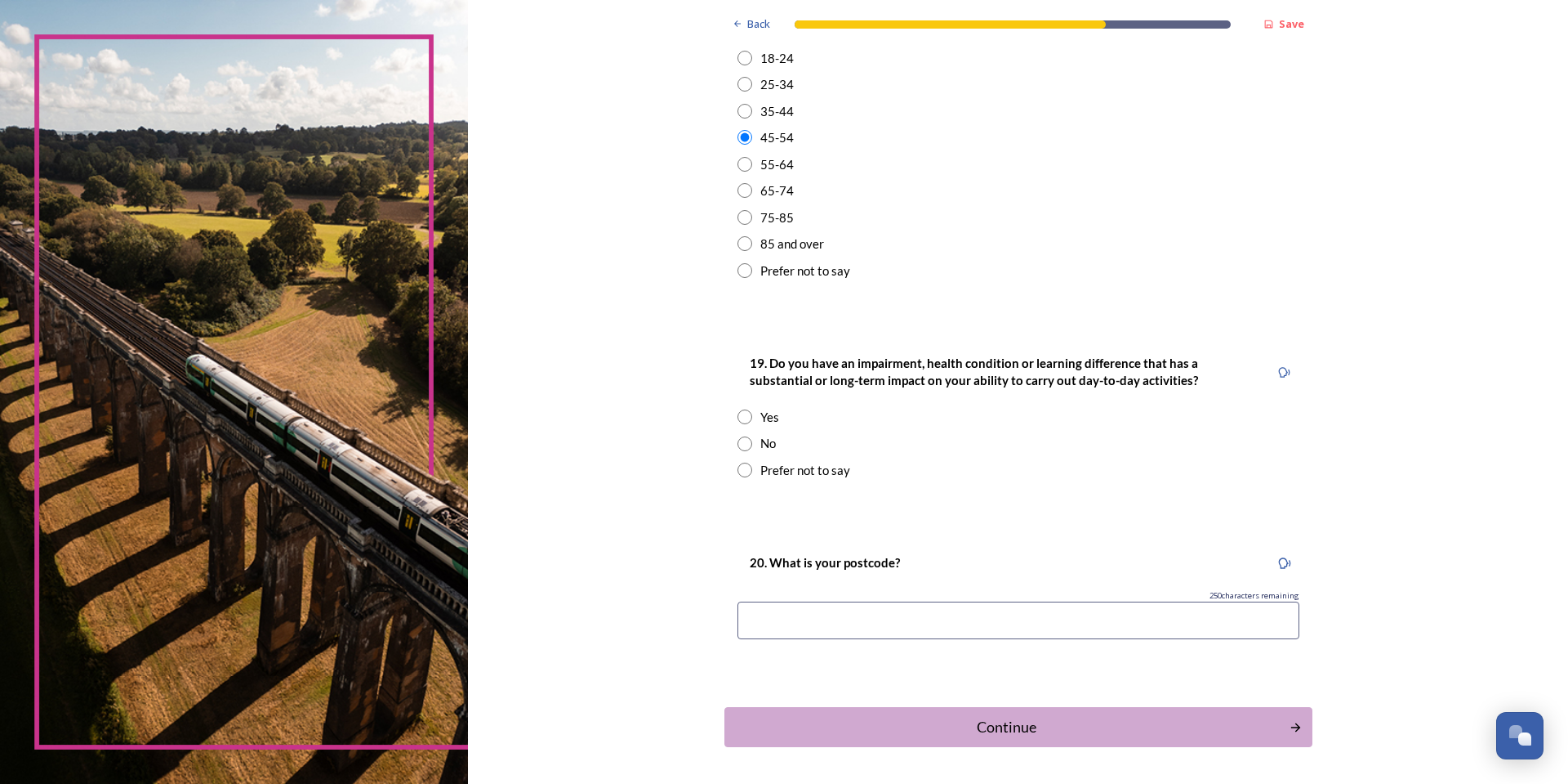
click at [739, 440] on input "radio" at bounding box center [744, 443] width 15 height 15
radio input "true"
click at [813, 620] on input at bounding box center [1018, 620] width 562 height 37
type input "rh12 4jl"
click at [959, 728] on div "Continue" at bounding box center [1006, 726] width 553 height 22
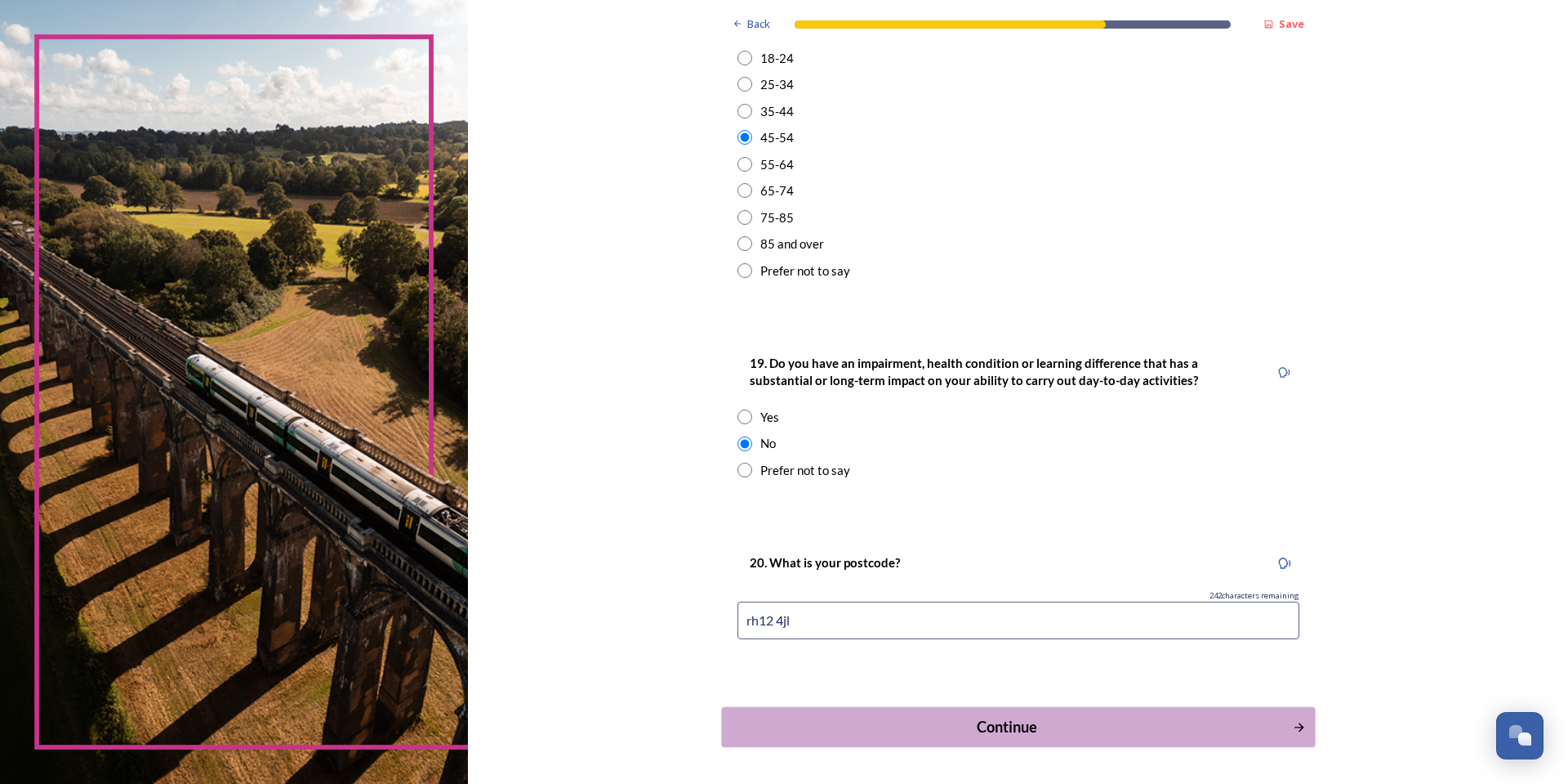
scroll to position [0, 0]
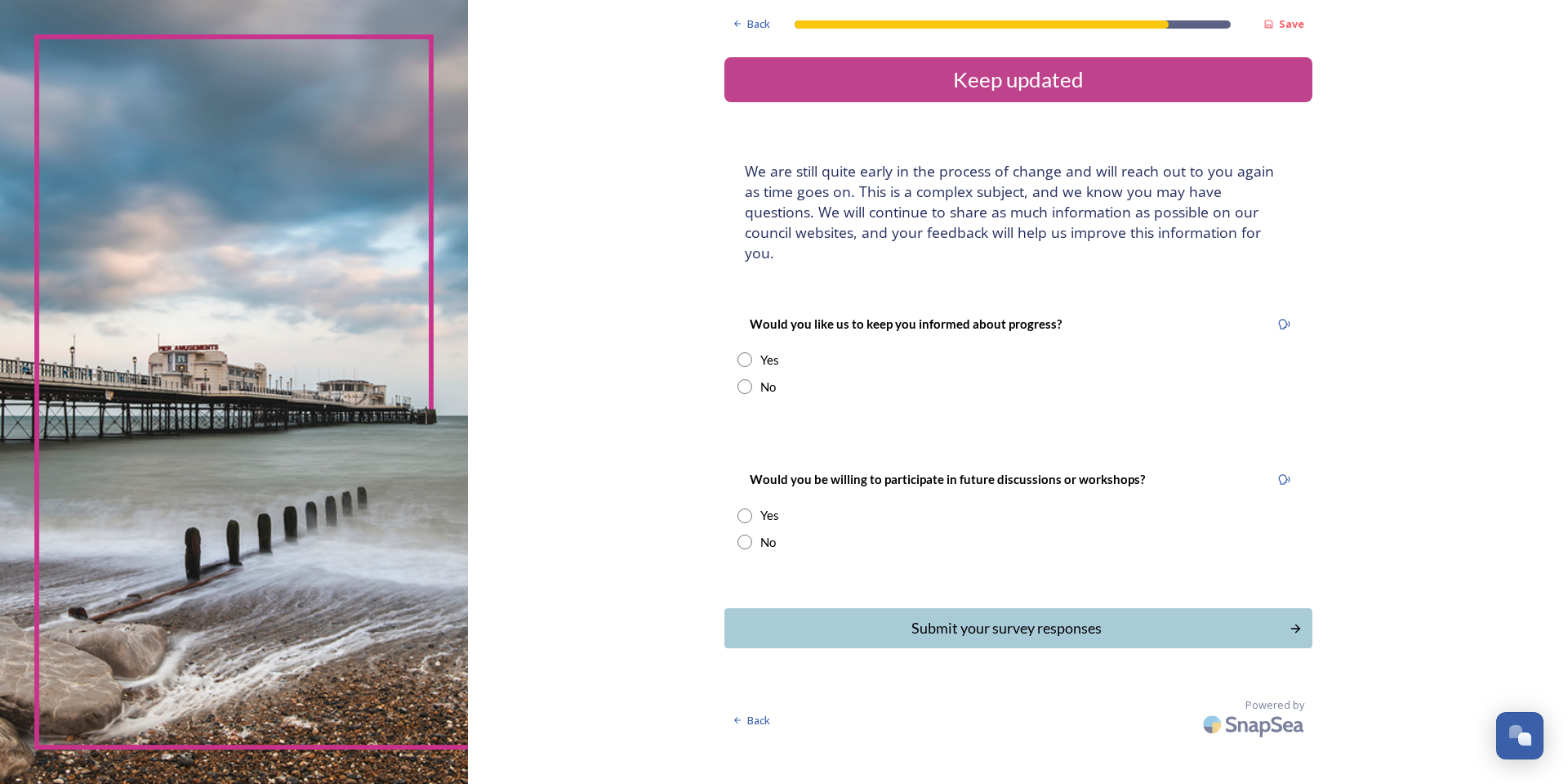
click at [747, 379] on input "radio" at bounding box center [744, 386] width 15 height 15
radio input "true"
click at [739, 535] on input "radio" at bounding box center [744, 542] width 15 height 15
radio input "true"
click at [818, 617] on div "Submit your survey responses" at bounding box center [1006, 628] width 553 height 22
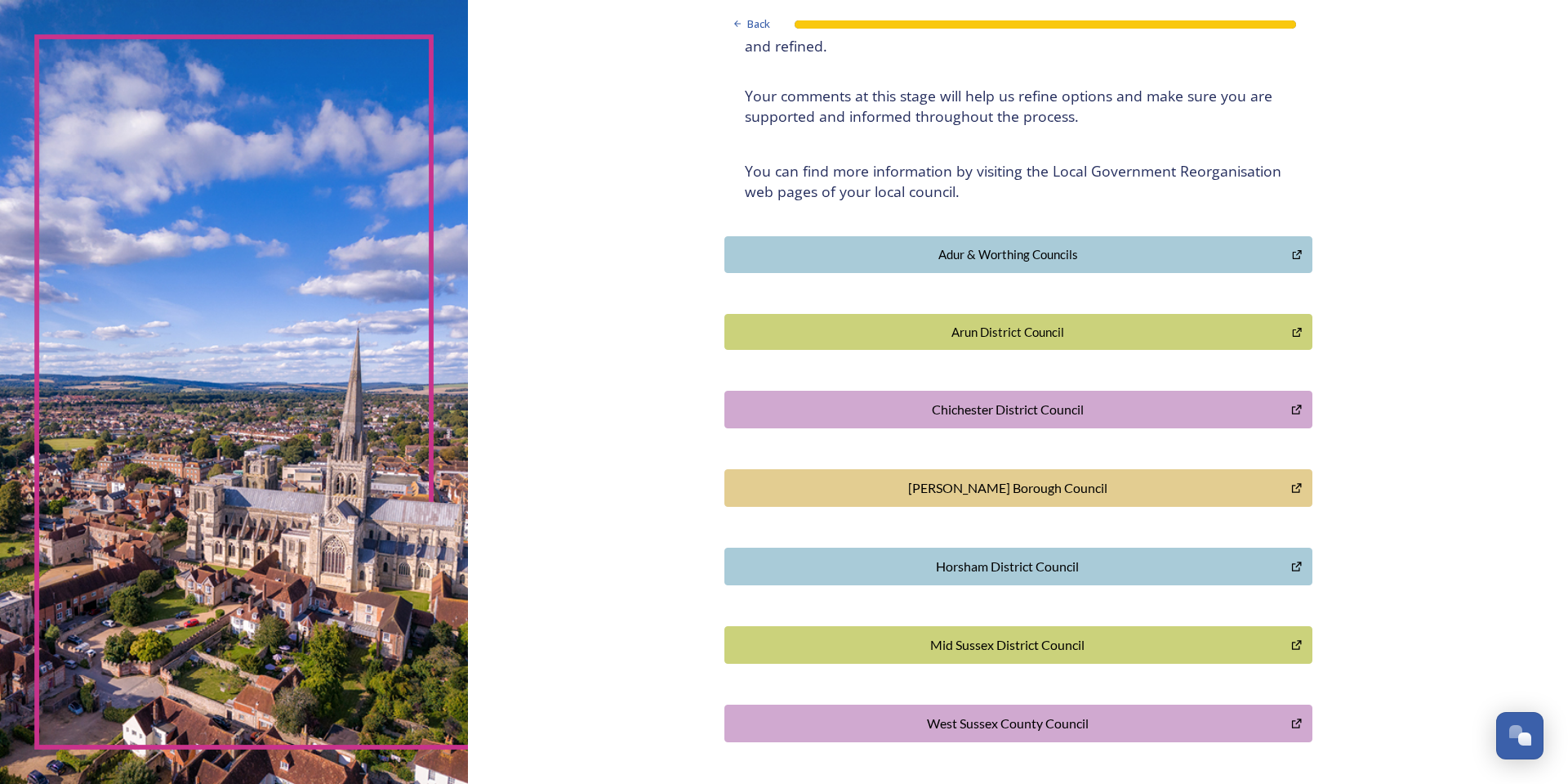
scroll to position [269, 0]
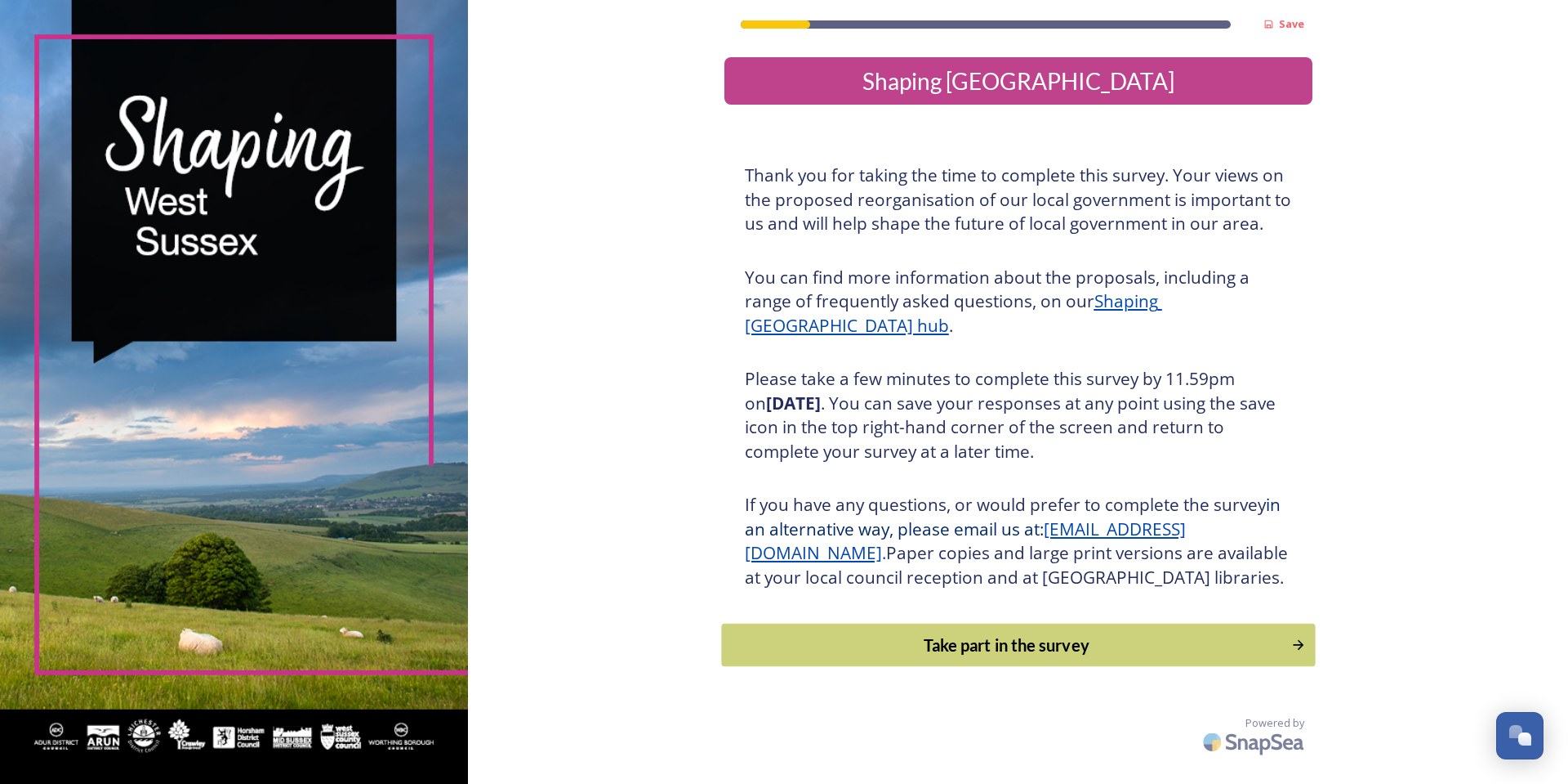
click at [844, 657] on div "Take part in the survey" at bounding box center [1005, 644] width 552 height 24
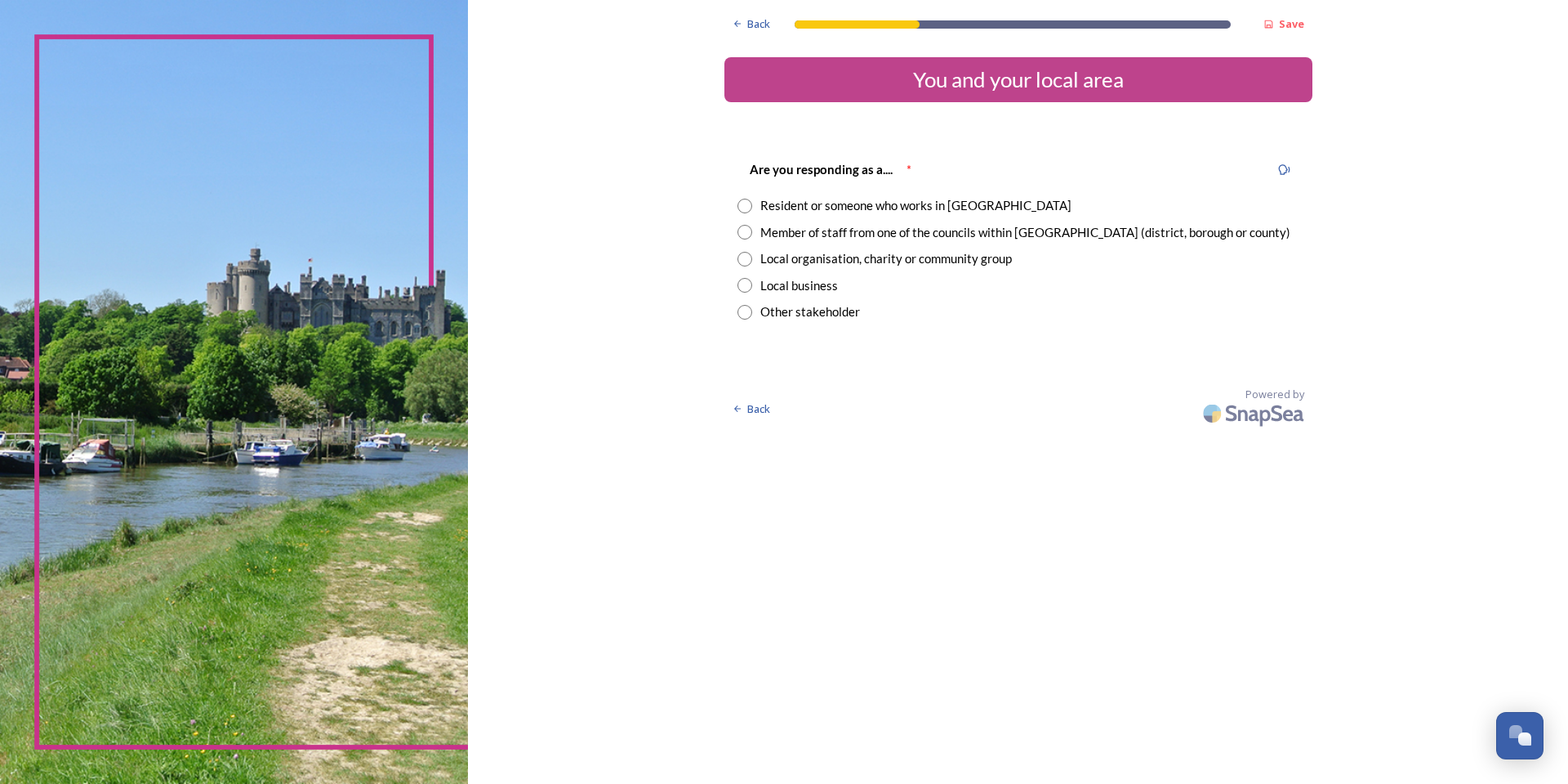
click at [744, 232] on input "radio" at bounding box center [744, 232] width 15 height 15
radio input "true"
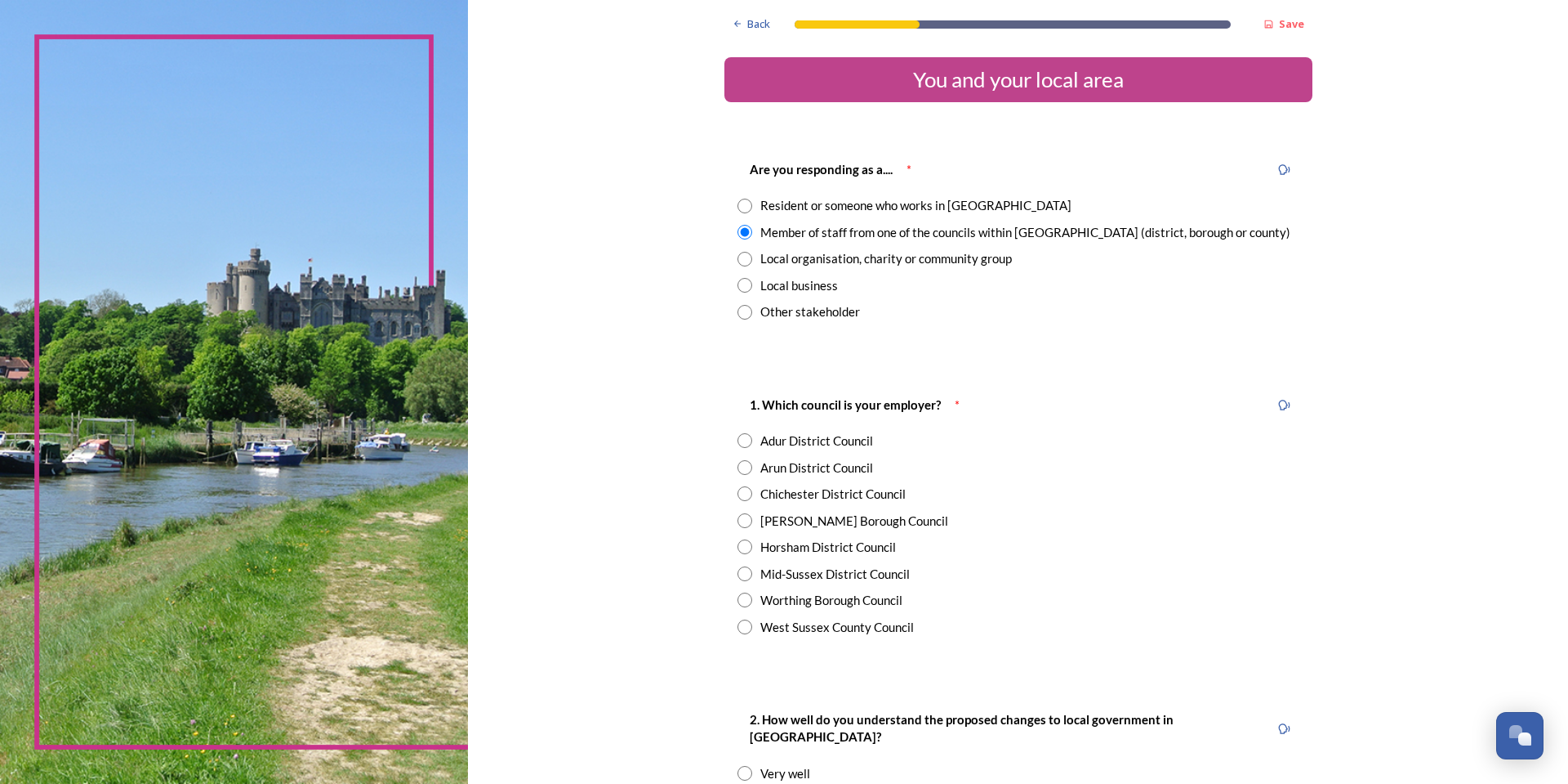
click at [738, 544] on input "radio" at bounding box center [744, 546] width 15 height 15
radio input "true"
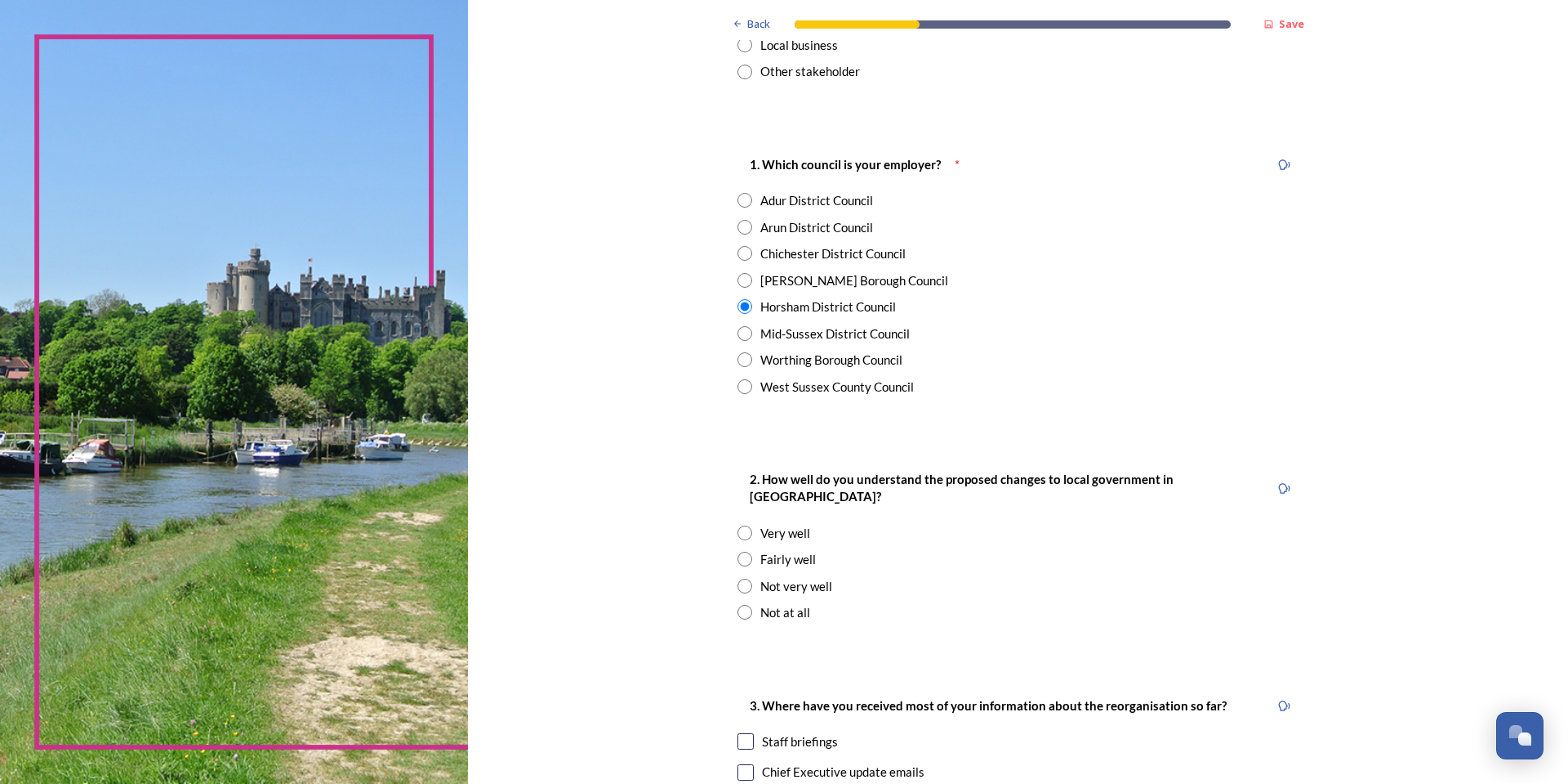
scroll to position [327, 0]
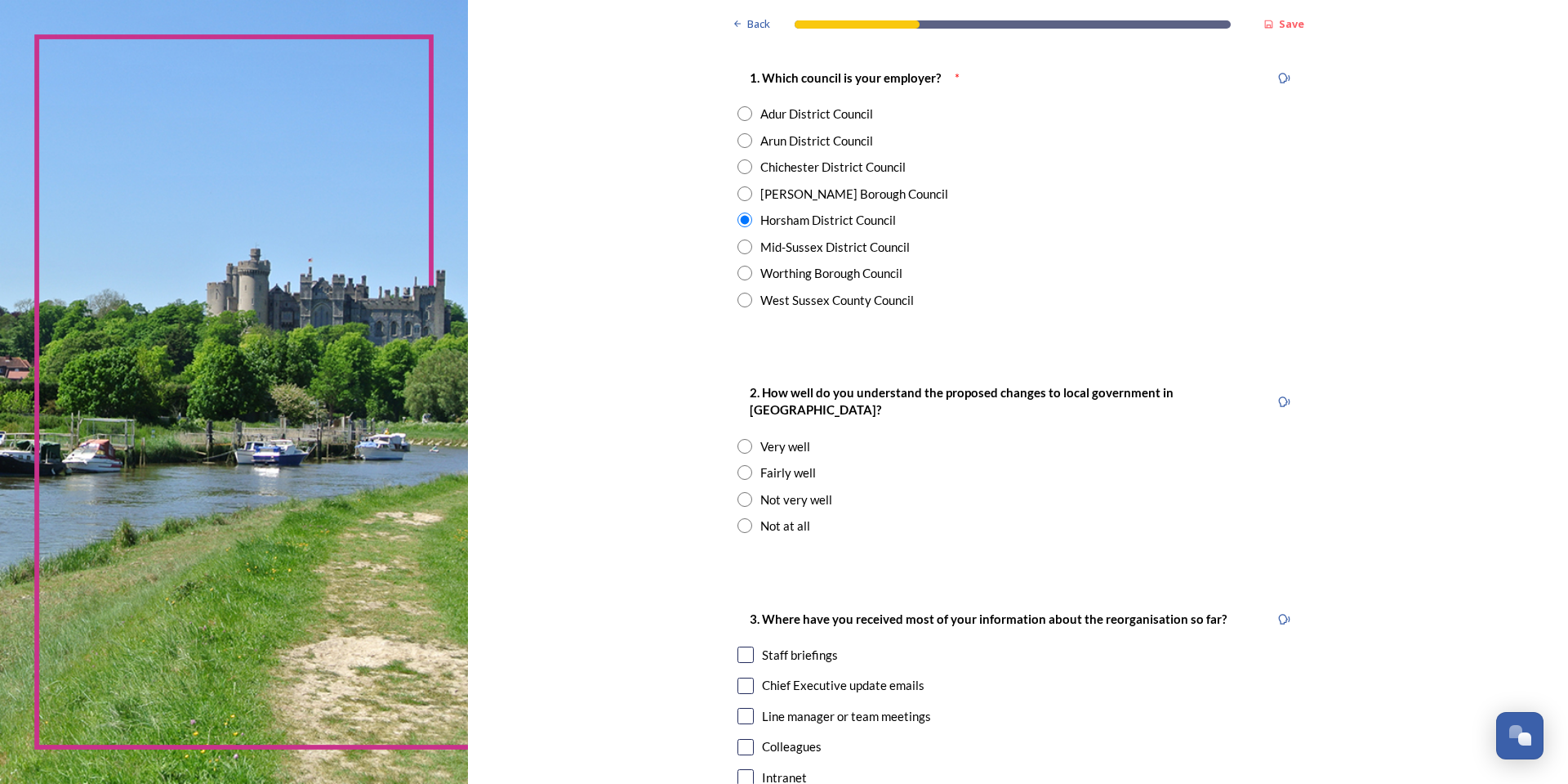
click at [739, 492] on input "radio" at bounding box center [744, 499] width 15 height 15
radio input "true"
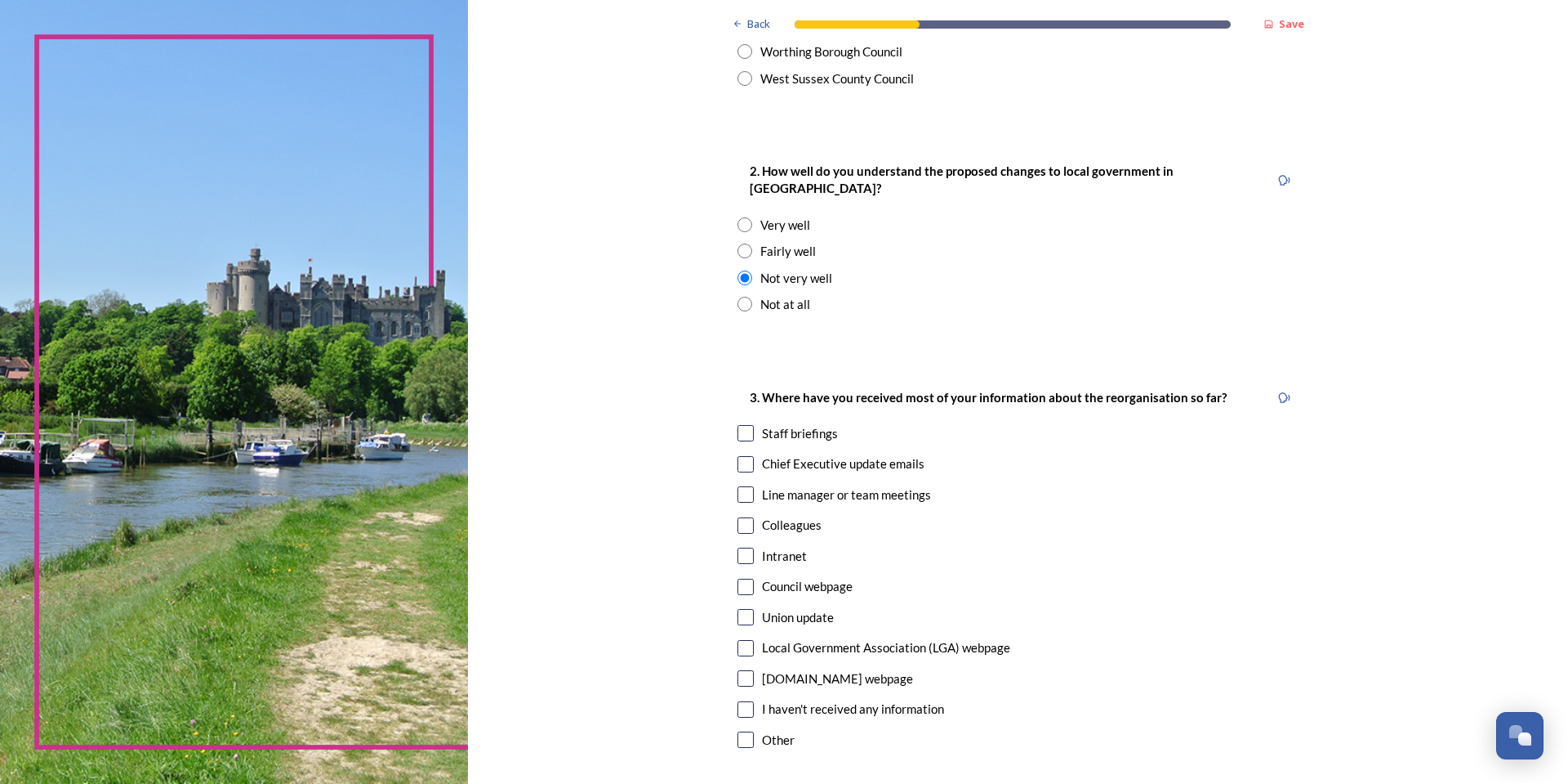
scroll to position [654, 0]
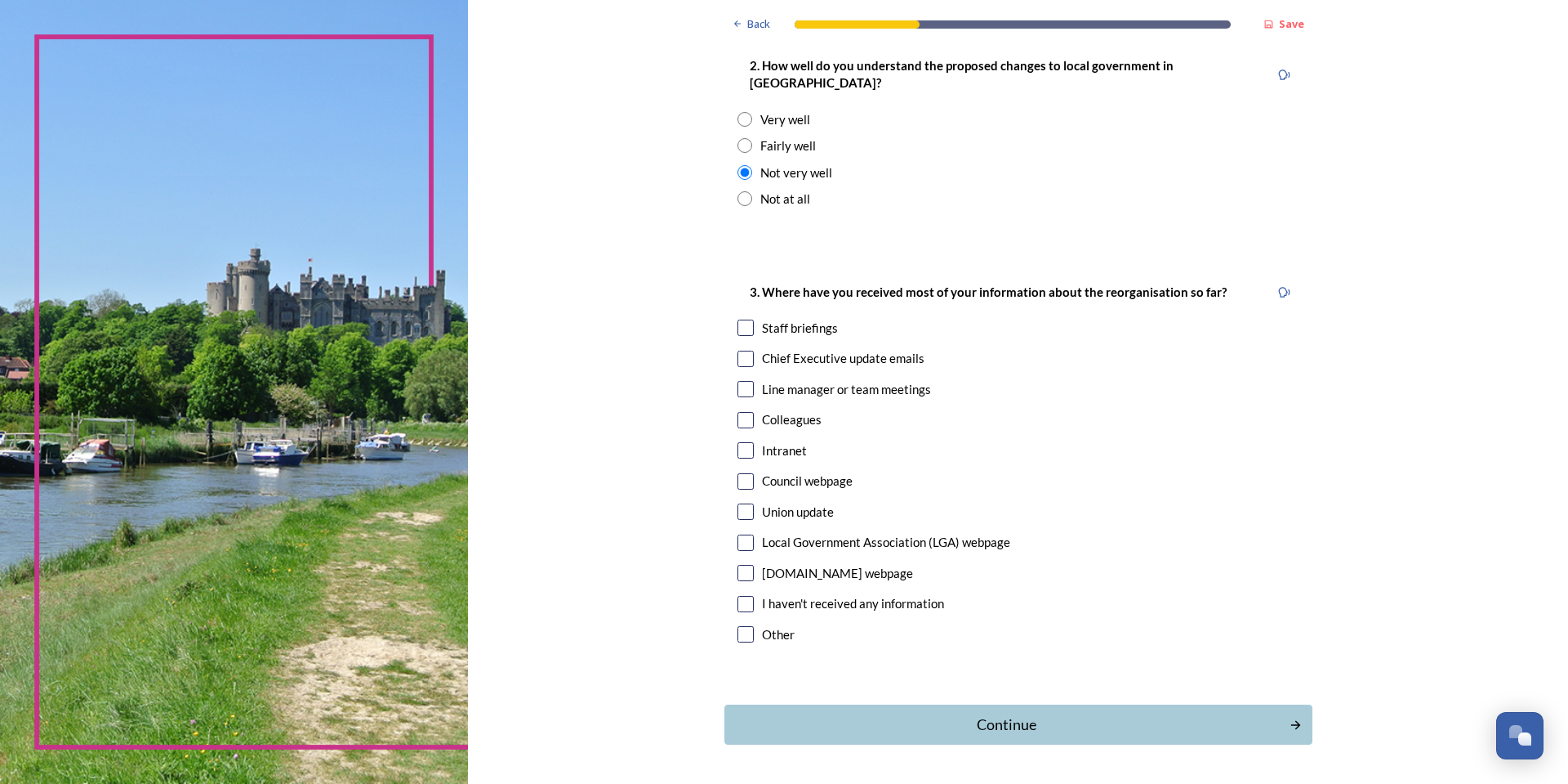
click at [744, 320] on input "checkbox" at bounding box center [745, 327] width 17 height 17
checkbox input "true"
click at [741, 351] on input "checkbox" at bounding box center [745, 359] width 17 height 17
checkbox input "true"
click at [835, 714] on div "Continue" at bounding box center [1006, 724] width 553 height 22
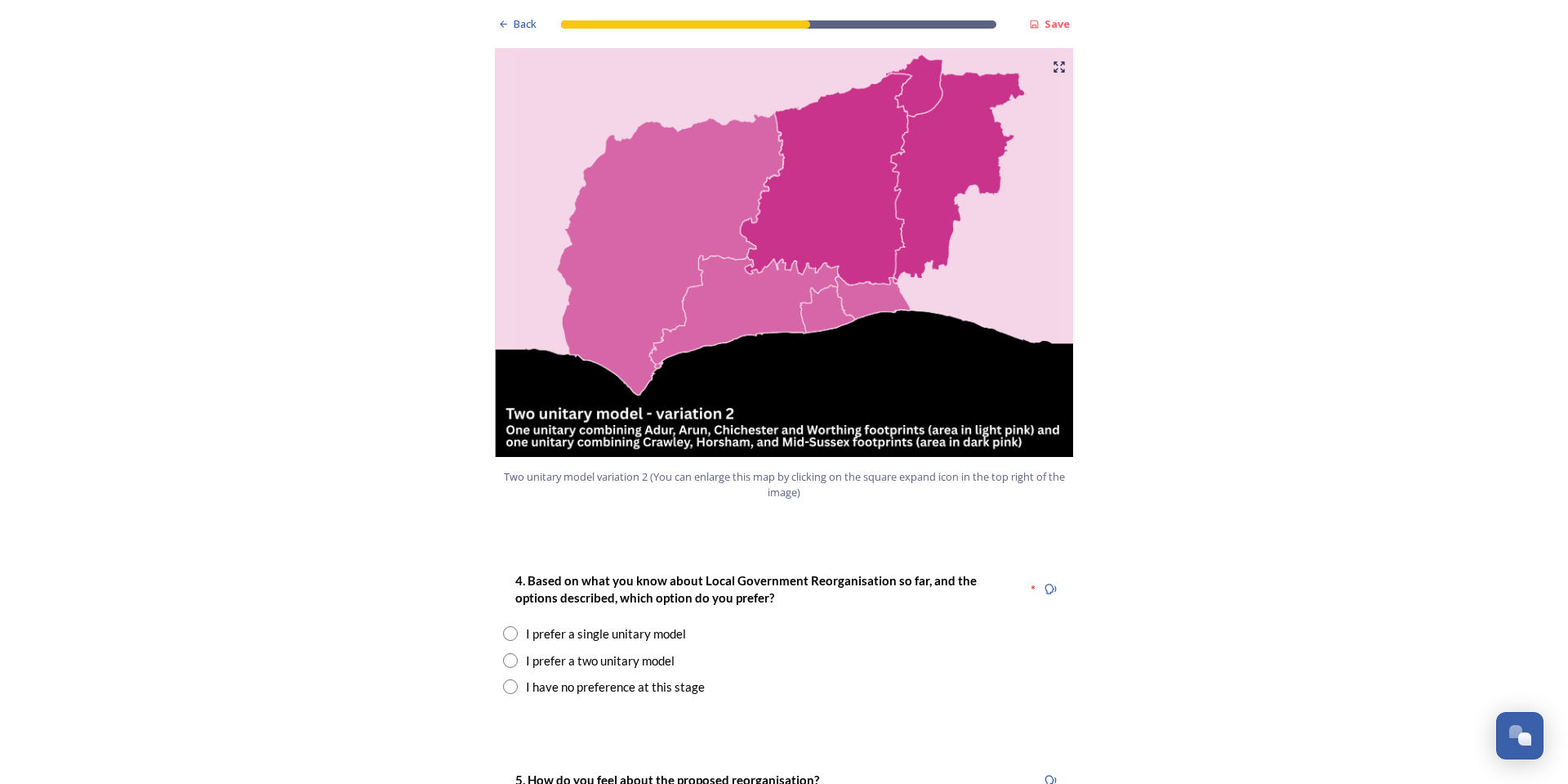
scroll to position [1798, 0]
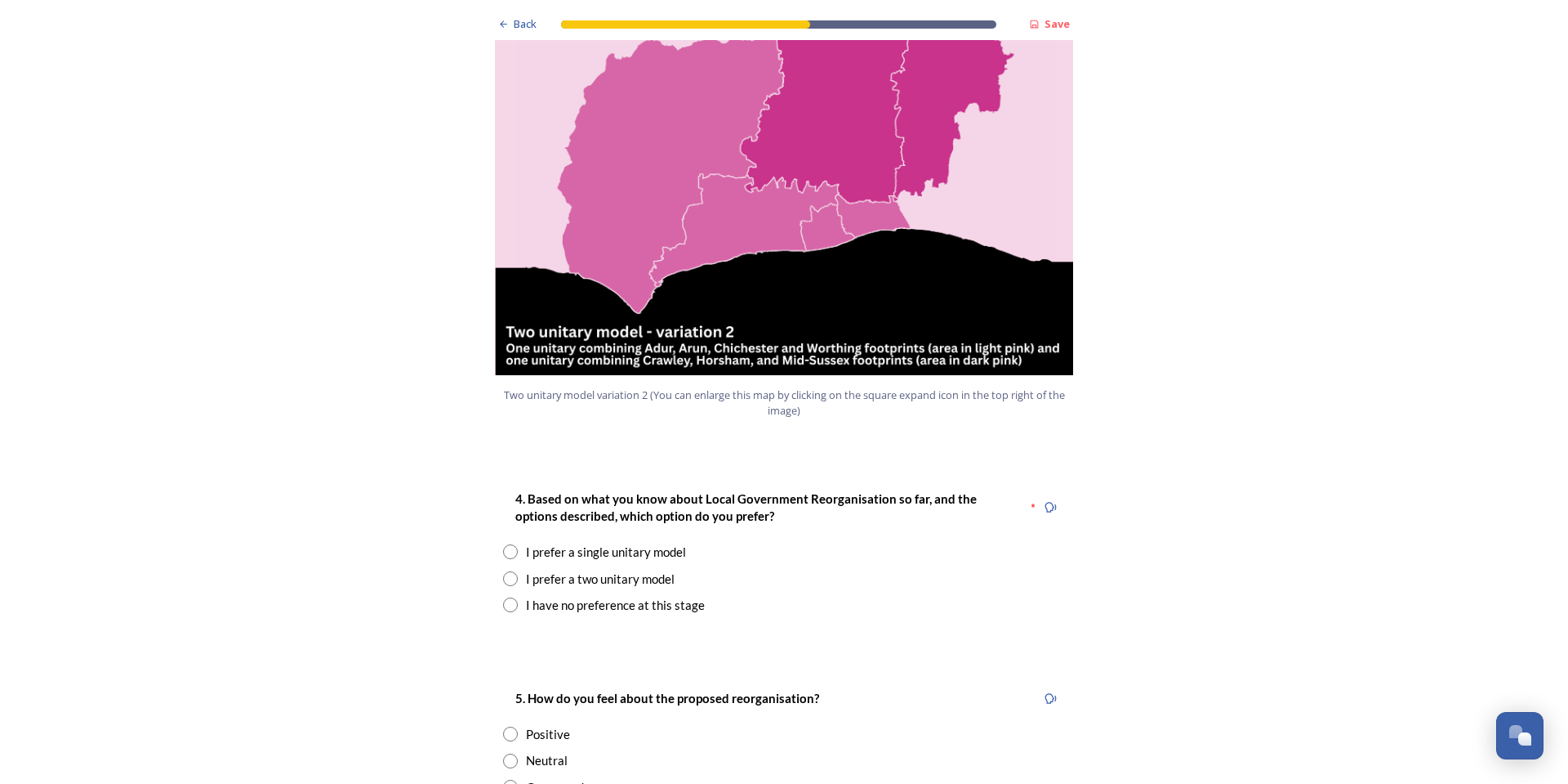
click at [506, 571] on input "radio" at bounding box center [510, 578] width 15 height 15
radio input "true"
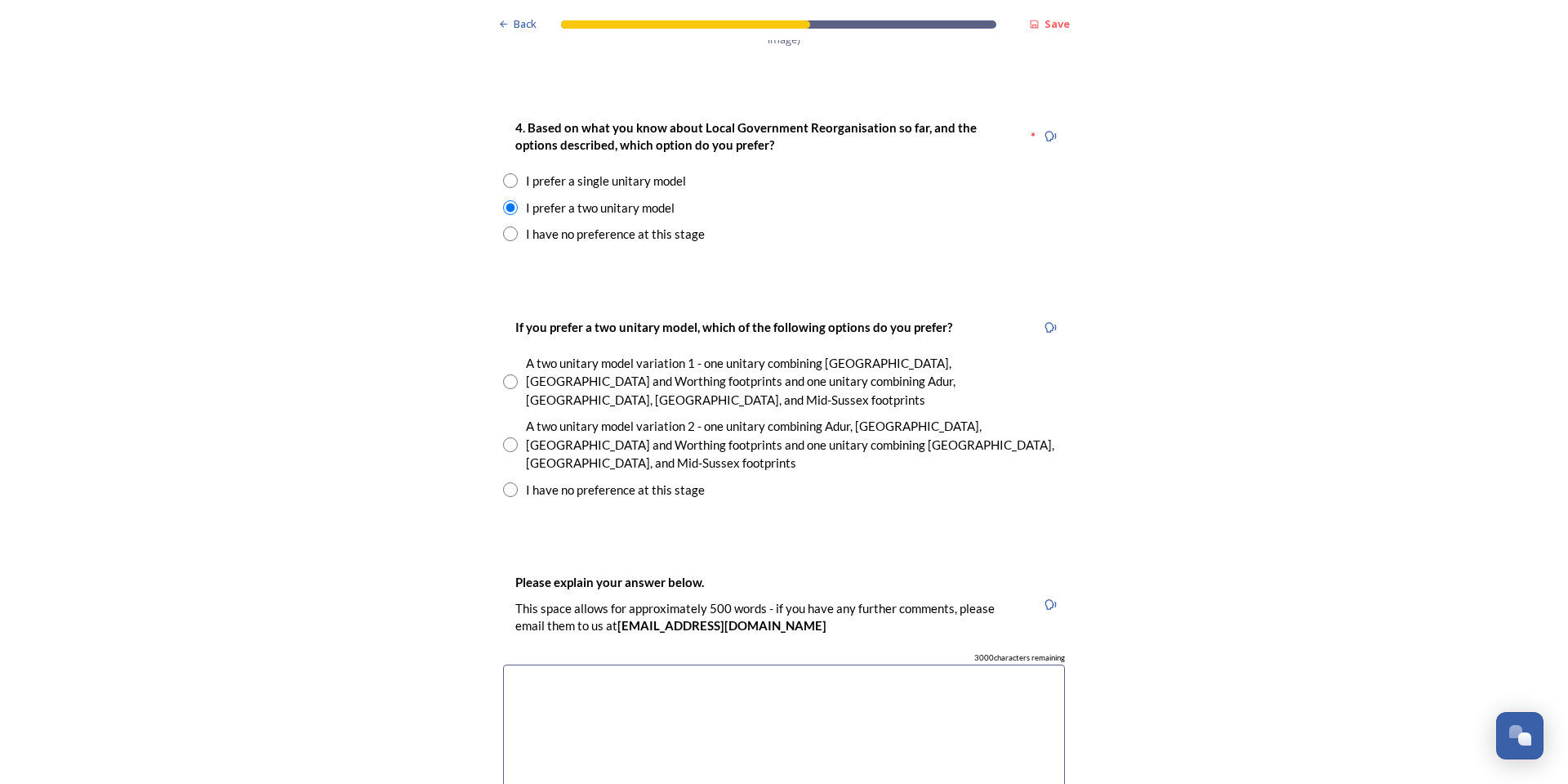
scroll to position [2206, 0]
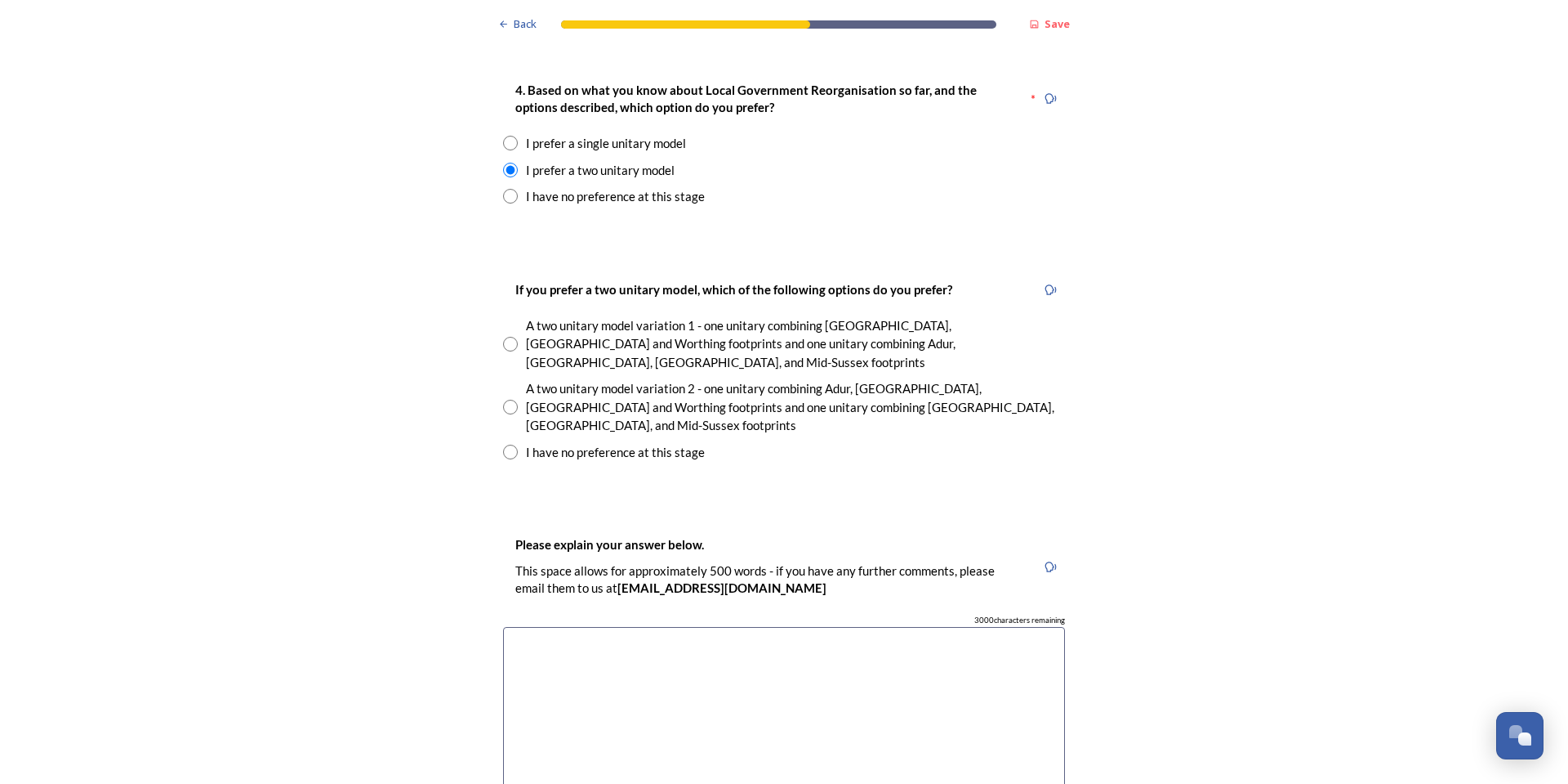
click at [506, 400] on input "radio" at bounding box center [510, 407] width 15 height 15
radio input "true"
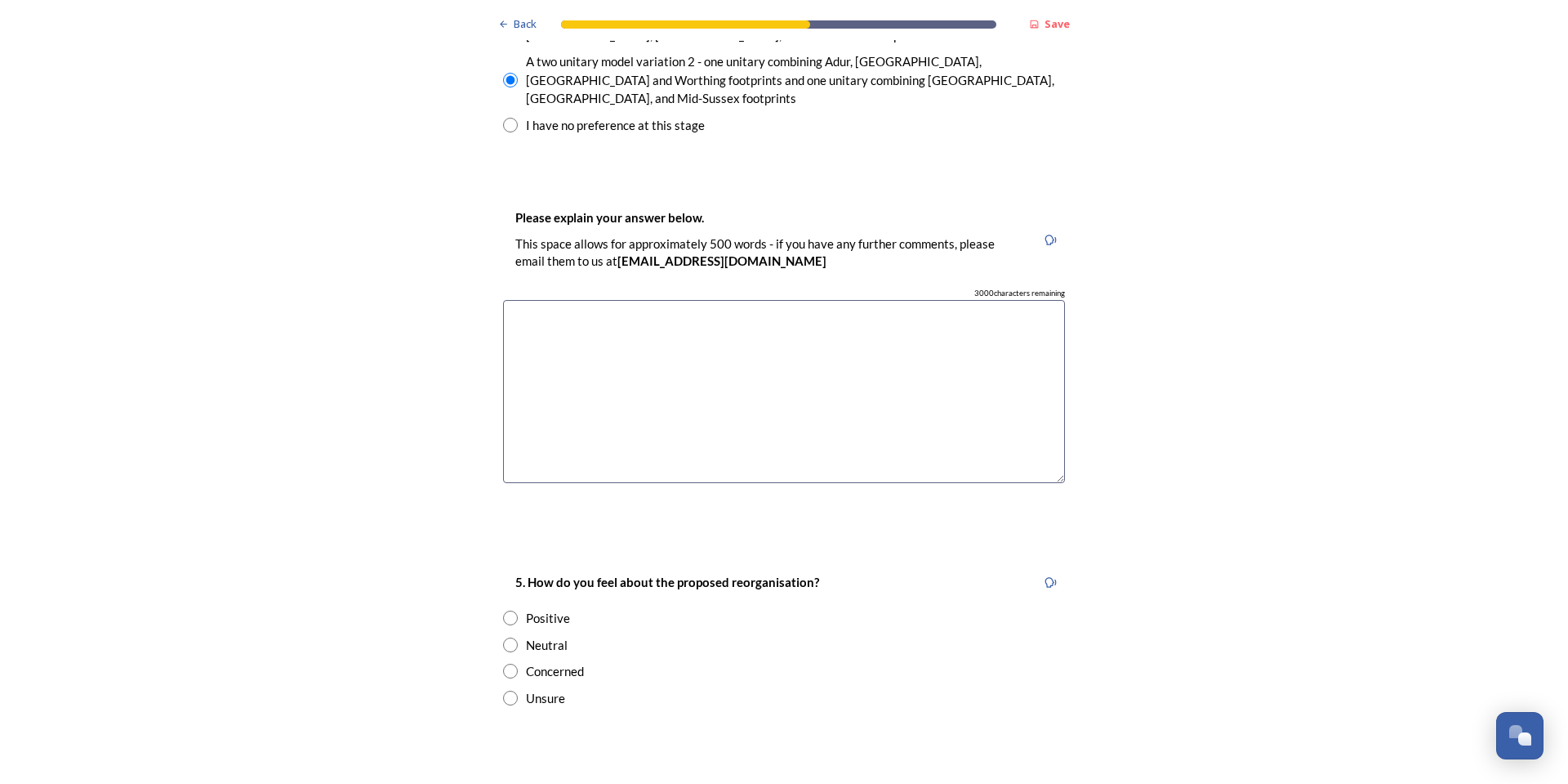
click at [506, 664] on input "radio" at bounding box center [510, 671] width 15 height 15
radio input "true"
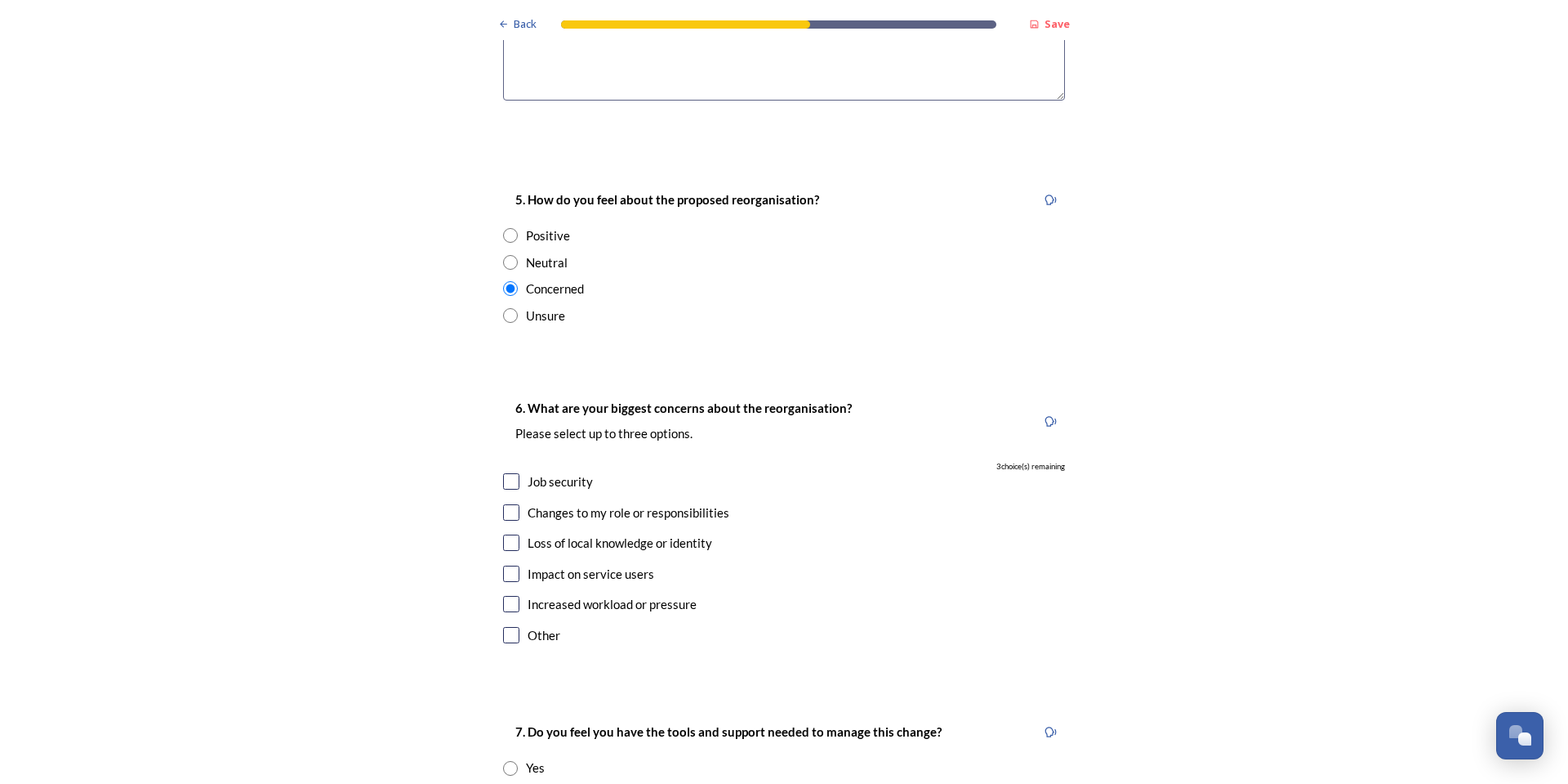
scroll to position [2941, 0]
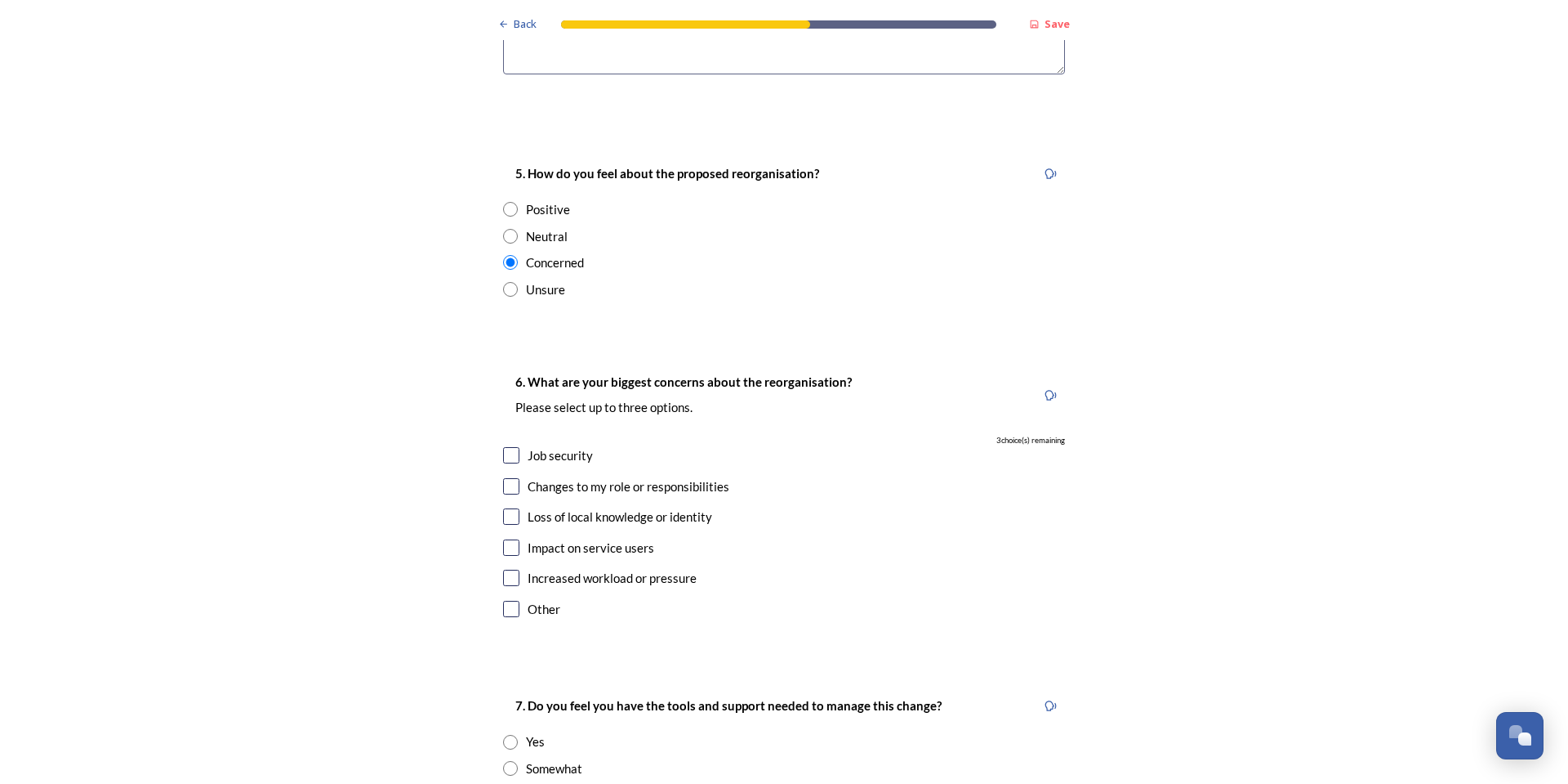
click at [512, 447] on input "checkbox" at bounding box center [511, 455] width 17 height 17
checkbox input "true"
click at [506, 478] on input "checkbox" at bounding box center [511, 486] width 17 height 17
checkbox input "true"
click at [503, 508] on input "checkbox" at bounding box center [511, 516] width 17 height 17
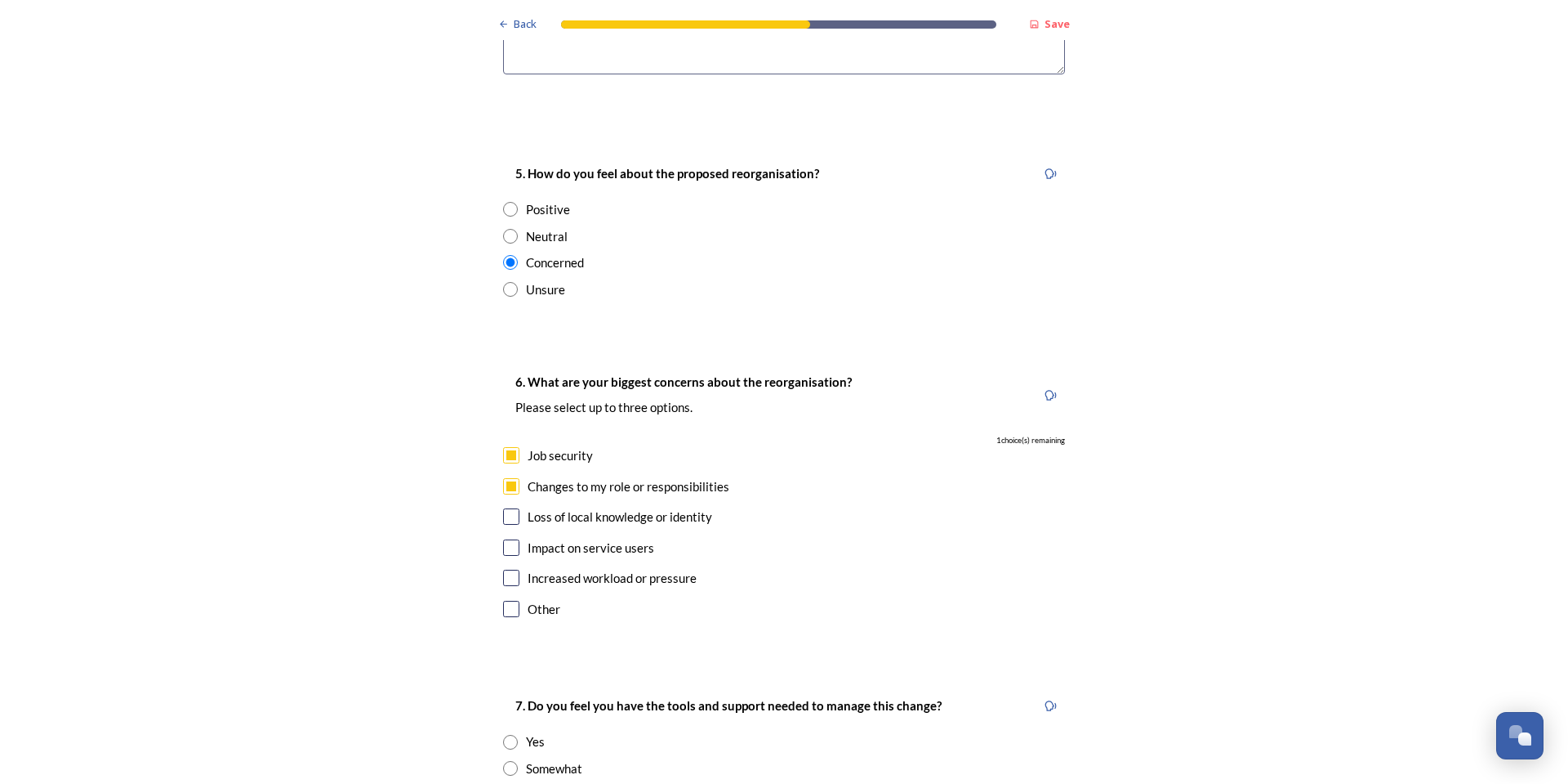
checkbox input "true"
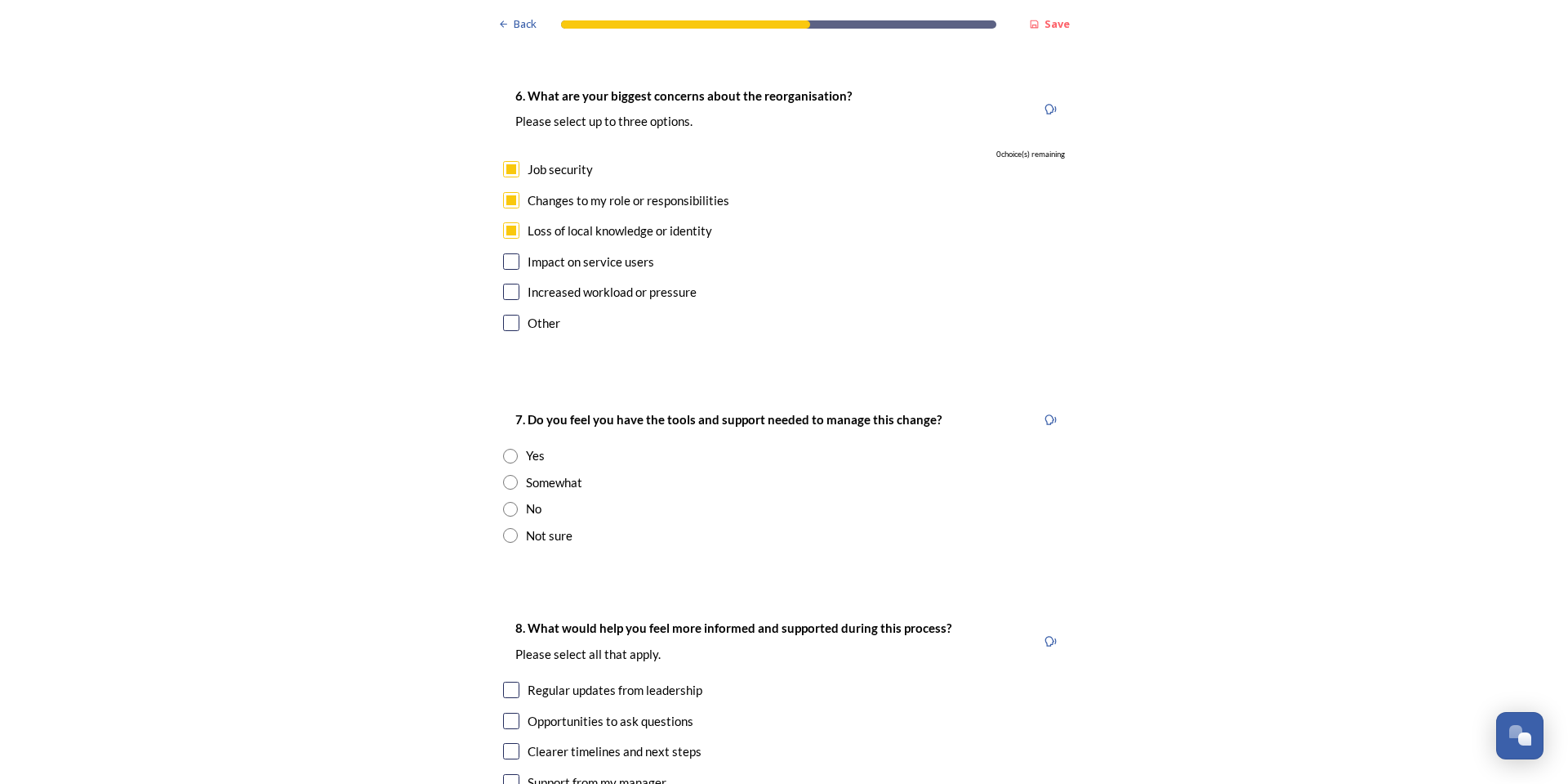
scroll to position [3269, 0]
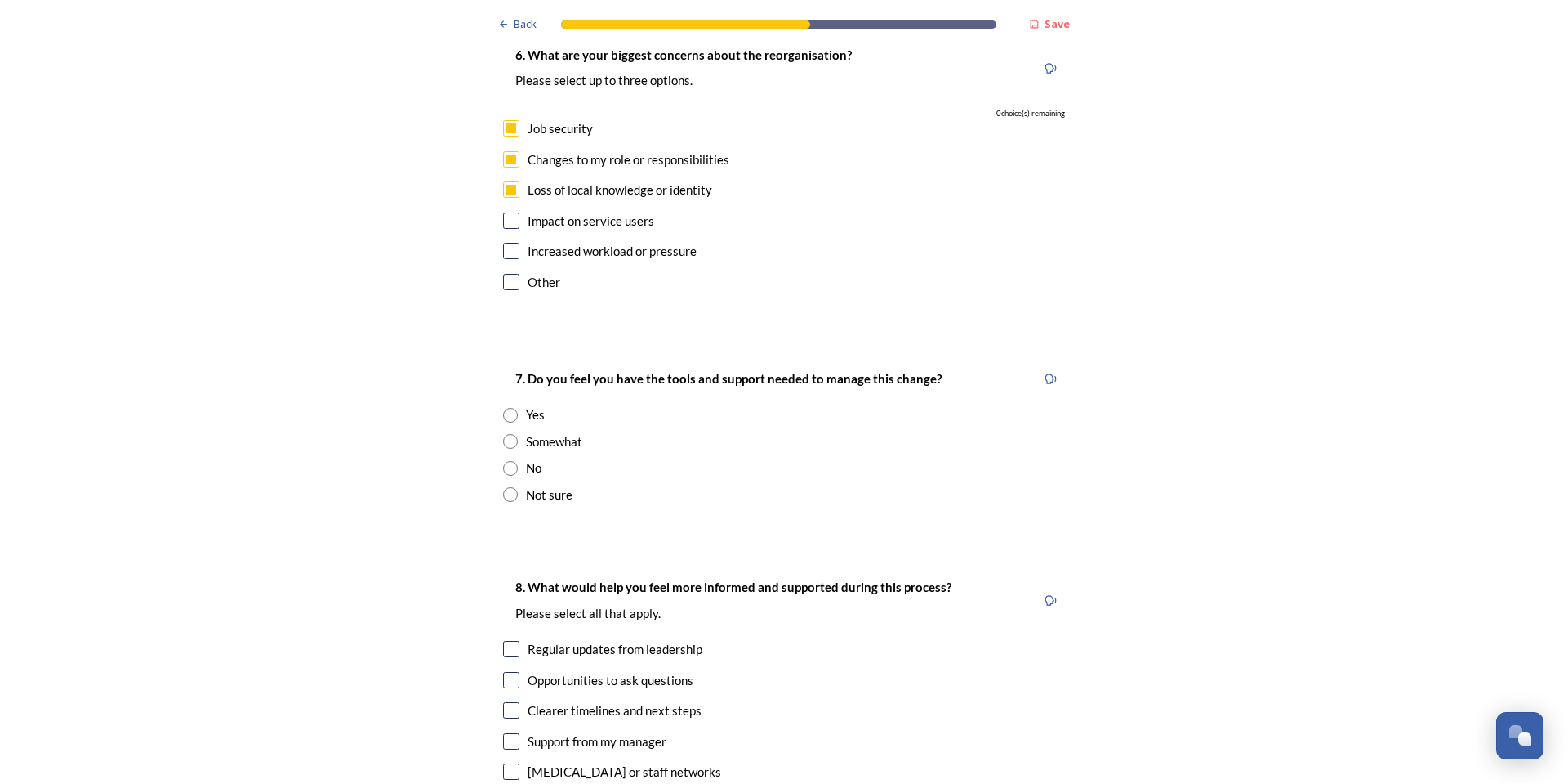
click at [506, 434] on input "radio" at bounding box center [510, 441] width 15 height 15
radio input "true"
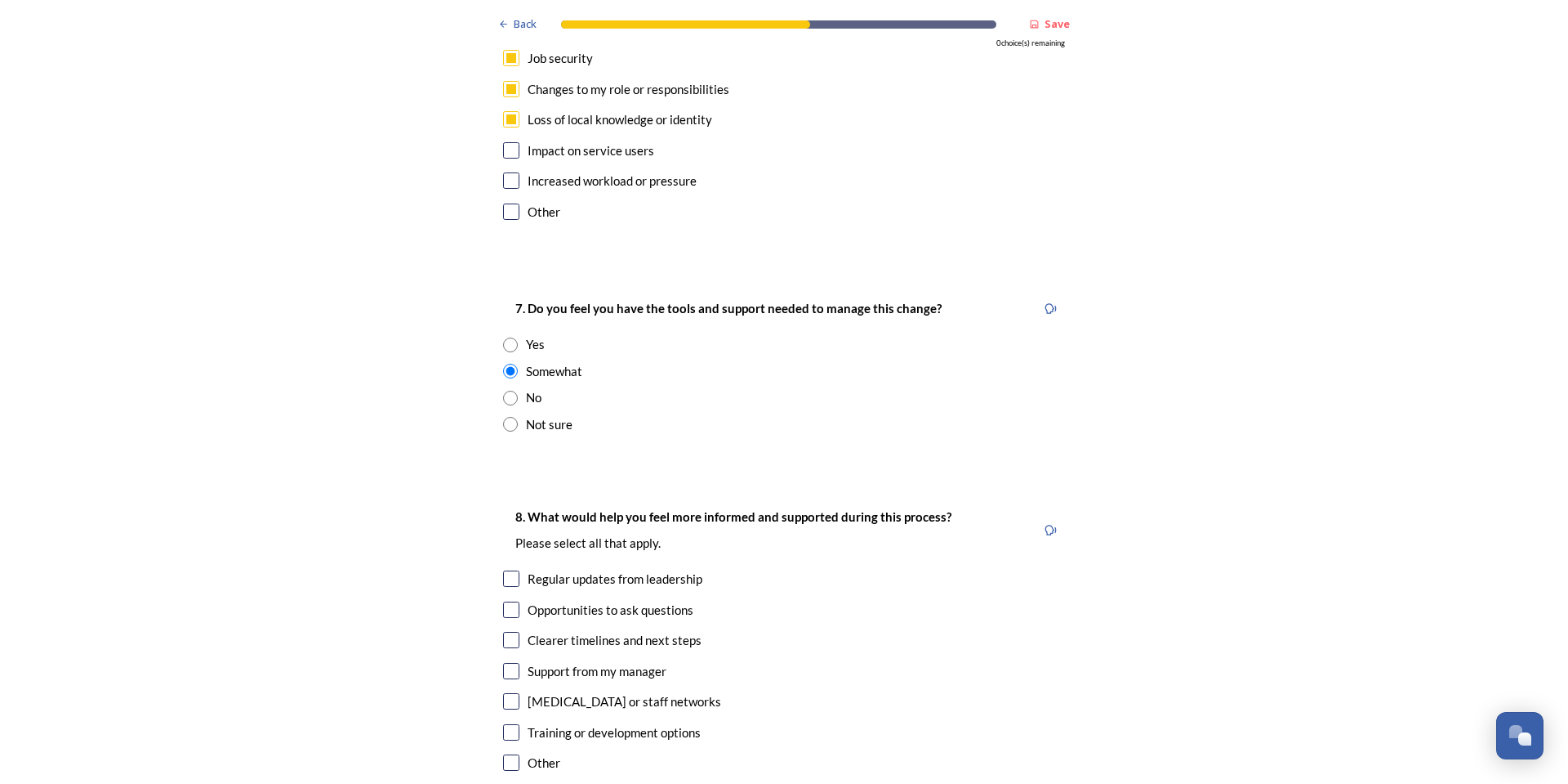
scroll to position [3513, 0]
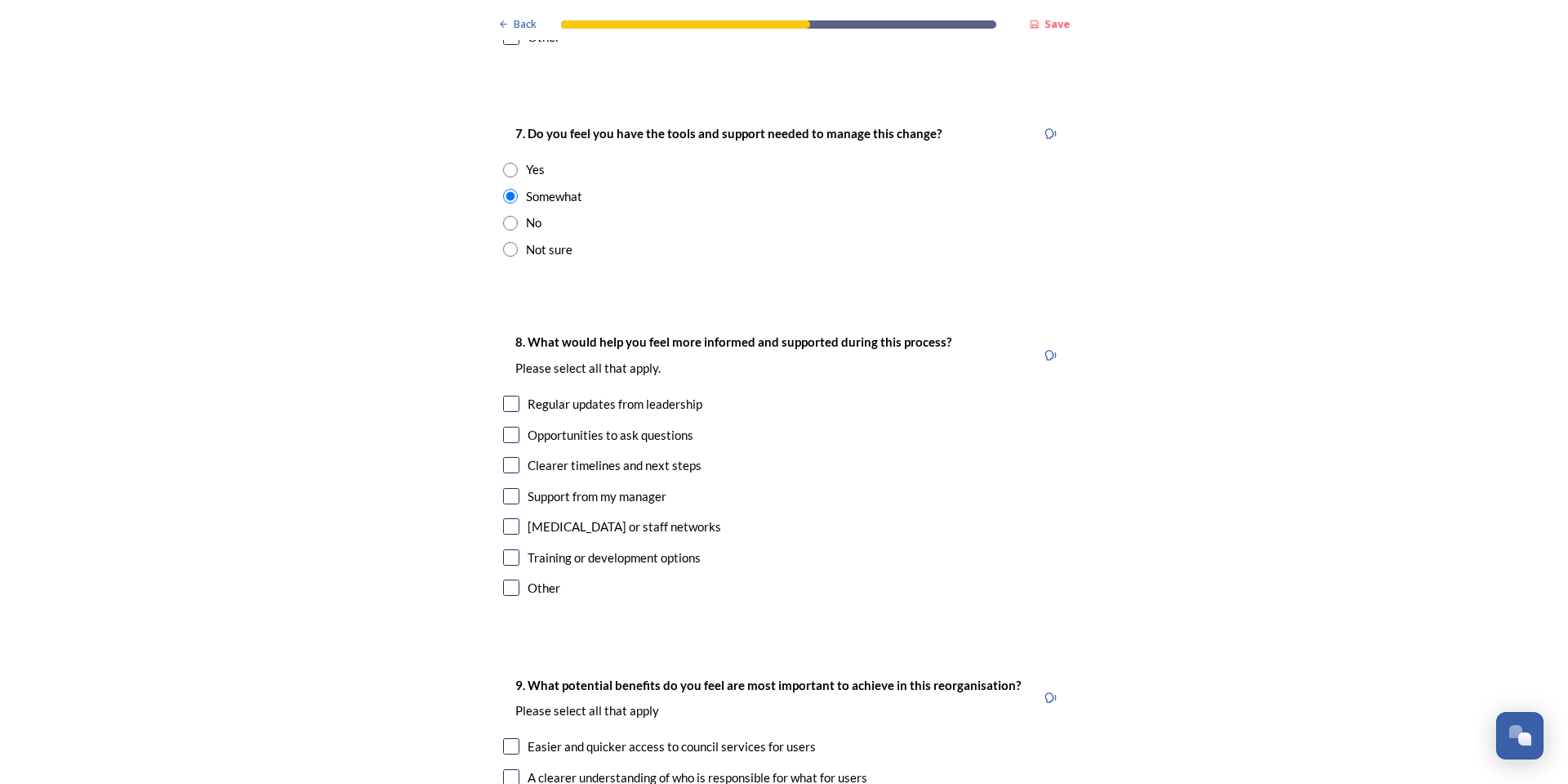
click at [511, 396] on input "checkbox" at bounding box center [511, 404] width 17 height 17
checkbox input "true"
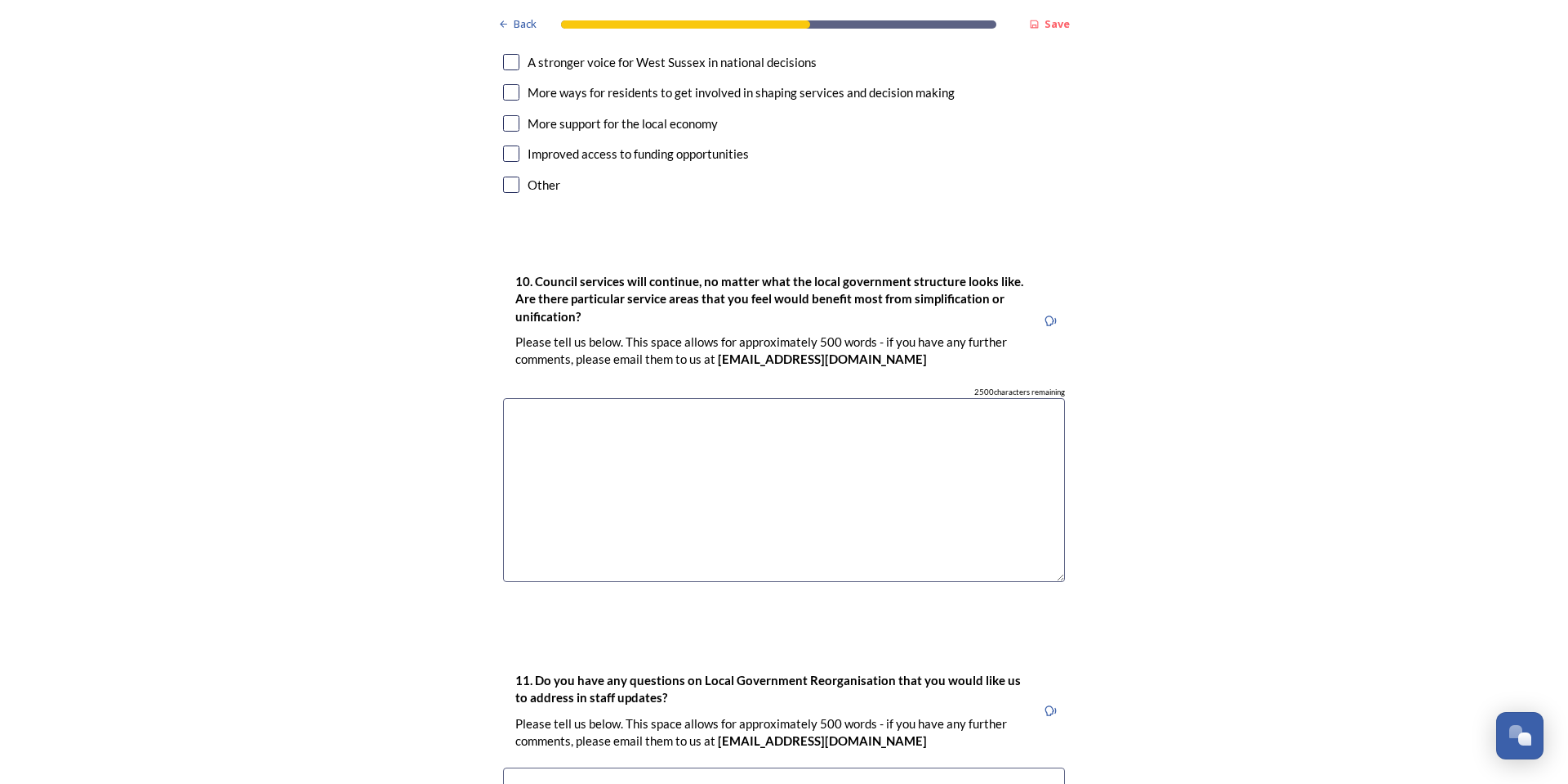
scroll to position [4703, 0]
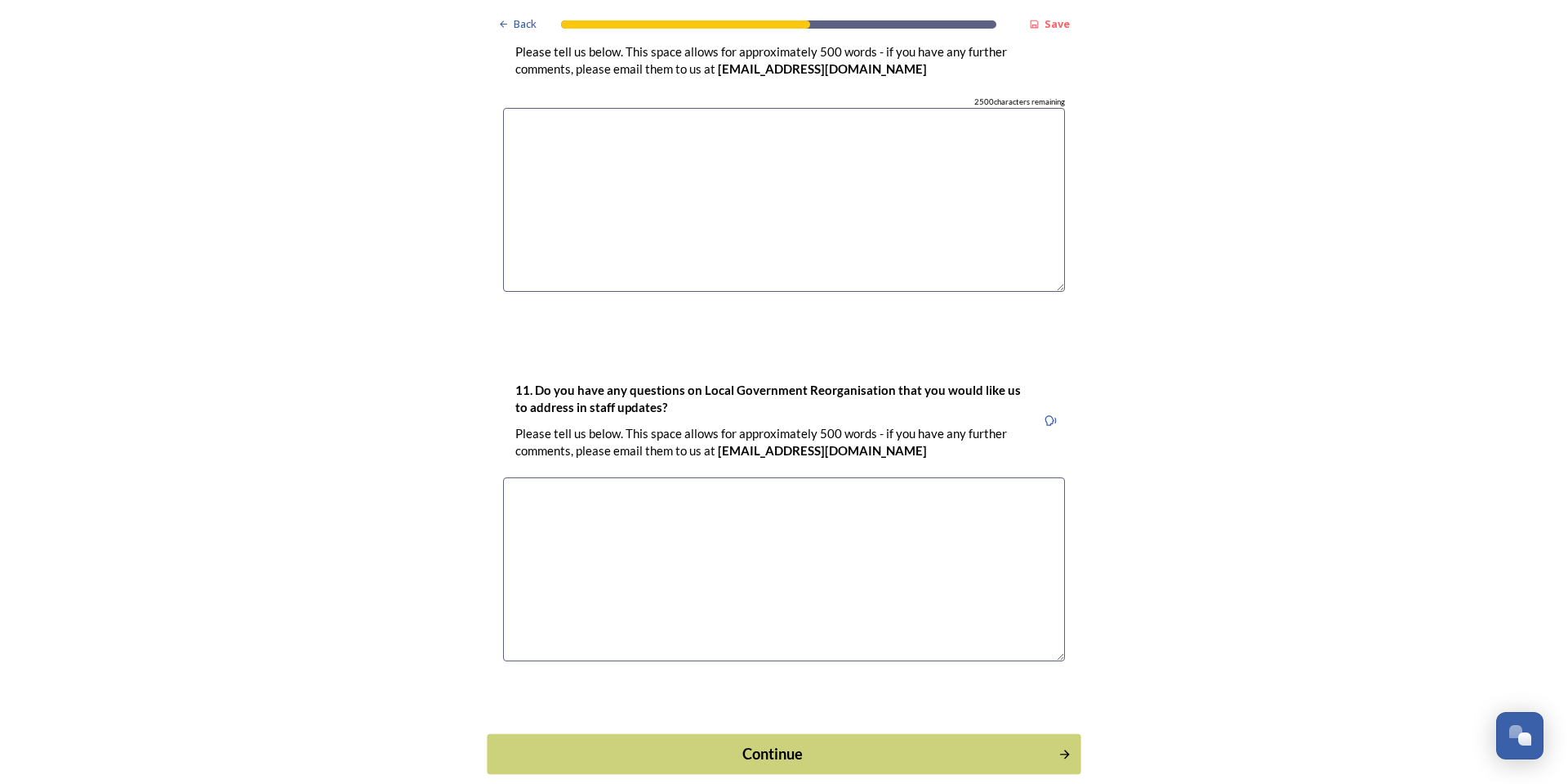
click at [652, 742] on div "Continue" at bounding box center [773, 753] width 553 height 22
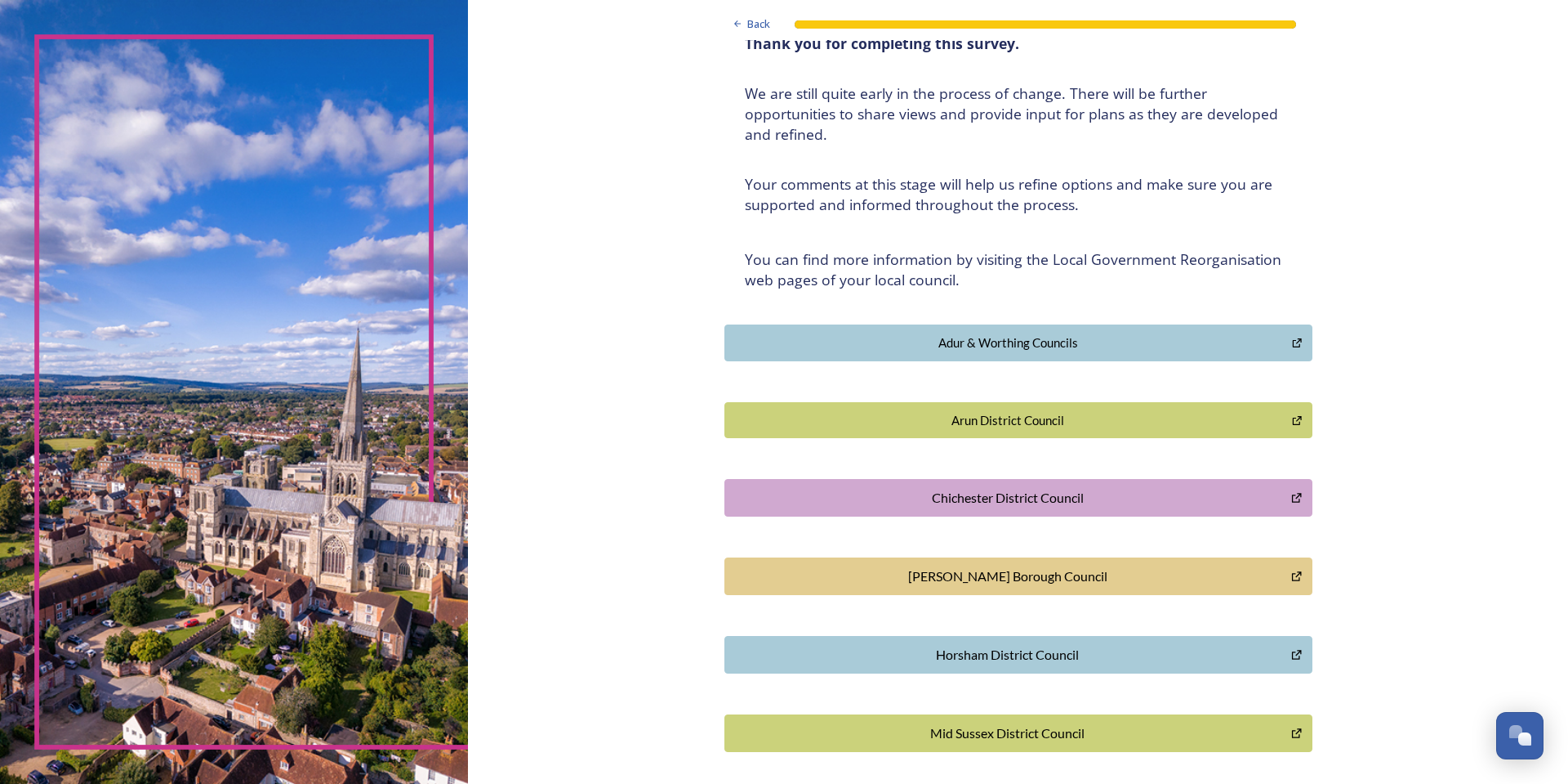
scroll to position [269, 0]
